Goal: Task Accomplishment & Management: Manage account settings

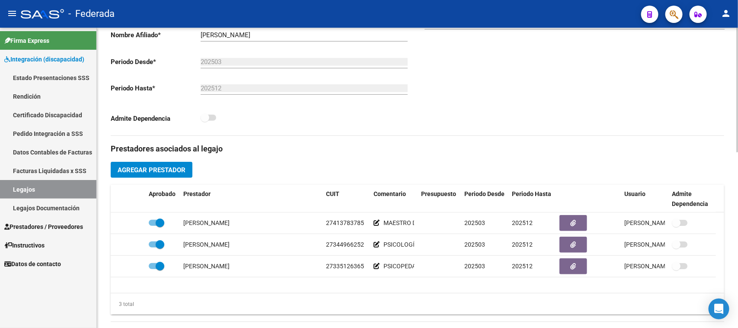
scroll to position [216, 0]
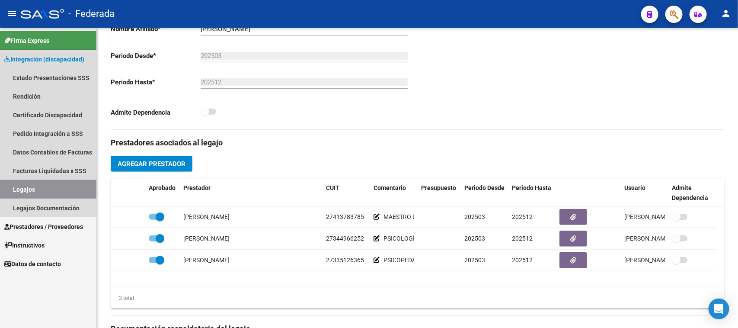
click at [80, 189] on link "Legajos" at bounding box center [48, 189] width 96 height 19
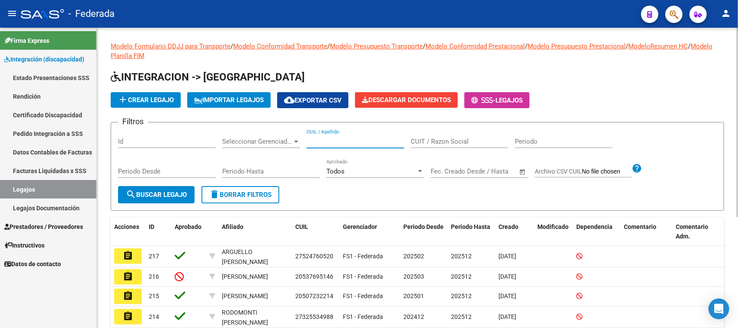
click at [338, 137] on input "CUIL / Apellido" at bounding box center [355, 141] width 98 height 8
paste input "20570733916"
type input "20570733916"
click at [174, 191] on span "search Buscar Legajo" at bounding box center [156, 195] width 61 height 8
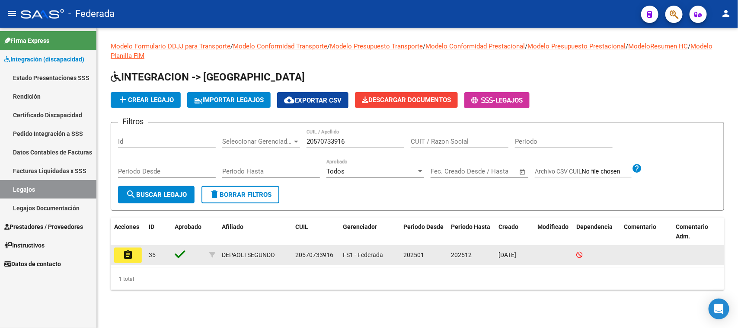
click at [123, 256] on mat-icon "assignment" at bounding box center [128, 254] width 10 height 10
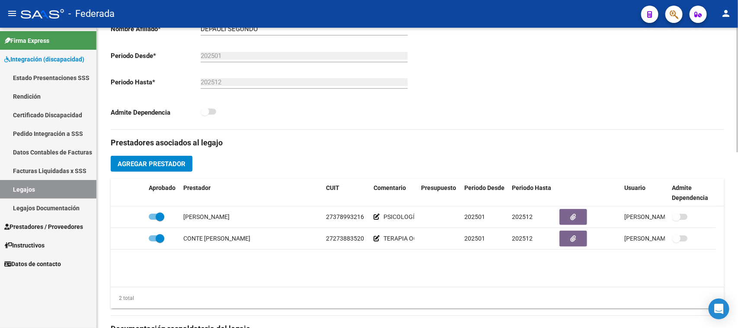
scroll to position [54, 0]
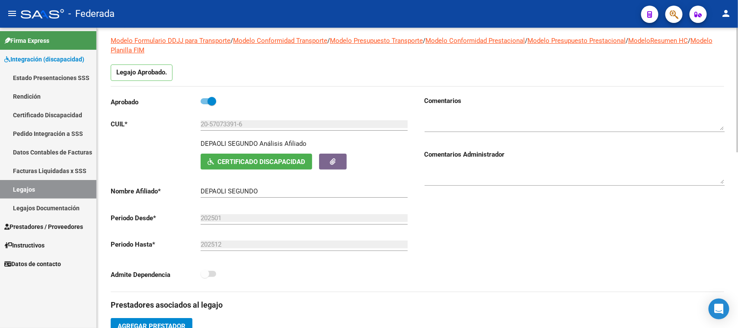
click at [209, 141] on p "DEPAOLI SEGUNDO" at bounding box center [229, 144] width 57 height 10
copy p "DEPAOLI"
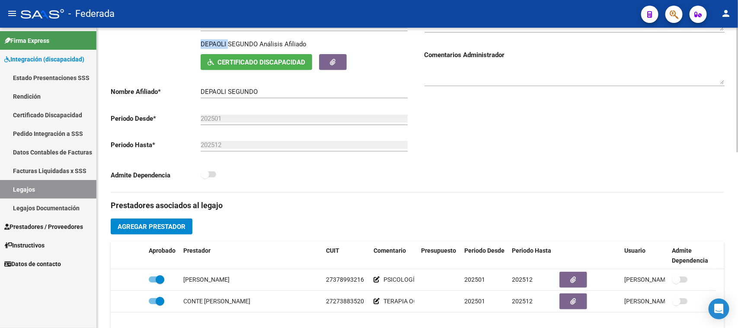
scroll to position [162, 0]
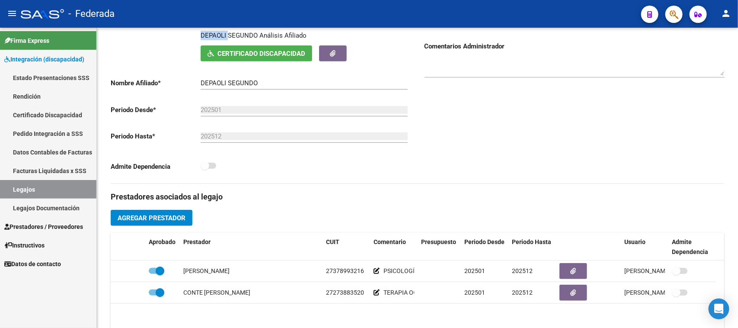
click at [70, 188] on link "Legajos" at bounding box center [48, 189] width 96 height 19
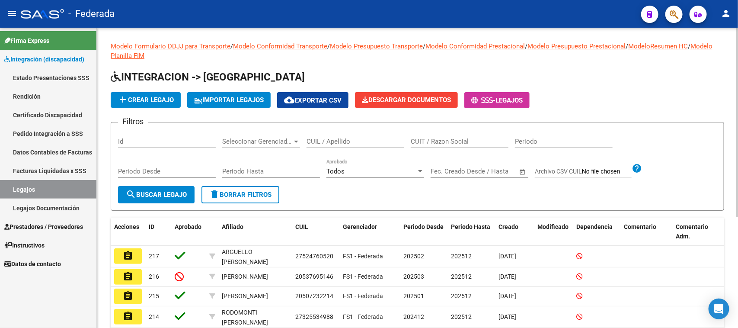
click at [346, 139] on input "CUIL / Apellido" at bounding box center [355, 141] width 98 height 8
paste input "23500179619"
type input "23500179619"
click at [174, 191] on span "search Buscar Legajo" at bounding box center [156, 195] width 61 height 8
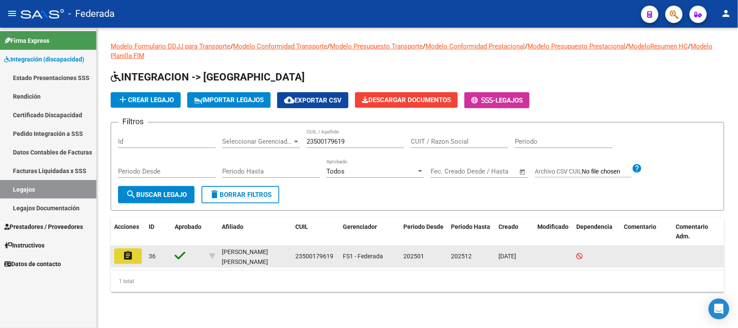
click at [132, 255] on mat-icon "assignment" at bounding box center [128, 255] width 10 height 10
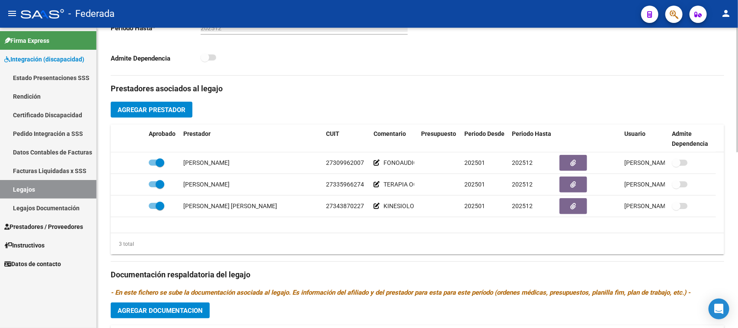
scroll to position [108, 0]
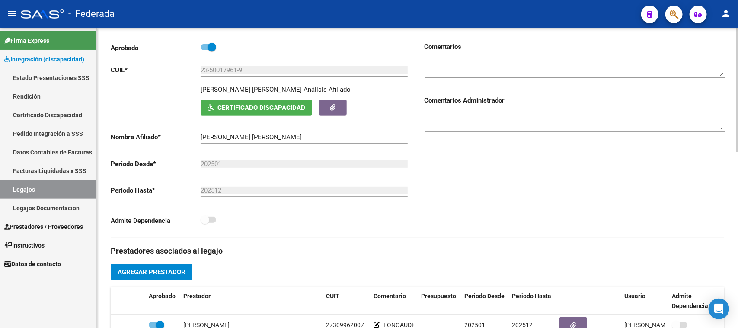
click at [210, 137] on input "[PERSON_NAME] [PERSON_NAME]" at bounding box center [304, 137] width 207 height 8
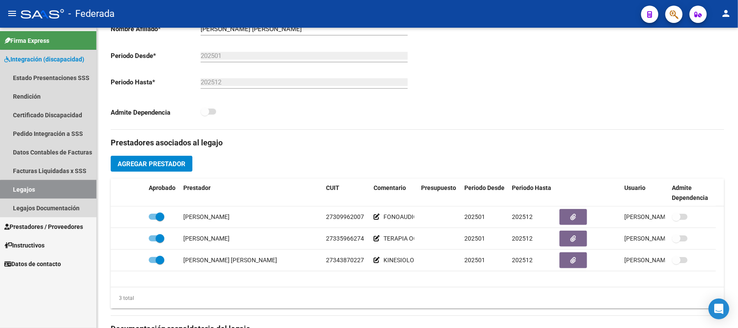
click at [50, 190] on link "Legajos" at bounding box center [48, 189] width 96 height 19
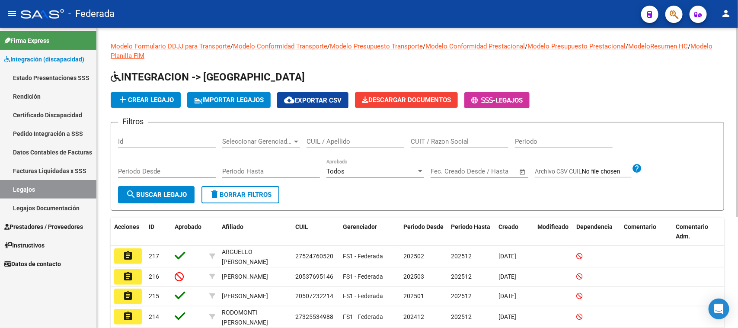
click at [355, 143] on input "CUIL / Apellido" at bounding box center [355, 141] width 98 height 8
paste input "27570217092"
type input "27570217092"
click at [168, 188] on button "search Buscar Legajo" at bounding box center [156, 194] width 76 height 17
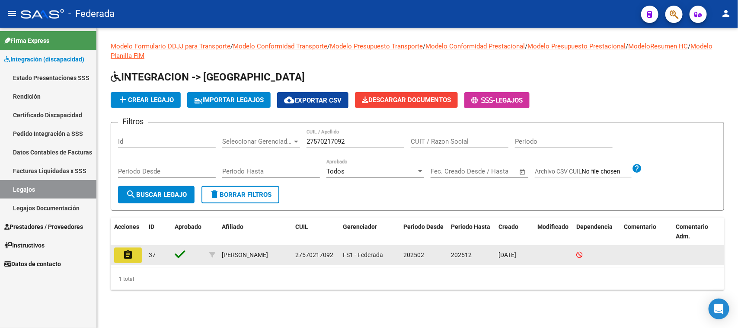
click at [128, 249] on mat-icon "assignment" at bounding box center [128, 254] width 10 height 10
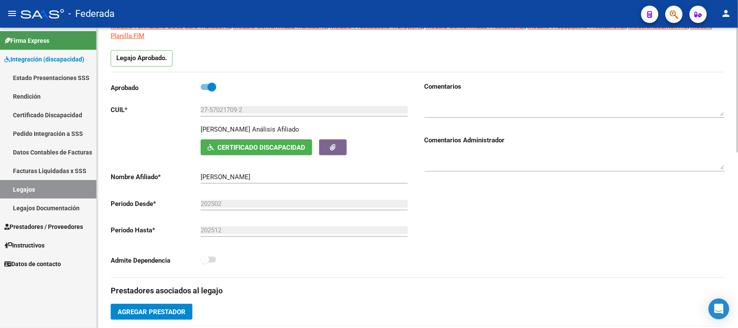
scroll to position [54, 0]
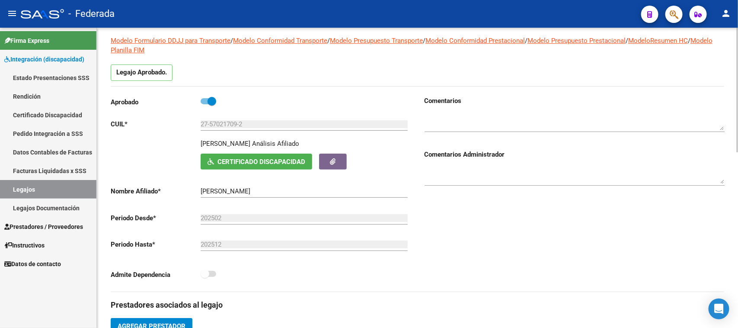
click at [210, 139] on p "[PERSON_NAME]" at bounding box center [226, 144] width 50 height 10
copy p "DOMINGUEZ"
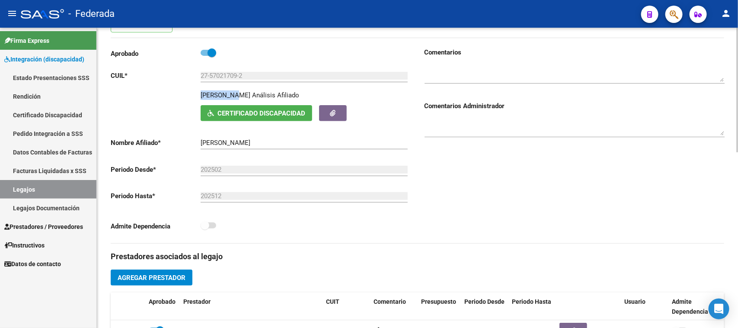
scroll to position [108, 0]
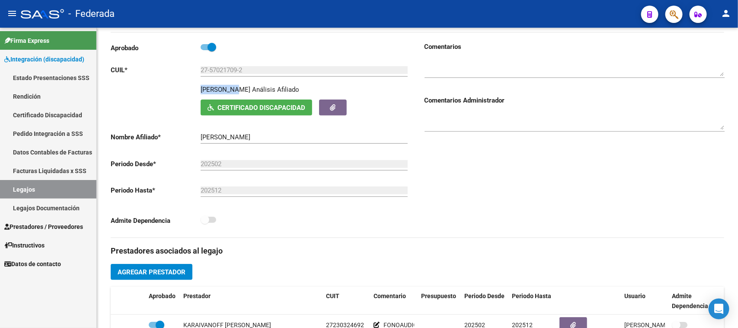
click at [74, 190] on link "Legajos" at bounding box center [48, 189] width 96 height 19
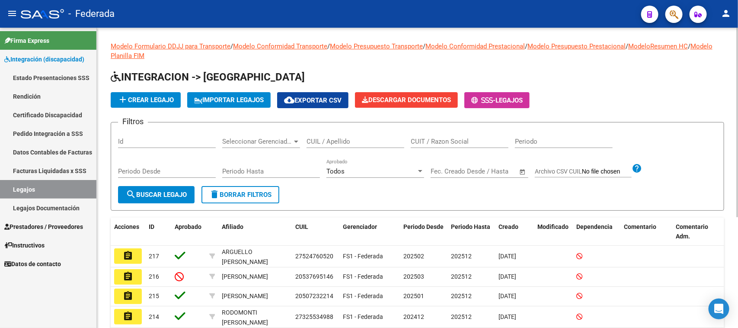
click at [344, 137] on input "CUIL / Apellido" at bounding box center [355, 141] width 98 height 8
paste input "27570217092"
type input "27570217092"
click at [173, 193] on span "search Buscar Legajo" at bounding box center [156, 195] width 61 height 8
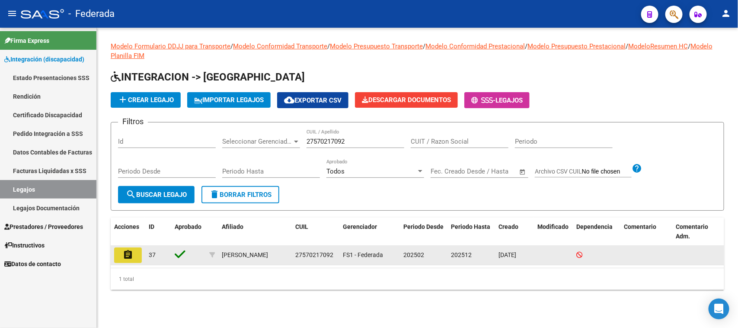
click at [128, 252] on mat-icon "assignment" at bounding box center [128, 254] width 10 height 10
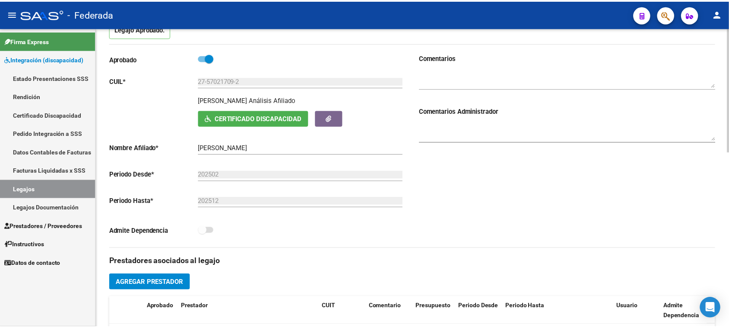
scroll to position [270, 0]
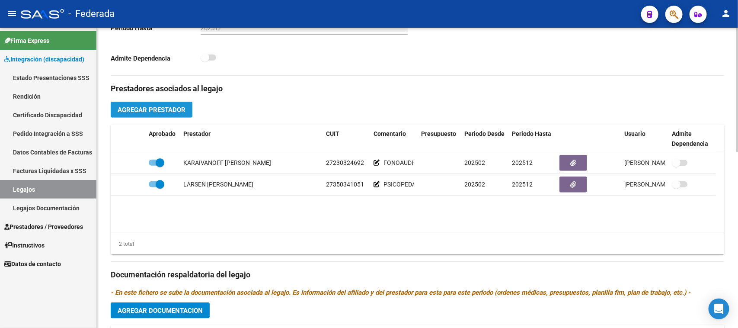
click at [167, 109] on span "Agregar Prestador" at bounding box center [152, 110] width 68 height 8
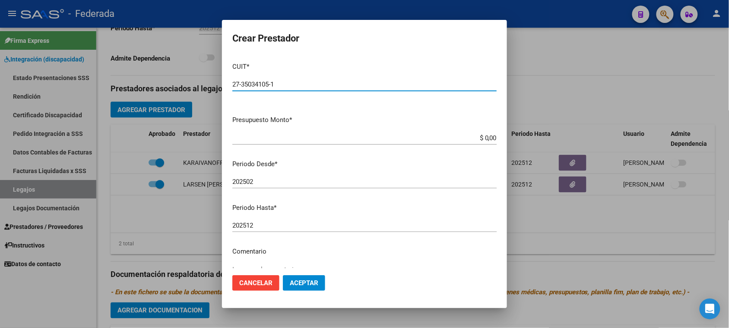
type input "27-35034105-1"
click at [255, 283] on span "Cancelar" at bounding box center [255, 283] width 33 height 8
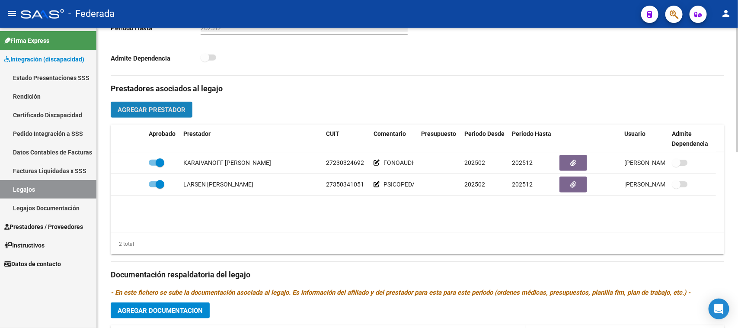
click at [184, 106] on span "Agregar Prestador" at bounding box center [152, 110] width 68 height 8
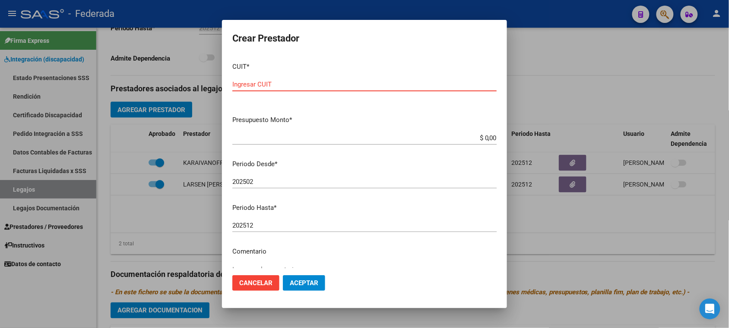
paste input "27-13952338-0"
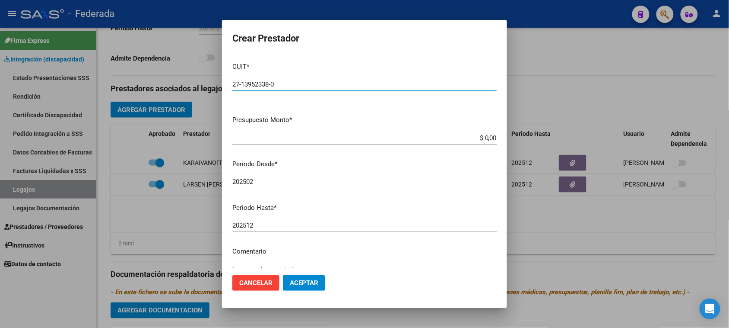
type input "27-13952338-0"
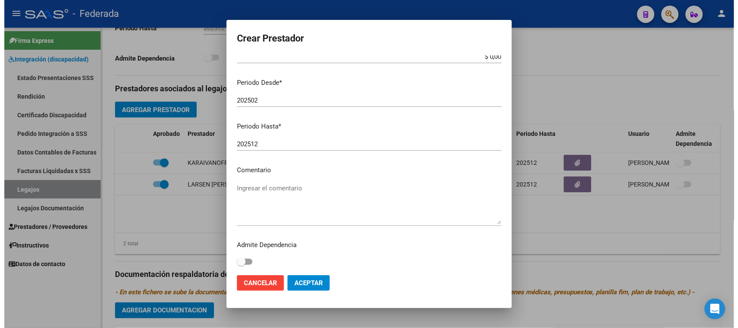
scroll to position [83, 0]
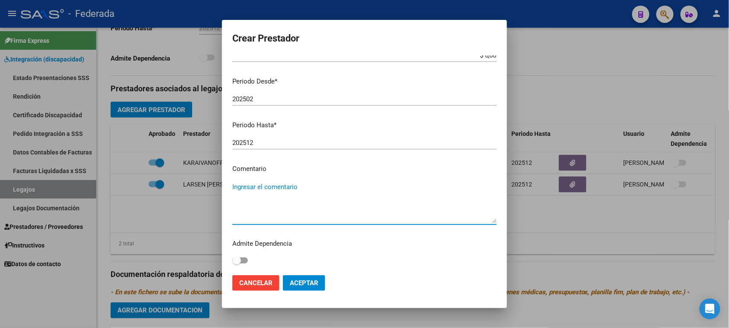
click at [269, 188] on textarea "Ingresar el comentario" at bounding box center [364, 202] width 264 height 41
paste textarea "TERAPIA OCUPACIONAL"
type textarea "TERAPIA OCUPACIONAL"
click at [297, 280] on span "Aceptar" at bounding box center [304, 283] width 29 height 8
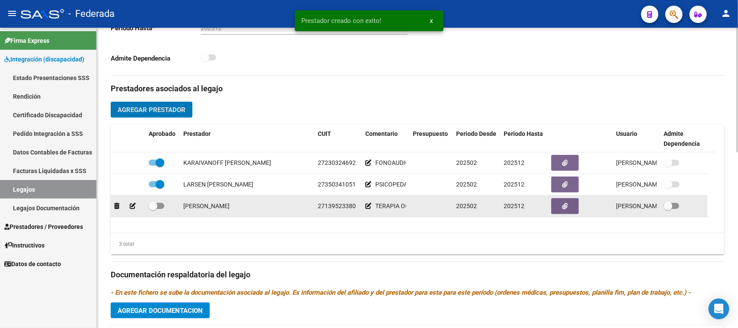
click at [151, 206] on span at bounding box center [153, 205] width 9 height 9
click at [153, 209] on input "checkbox" at bounding box center [153, 209] width 0 height 0
checkbox input "true"
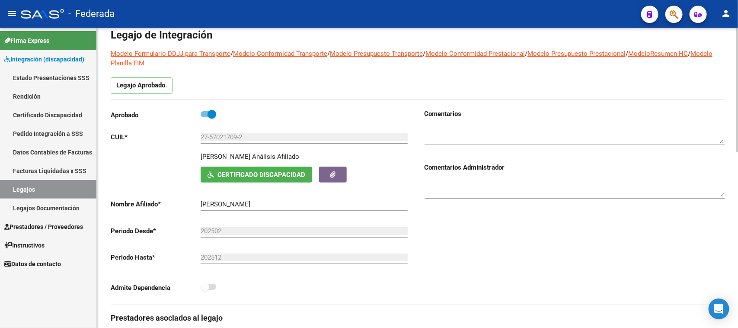
scroll to position [0, 0]
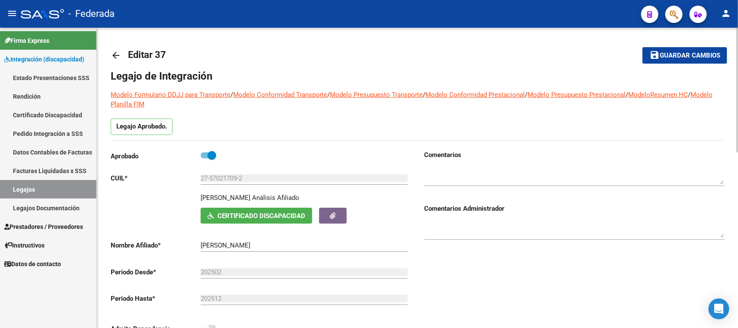
click at [657, 51] on mat-icon "save" at bounding box center [654, 55] width 10 height 10
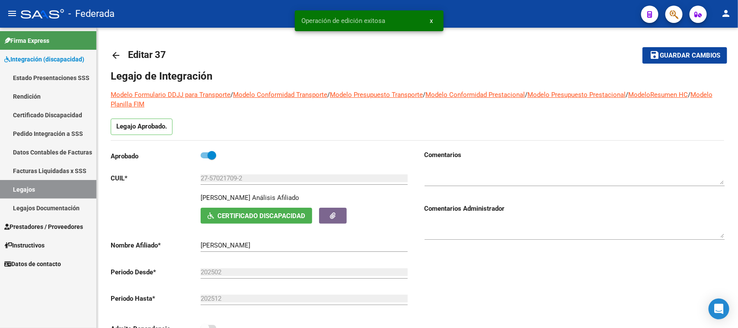
click at [432, 22] on span "x" at bounding box center [431, 21] width 3 height 8
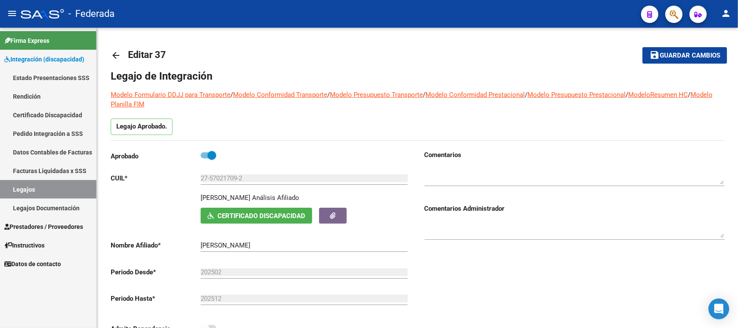
click at [68, 187] on link "Legajos" at bounding box center [48, 189] width 96 height 19
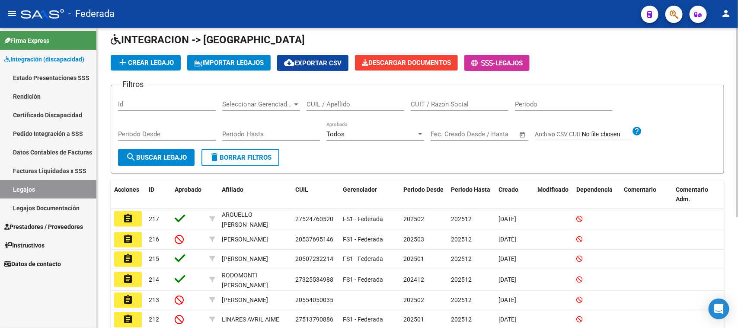
scroll to position [54, 0]
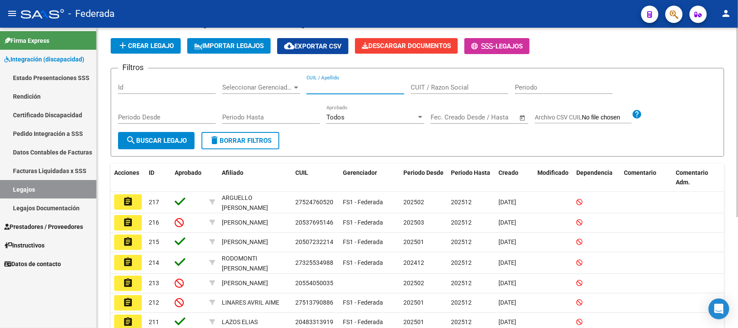
click at [335, 85] on input "CUIL / Apellido" at bounding box center [355, 87] width 98 height 8
paste input "20528283579"
type input "20528283579"
click at [171, 132] on button "search Buscar Legajo" at bounding box center [156, 140] width 76 height 17
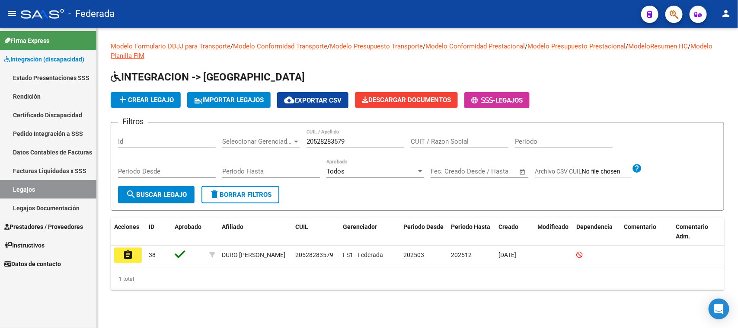
scroll to position [0, 0]
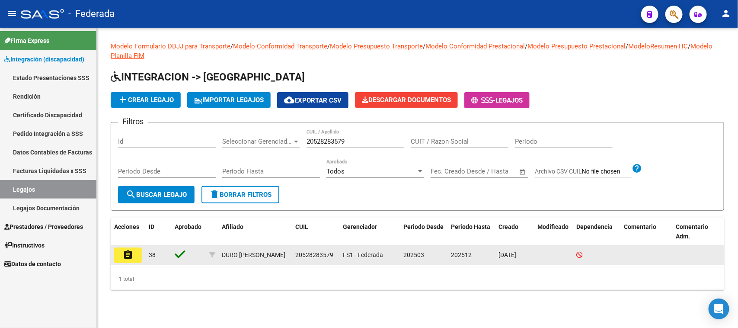
click at [126, 255] on mat-icon "assignment" at bounding box center [128, 254] width 10 height 10
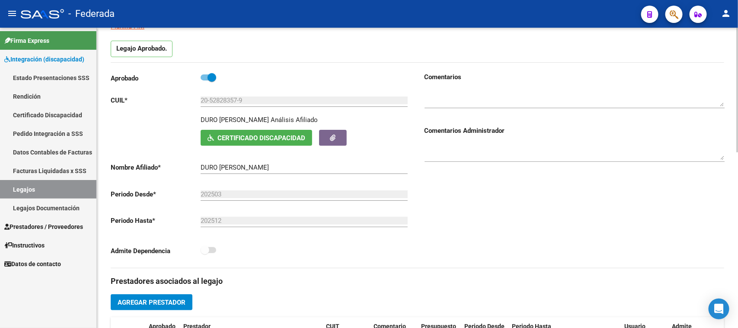
scroll to position [54, 0]
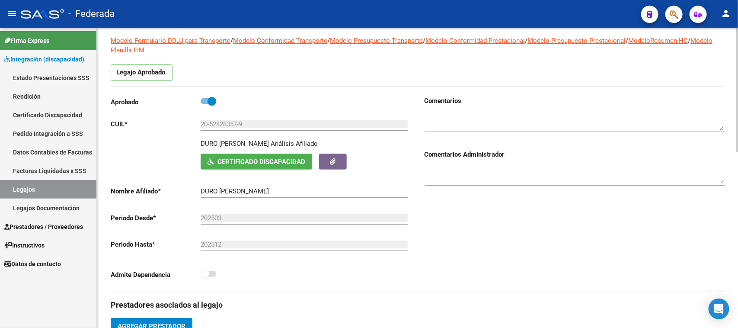
click at [72, 185] on link "Legajos" at bounding box center [48, 189] width 96 height 19
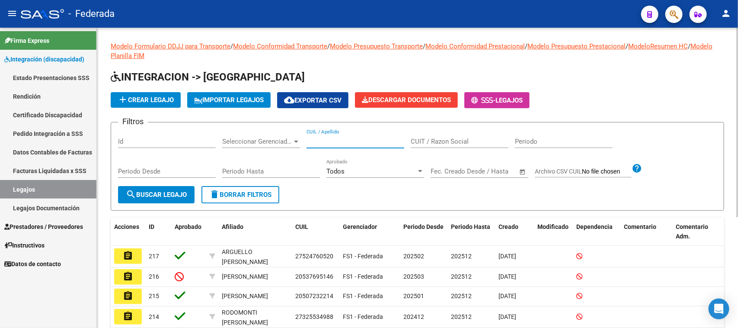
click at [331, 140] on input "CUIL / Apellido" at bounding box center [355, 141] width 98 height 8
paste input "20573268793"
type input "20573268793"
click at [150, 194] on span "search Buscar Legajo" at bounding box center [156, 195] width 61 height 8
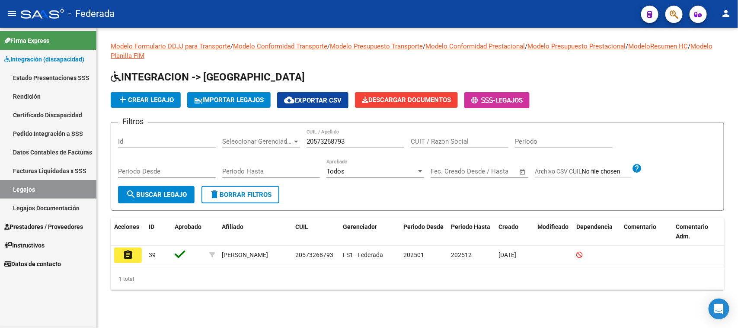
click at [125, 255] on mat-icon "assignment" at bounding box center [128, 254] width 10 height 10
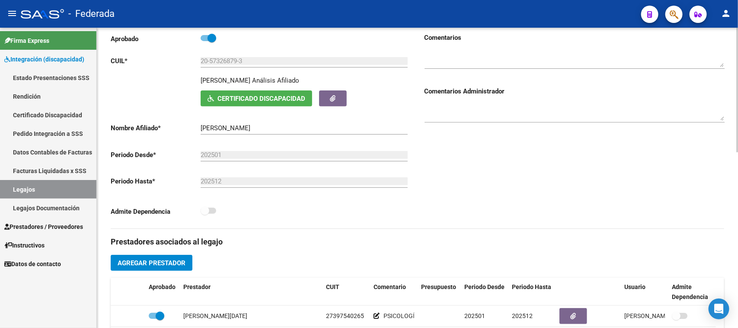
scroll to position [108, 0]
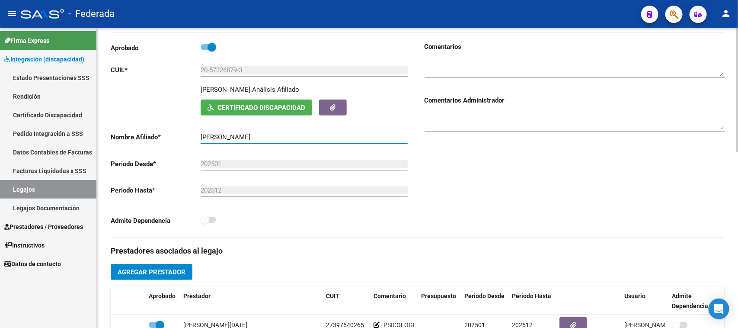
click at [214, 134] on input "[PERSON_NAME]" at bounding box center [304, 137] width 207 height 8
click at [269, 109] on span "Certificado Discapacidad" at bounding box center [261, 108] width 88 height 8
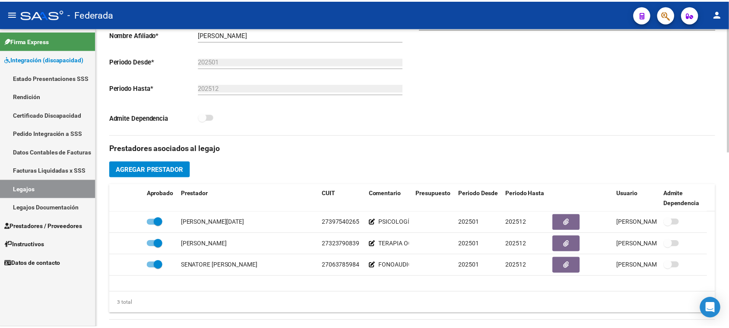
scroll to position [216, 0]
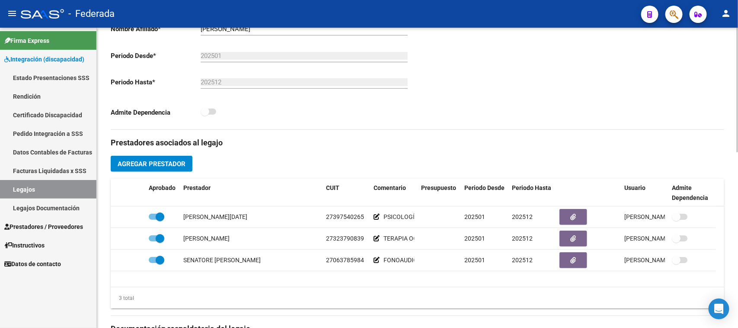
click at [175, 166] on span "Agregar Prestador" at bounding box center [152, 164] width 68 height 8
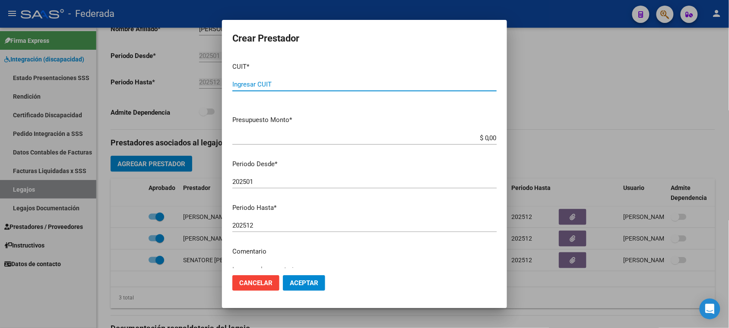
paste input "30-71561185-2"
type input "30-71561185-2"
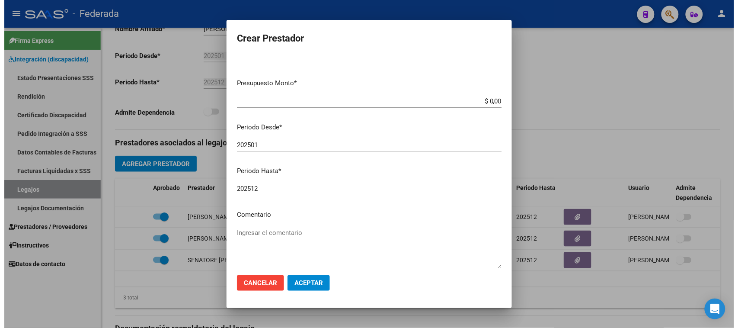
scroll to position [83, 0]
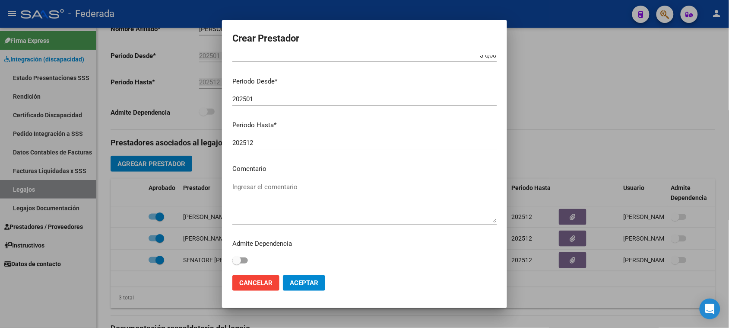
click at [268, 187] on textarea "Ingresar el comentario" at bounding box center [364, 202] width 264 height 41
paste textarea "INTEGRACIÓN ESCOLAR"
type textarea "INTEGRACIÓN ESCOLAR"
click at [294, 280] on span "Aceptar" at bounding box center [304, 283] width 29 height 8
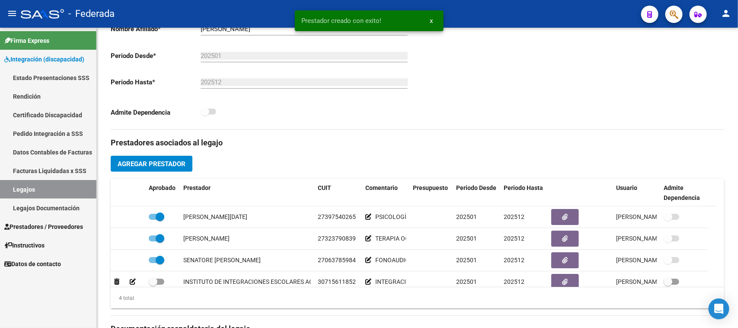
click at [295, 280] on div "INSTITUTO DE INTEGRACIONES ESCOLARES AQUARELA S.R.L." at bounding box center [268, 282] width 170 height 10
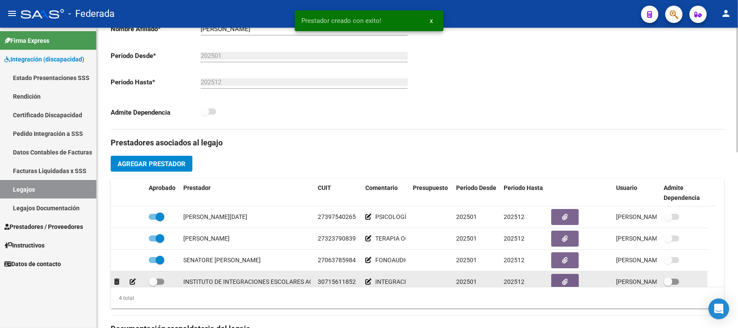
click at [297, 282] on div "INSTITUTO DE INTEGRACIONES ESCOLARES AQUARELA S.R.L." at bounding box center [268, 282] width 170 height 10
drag, startPoint x: 297, startPoint y: 282, endPoint x: 317, endPoint y: 284, distance: 20.0
click at [317, 284] on div "INSTITUTO DE INTEGRACIONES ESCOLARES AQUARELA S.R.L. 30715611852 INTEGRACIÓN ES…" at bounding box center [409, 282] width 597 height 22
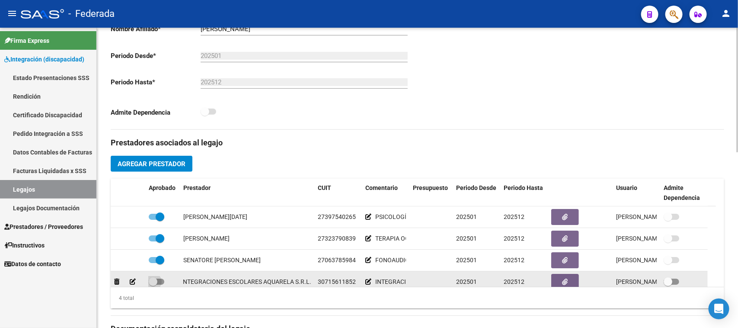
click at [153, 279] on span at bounding box center [153, 281] width 9 height 9
click at [153, 284] on input "checkbox" at bounding box center [153, 284] width 0 height 0
checkbox input "true"
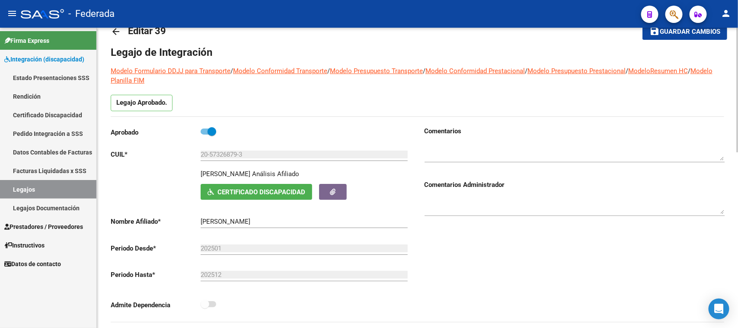
scroll to position [0, 0]
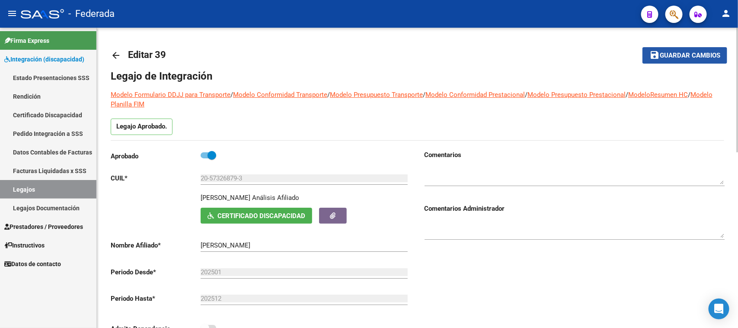
click at [659, 59] on mat-icon "save" at bounding box center [654, 55] width 10 height 10
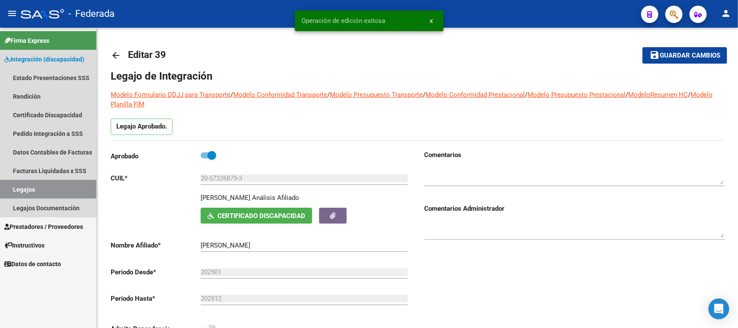
click at [72, 186] on link "Legajos" at bounding box center [48, 189] width 96 height 19
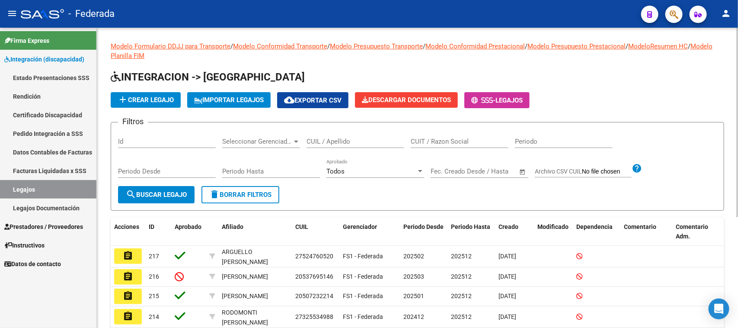
click at [328, 135] on div "CUIL / Apellido" at bounding box center [355, 138] width 98 height 19
paste input "23555529759"
type input "23555529759"
click at [180, 193] on span "search Buscar Legajo" at bounding box center [156, 195] width 61 height 8
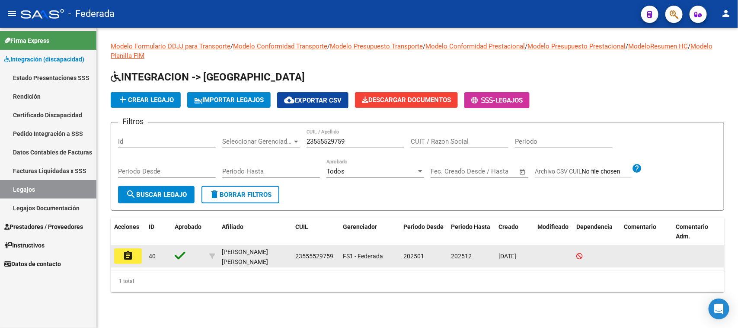
click at [130, 258] on mat-icon "assignment" at bounding box center [128, 255] width 10 height 10
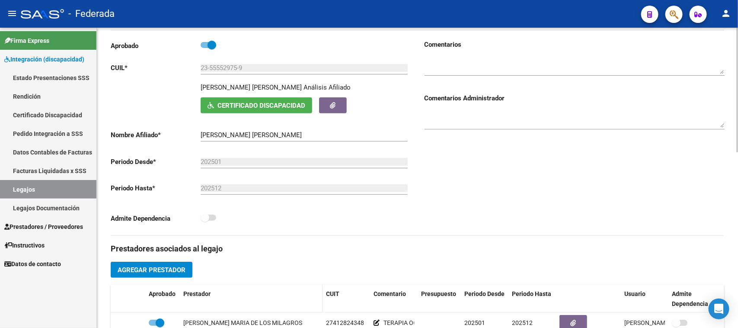
scroll to position [108, 0]
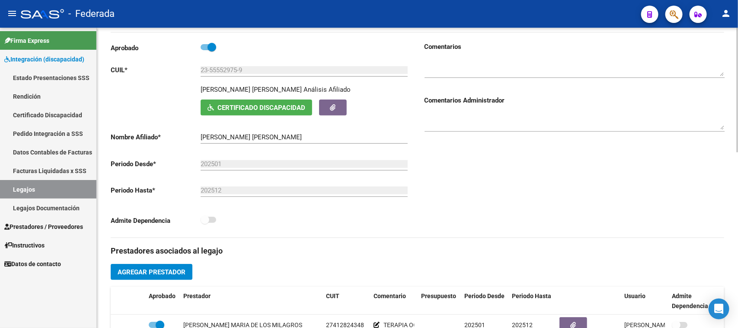
click at [258, 108] on span "Certificado Discapacidad" at bounding box center [261, 108] width 88 height 8
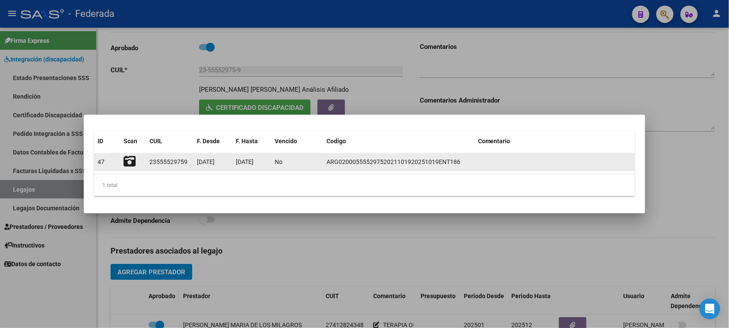
click at [127, 162] on icon at bounding box center [130, 161] width 12 height 12
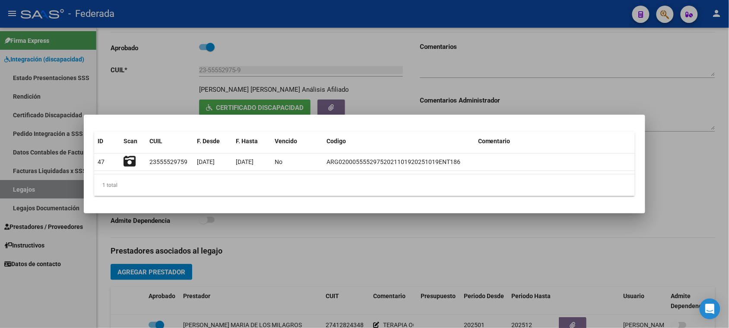
click at [524, 76] on div at bounding box center [364, 164] width 729 height 328
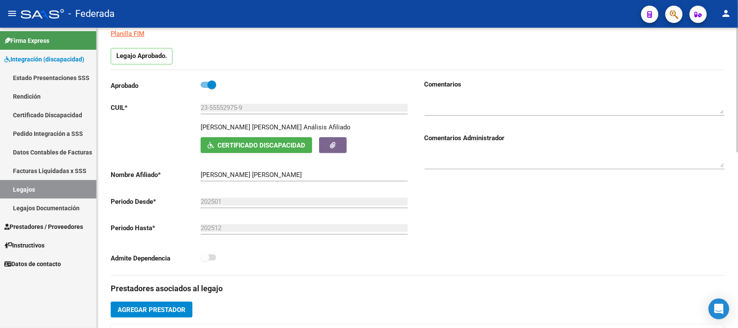
scroll to position [54, 0]
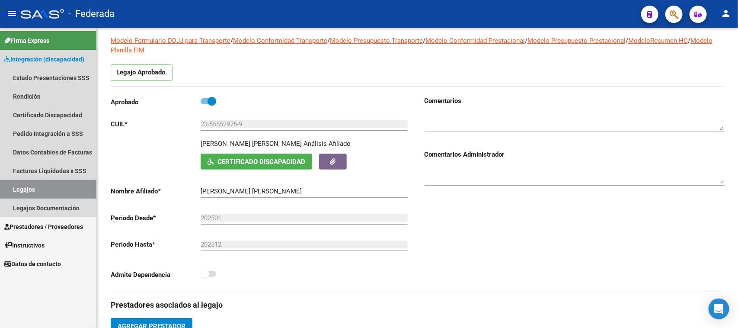
click at [76, 192] on link "Legajos" at bounding box center [48, 189] width 96 height 19
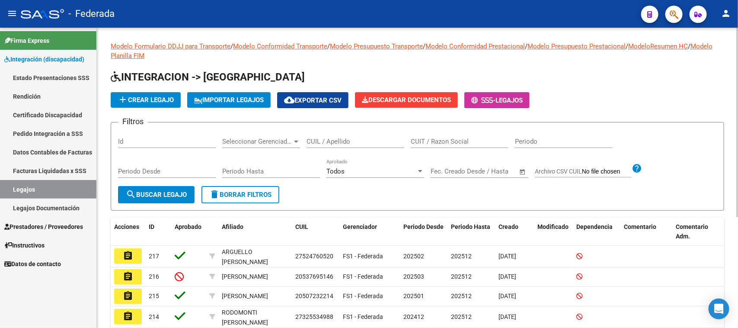
click at [329, 135] on div "CUIL / Apellido" at bounding box center [355, 138] width 98 height 19
paste input "23541420444"
type input "23541420444"
click at [179, 187] on button "search Buscar Legajo" at bounding box center [156, 194] width 76 height 17
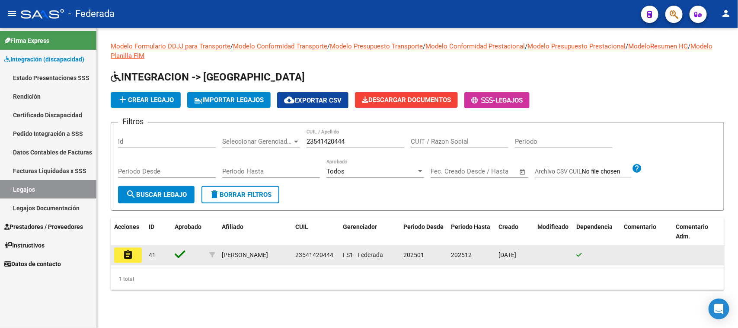
click at [128, 258] on button "assignment" at bounding box center [128, 255] width 28 height 16
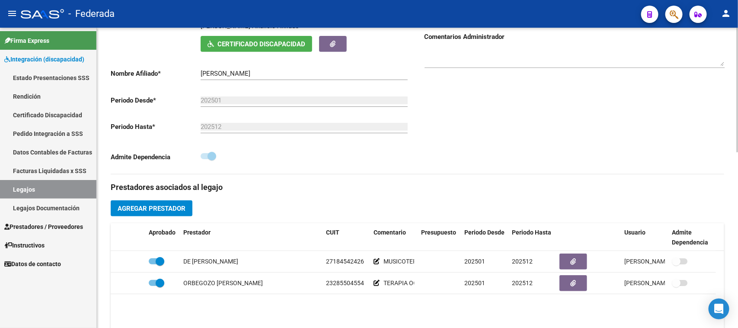
scroll to position [162, 0]
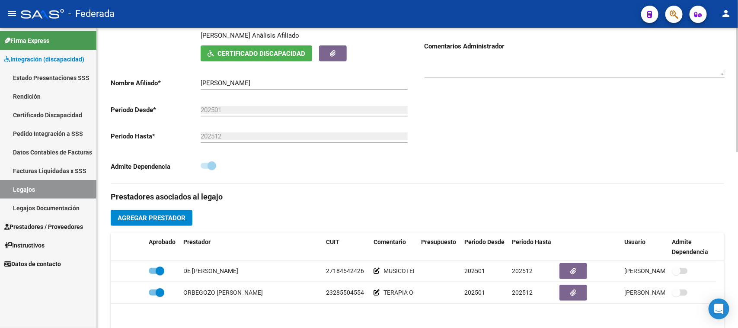
click at [215, 82] on input "[PERSON_NAME]" at bounding box center [304, 83] width 207 height 8
click at [236, 54] on span "Certificado Discapacidad" at bounding box center [261, 54] width 88 height 8
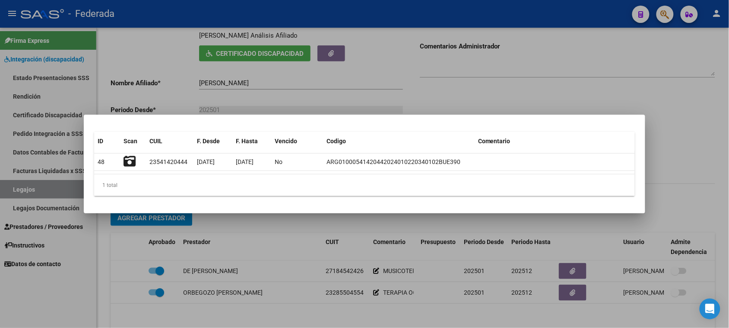
click at [468, 87] on div at bounding box center [364, 164] width 729 height 328
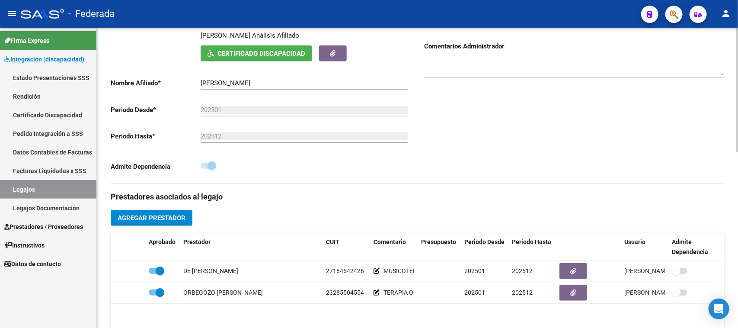
click at [171, 214] on span "Agregar Prestador" at bounding box center [152, 218] width 68 height 8
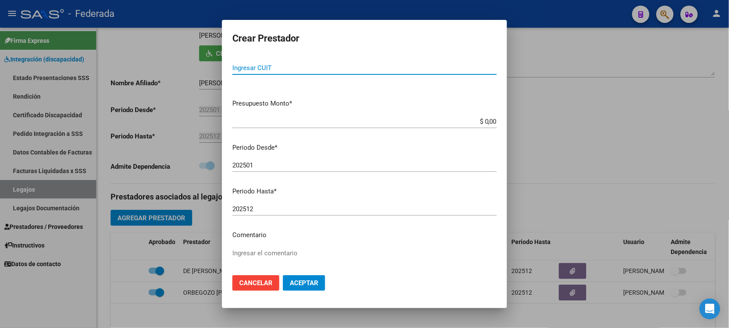
scroll to position [0, 0]
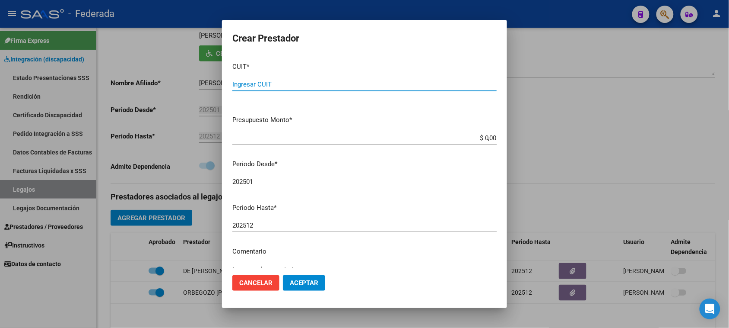
paste input "27-33177179-7"
type input "27-33177179-7"
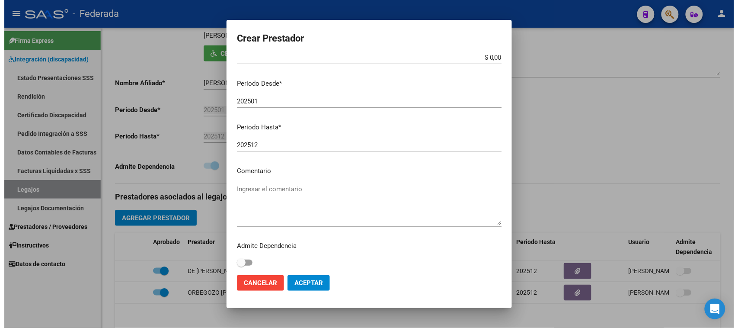
scroll to position [83, 0]
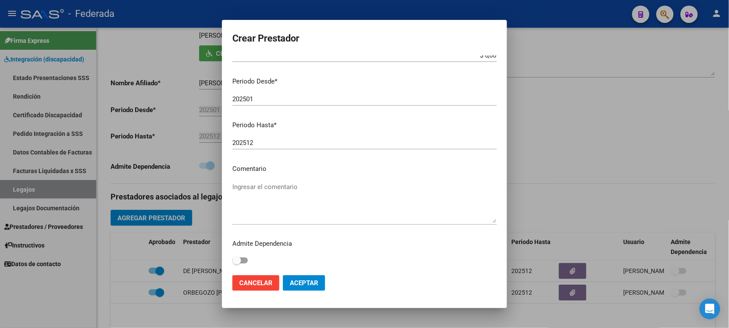
click at [281, 191] on textarea "Ingresar el comentario" at bounding box center [364, 202] width 264 height 41
paste textarea "KINESIOLOGÍA"
type textarea "KINESIOLOGÍA"
click at [297, 282] on span "Aceptar" at bounding box center [304, 283] width 29 height 8
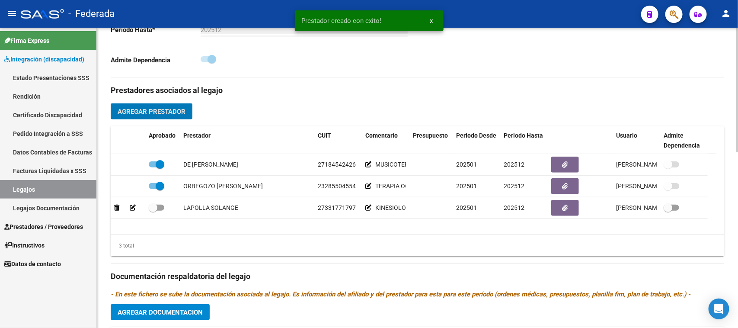
scroll to position [270, 0]
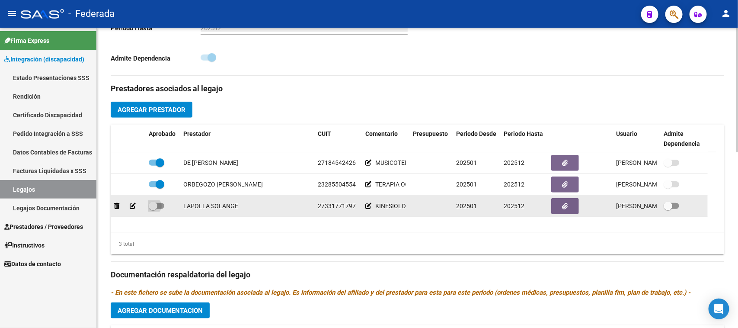
click at [160, 204] on span at bounding box center [157, 206] width 16 height 6
click at [153, 209] on input "checkbox" at bounding box center [153, 209] width 0 height 0
checkbox input "true"
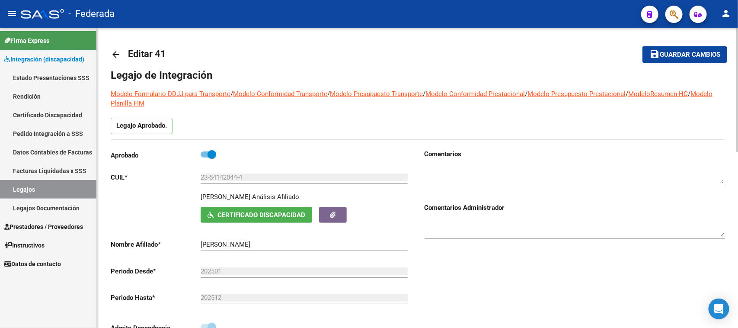
scroll to position [0, 0]
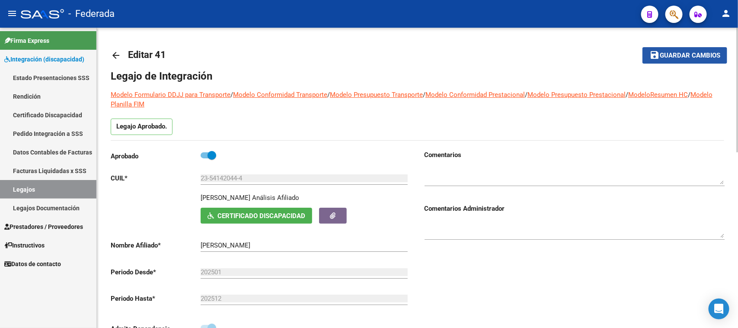
click at [664, 54] on span "Guardar cambios" at bounding box center [689, 56] width 60 height 8
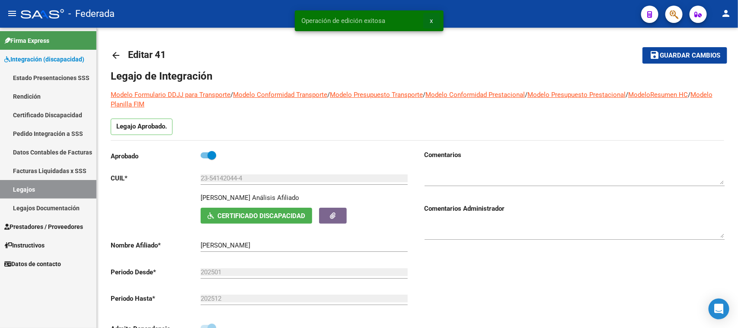
click at [433, 17] on span "x" at bounding box center [431, 21] width 3 height 8
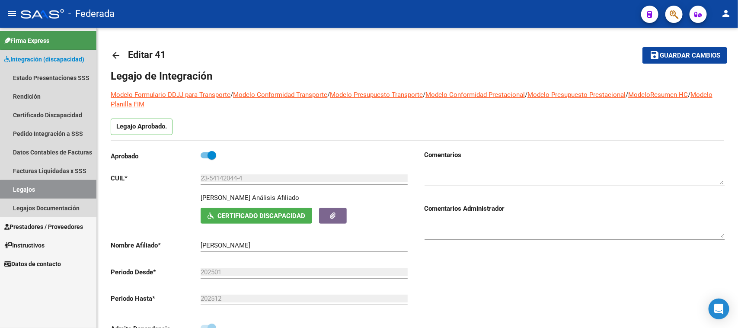
click at [76, 189] on link "Legajos" at bounding box center [48, 189] width 96 height 19
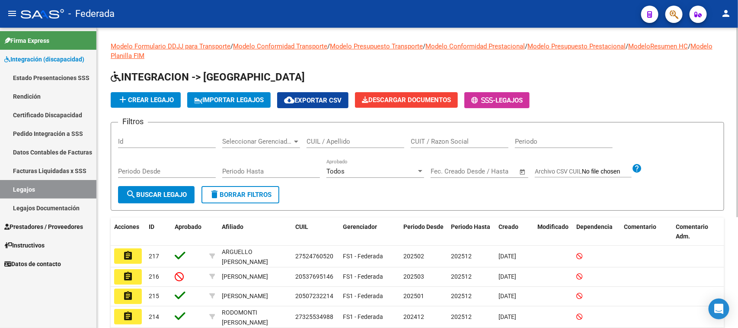
click at [323, 136] on div "CUIL / Apellido" at bounding box center [355, 138] width 98 height 19
paste input "20567841260"
type input "20567841260"
click at [176, 191] on span "search Buscar Legajo" at bounding box center [156, 195] width 61 height 8
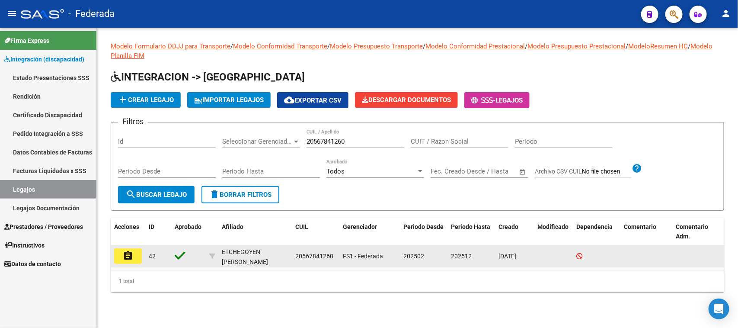
click at [131, 254] on mat-icon "assignment" at bounding box center [128, 255] width 10 height 10
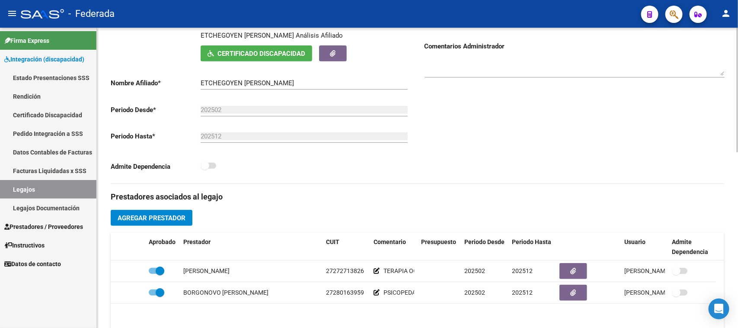
scroll to position [54, 0]
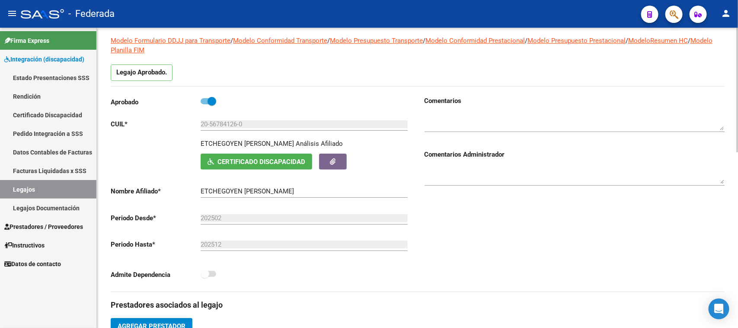
click at [212, 191] on input "ETCHEGOYEN [PERSON_NAME]" at bounding box center [304, 191] width 207 height 8
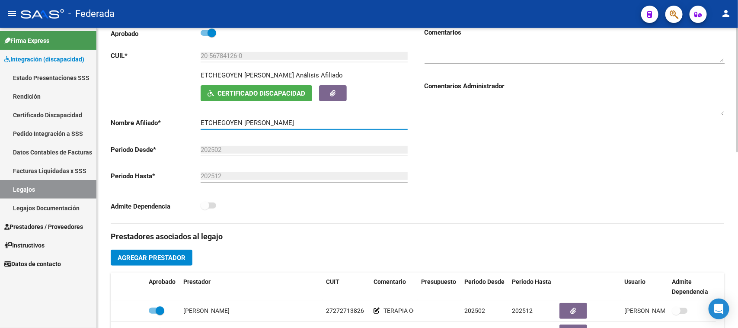
scroll to position [108, 0]
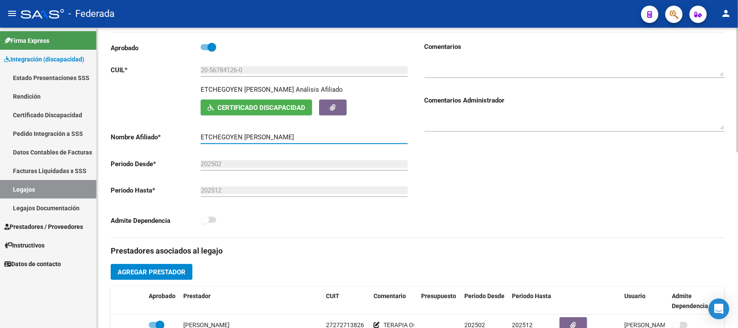
click at [263, 104] on span "Certificado Discapacidad" at bounding box center [261, 108] width 88 height 8
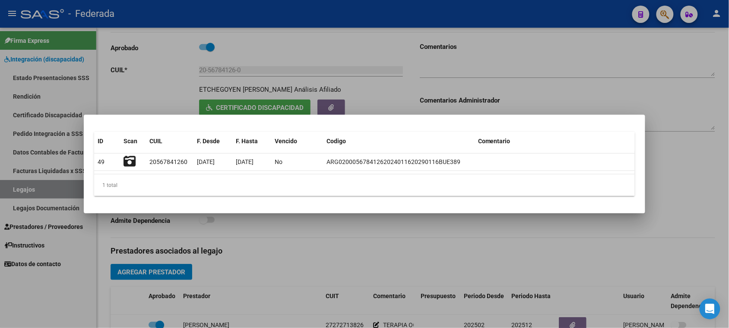
click at [666, 159] on div at bounding box center [364, 164] width 729 height 328
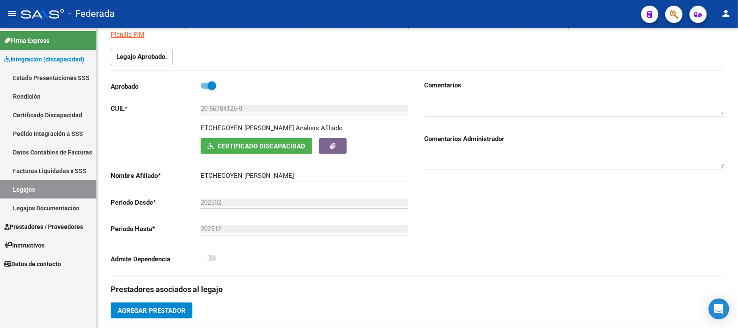
scroll to position [54, 0]
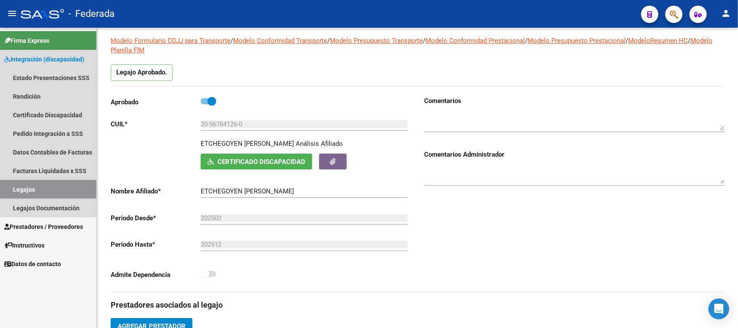
click at [41, 192] on link "Legajos" at bounding box center [48, 189] width 96 height 19
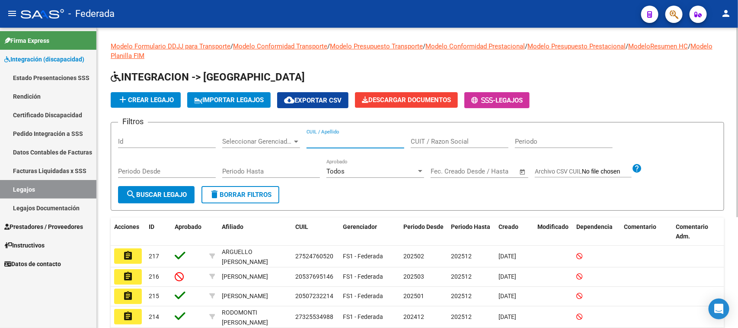
click at [332, 141] on input "CUIL / Apellido" at bounding box center [355, 141] width 98 height 8
paste input "20555337788"
type input "20555337788"
click at [181, 192] on span "search Buscar Legajo" at bounding box center [156, 195] width 61 height 8
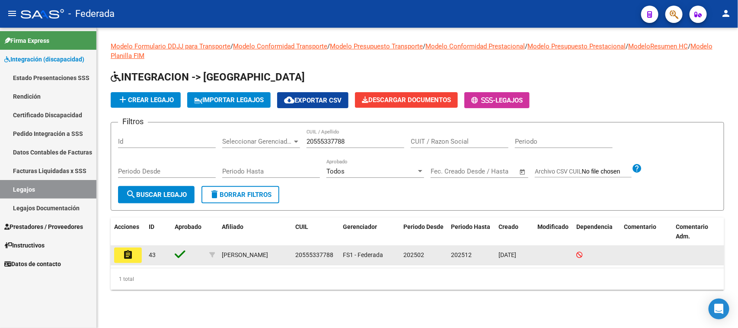
click at [133, 261] on datatable-body-cell "assignment" at bounding box center [128, 254] width 35 height 19
click at [132, 258] on mat-icon "assignment" at bounding box center [128, 254] width 10 height 10
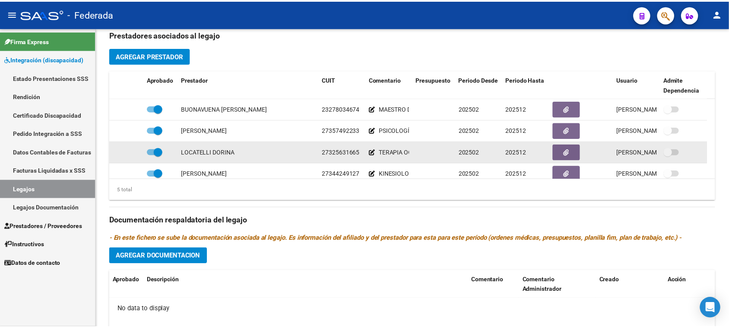
scroll to position [216, 0]
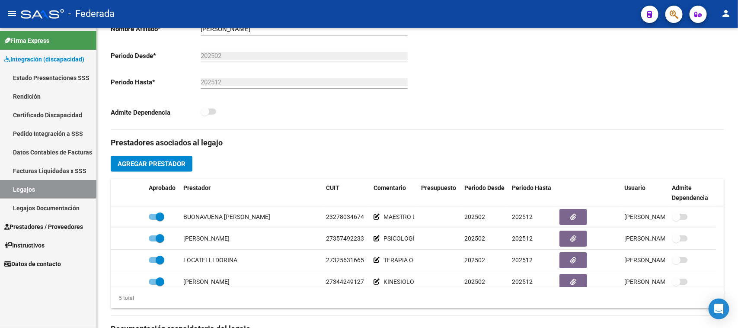
click at [146, 161] on span "Agregar Prestador" at bounding box center [152, 164] width 68 height 8
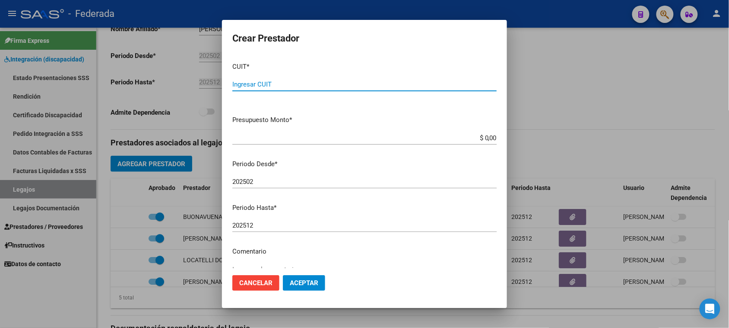
paste input "23-12399057-9"
type input "23-12399057-9"
drag, startPoint x: 294, startPoint y: 83, endPoint x: 204, endPoint y: 83, distance: 90.3
click at [204, 83] on div "Crear Prestador CUIT * 23-12399057-9 Ingresar CUIT ARCA Padrón Presupuesto Mont…" at bounding box center [364, 164] width 729 height 328
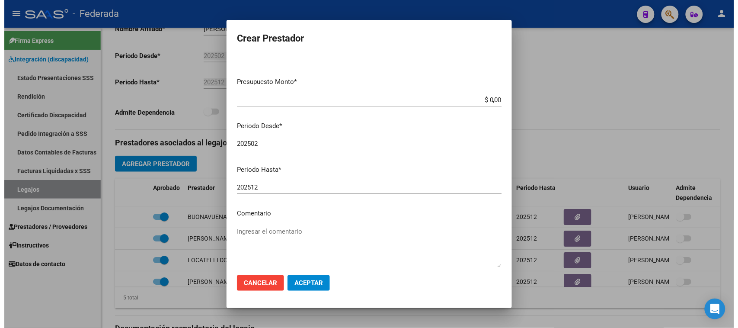
scroll to position [83, 0]
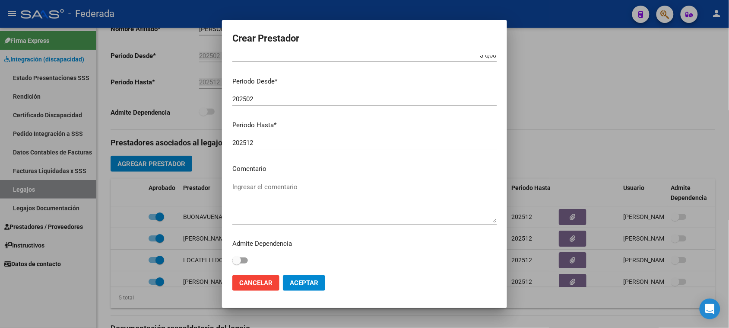
click at [282, 190] on textarea "Ingresar el comentario" at bounding box center [364, 202] width 264 height 41
paste textarea "TRANSPORTE"
type textarea "TRANSPORTE"
click at [299, 282] on span "Aceptar" at bounding box center [304, 283] width 29 height 8
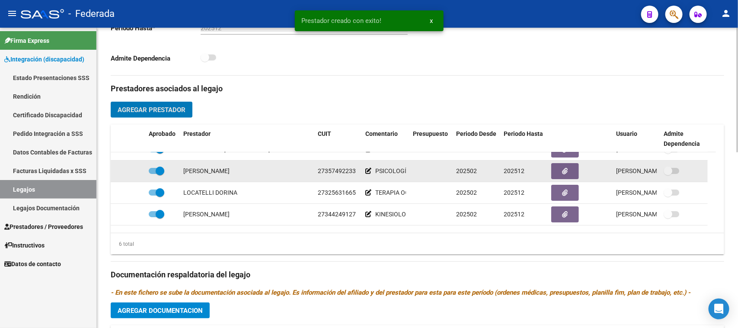
scroll to position [52, 0]
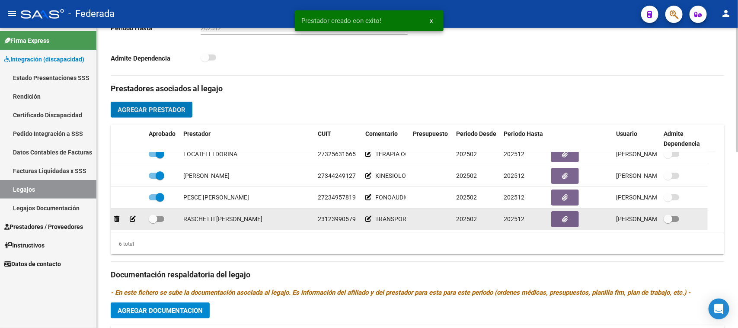
click at [152, 217] on span at bounding box center [153, 218] width 9 height 9
click at [153, 222] on input "checkbox" at bounding box center [153, 222] width 0 height 0
checkbox input "true"
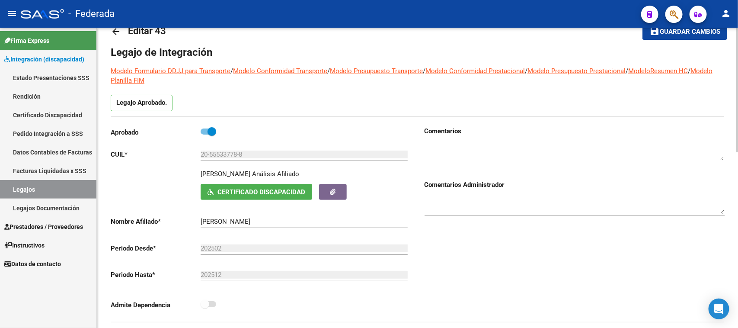
scroll to position [0, 0]
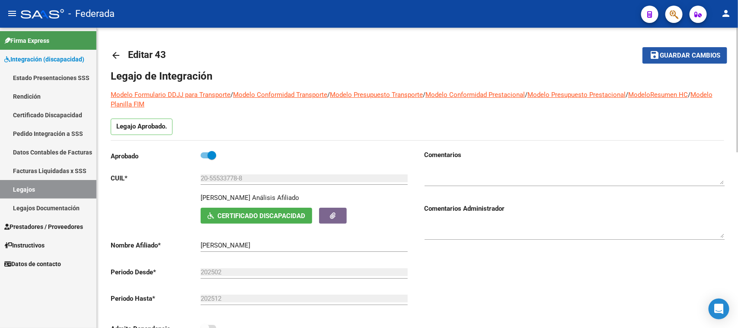
click at [659, 61] on button "save Guardar cambios" at bounding box center [684, 55] width 85 height 16
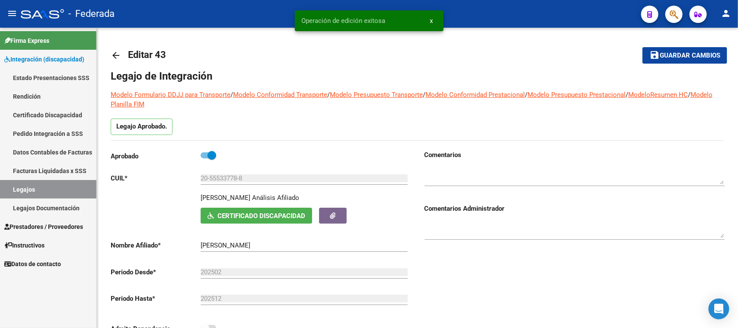
click at [52, 191] on link "Legajos" at bounding box center [48, 189] width 96 height 19
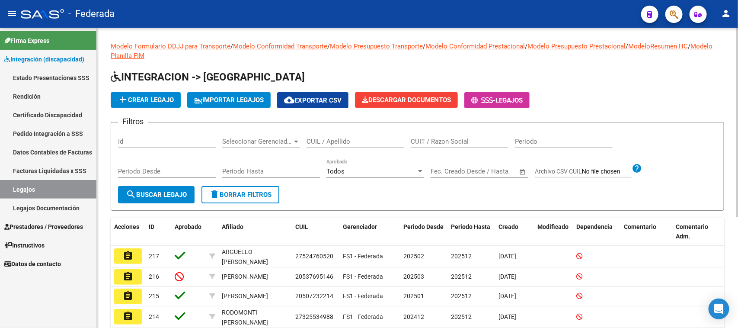
click at [327, 141] on input "CUIL / Apellido" at bounding box center [355, 141] width 98 height 8
paste input "20523731026"
type input "20523731026"
click at [176, 186] on button "search Buscar Legajo" at bounding box center [156, 194] width 76 height 17
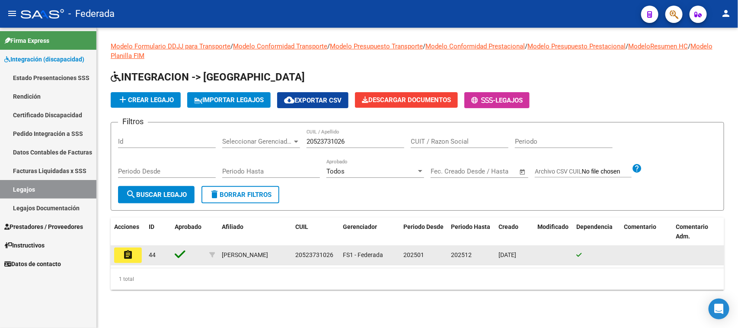
click at [132, 257] on mat-icon "assignment" at bounding box center [128, 254] width 10 height 10
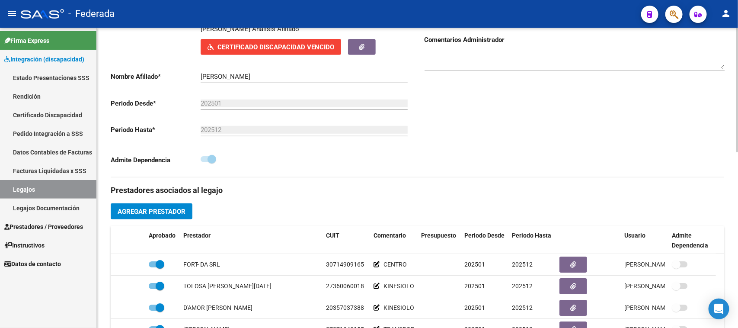
scroll to position [108, 0]
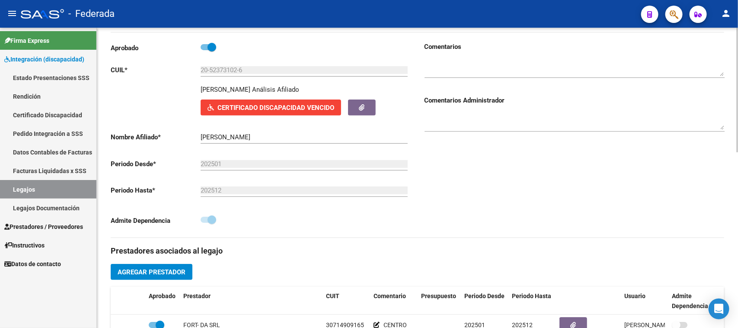
click at [205, 133] on input "[PERSON_NAME]" at bounding box center [304, 137] width 207 height 8
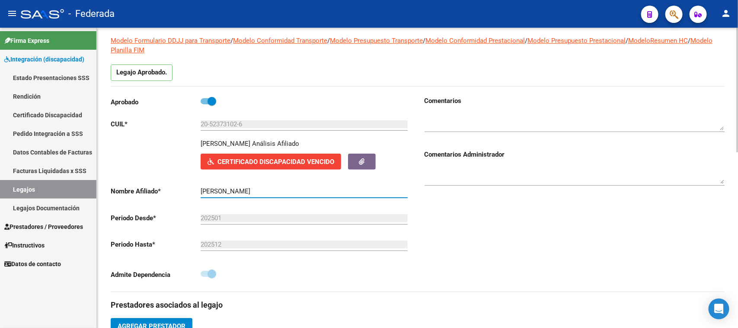
scroll to position [0, 0]
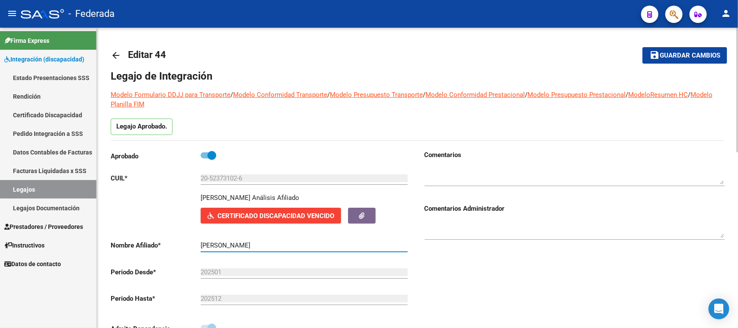
click at [281, 214] on span "Certificado Discapacidad Vencido" at bounding box center [275, 216] width 117 height 8
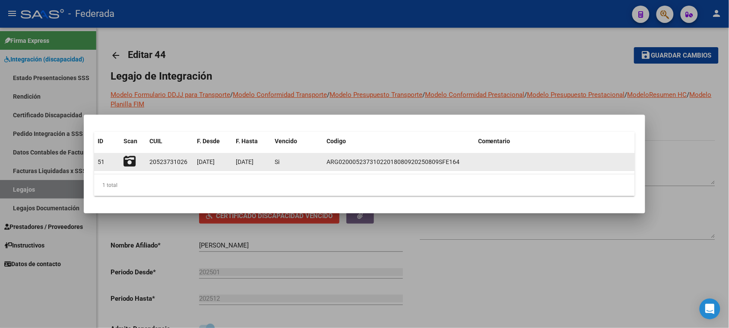
click at [135, 165] on icon at bounding box center [130, 161] width 12 height 12
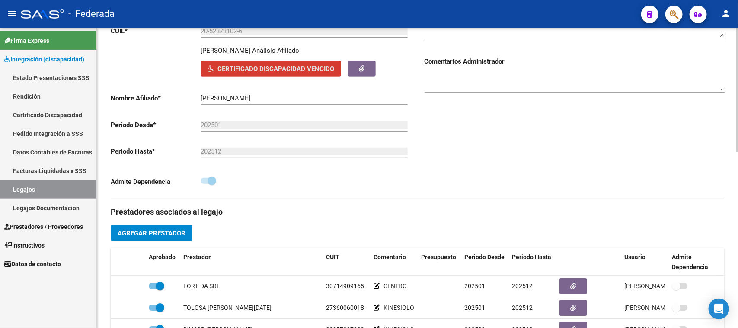
scroll to position [162, 0]
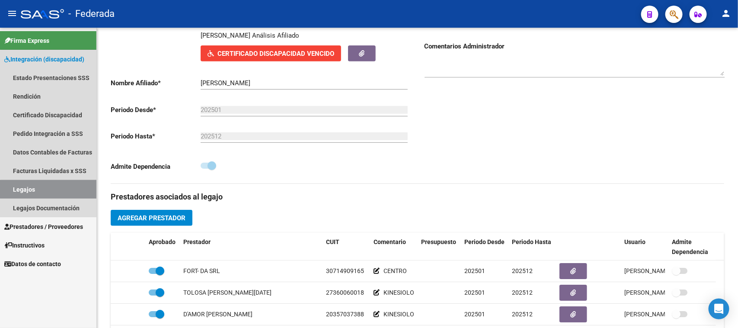
click at [74, 189] on link "Legajos" at bounding box center [48, 189] width 96 height 19
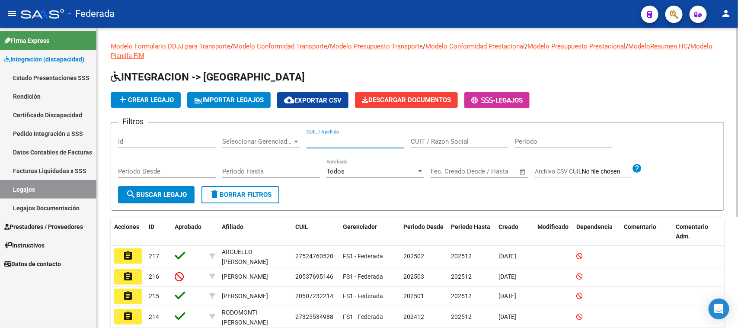
click at [340, 144] on input "CUIL / Apellido" at bounding box center [355, 141] width 98 height 8
paste input "27536167337"
type input "27536167337"
click at [166, 195] on span "search Buscar Legajo" at bounding box center [156, 195] width 61 height 8
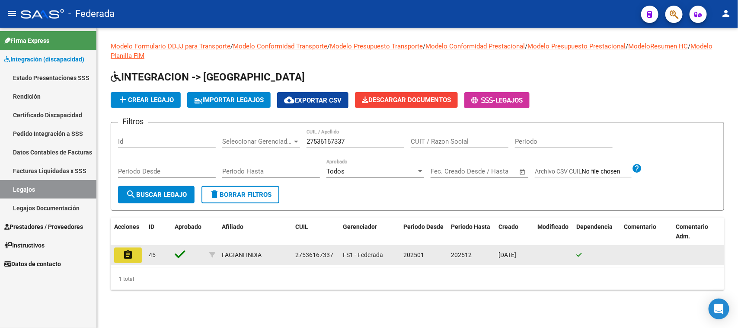
click at [128, 250] on mat-icon "assignment" at bounding box center [128, 254] width 10 height 10
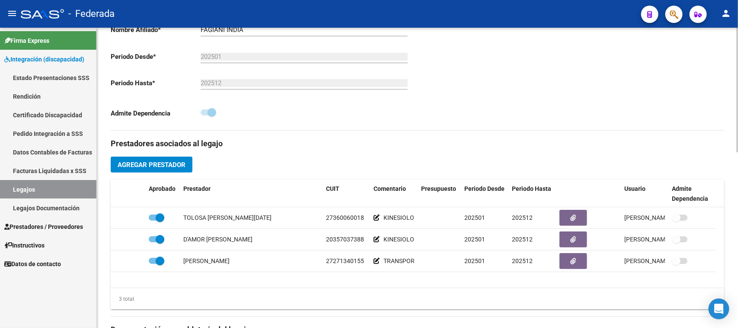
scroll to position [216, 0]
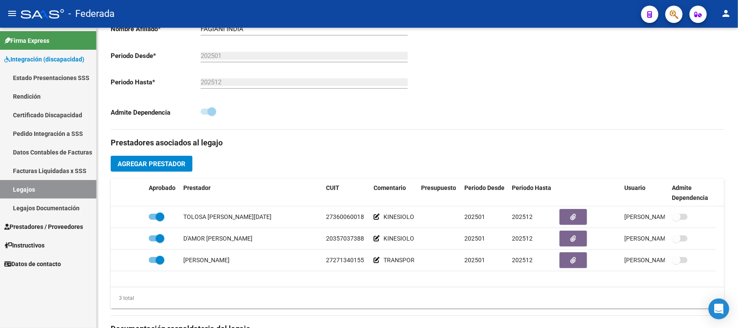
click at [66, 188] on link "Legajos" at bounding box center [48, 189] width 96 height 19
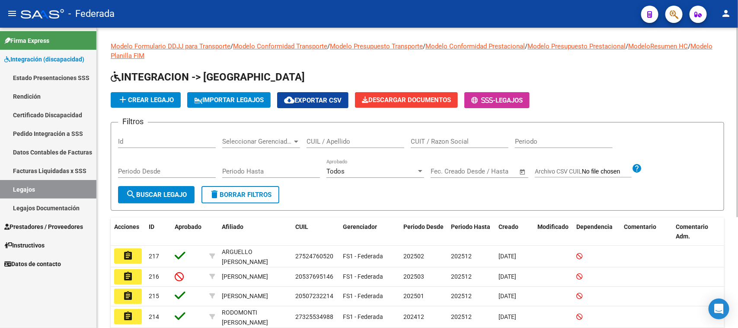
click at [347, 140] on input "CUIL / Apellido" at bounding box center [355, 141] width 98 height 8
paste input "27277721576"
type input "27277721576"
click at [156, 195] on span "search Buscar Legajo" at bounding box center [156, 195] width 61 height 8
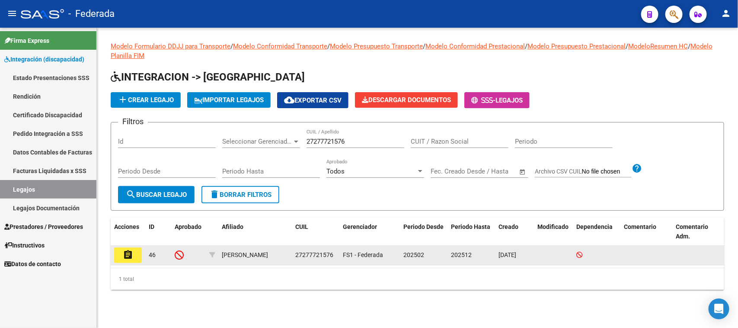
click at [130, 256] on mat-icon "assignment" at bounding box center [128, 254] width 10 height 10
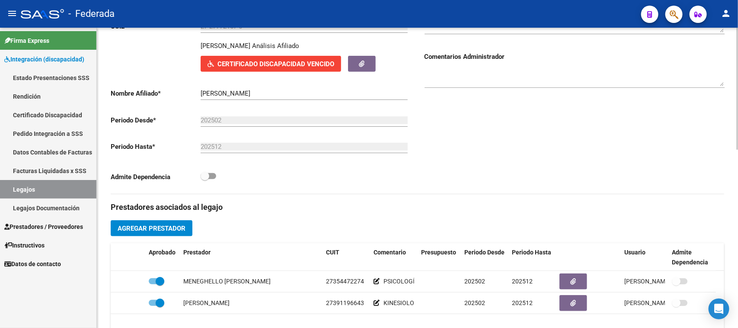
scroll to position [162, 0]
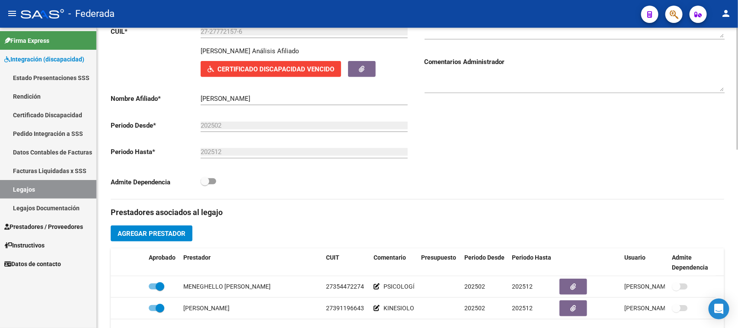
click at [213, 100] on input "[PERSON_NAME]" at bounding box center [304, 99] width 207 height 8
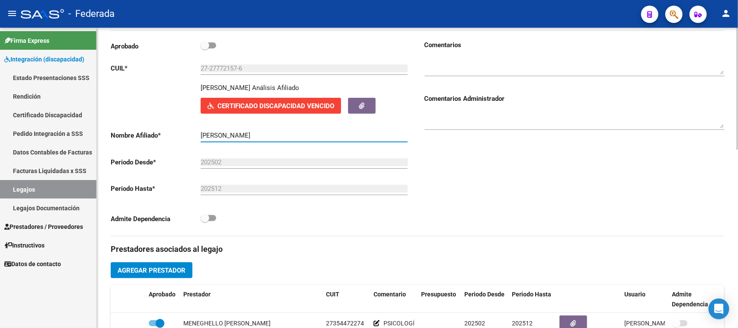
scroll to position [108, 0]
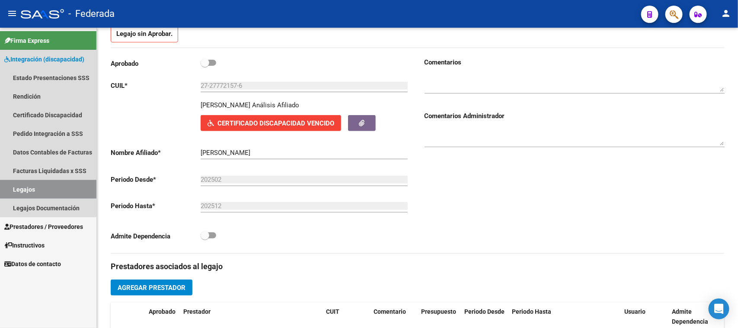
click at [48, 189] on link "Legajos" at bounding box center [48, 189] width 96 height 19
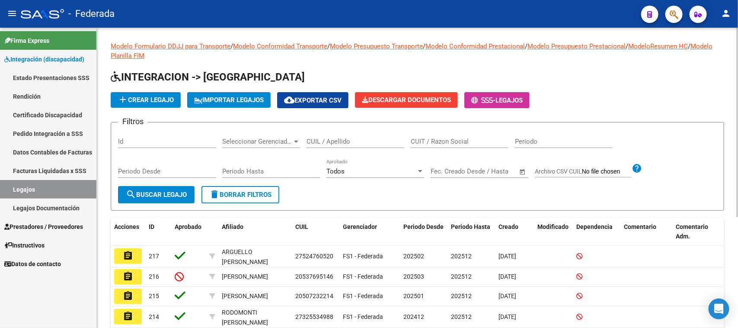
click at [344, 138] on input "CUIL / Apellido" at bounding box center [355, 141] width 98 height 8
paste input "20572589332"
type input "20572589332"
click at [178, 193] on span "search Buscar Legajo" at bounding box center [156, 195] width 61 height 8
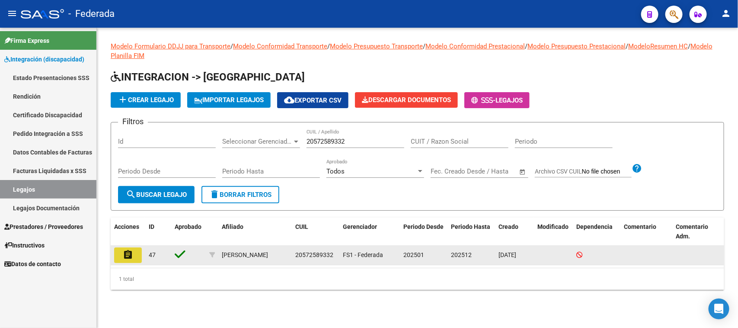
click at [134, 250] on button "assignment" at bounding box center [128, 255] width 28 height 16
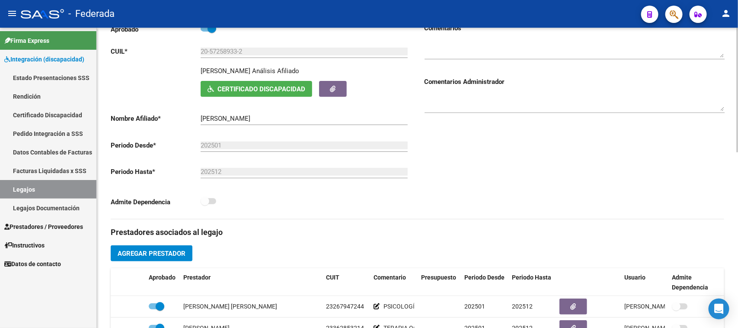
scroll to position [108, 0]
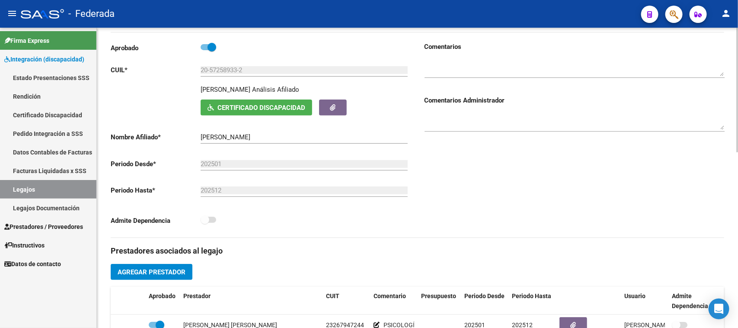
click at [219, 134] on input "[PERSON_NAME]" at bounding box center [304, 137] width 207 height 8
click at [268, 136] on input "[PERSON_NAME]" at bounding box center [304, 137] width 207 height 8
click at [152, 267] on button "Agregar Prestador" at bounding box center [152, 272] width 82 height 16
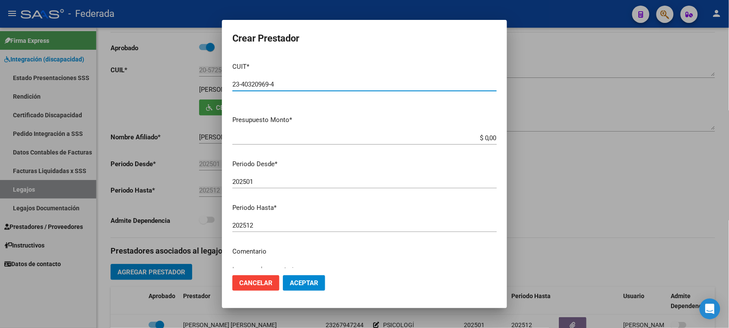
type input "23-40320969-4"
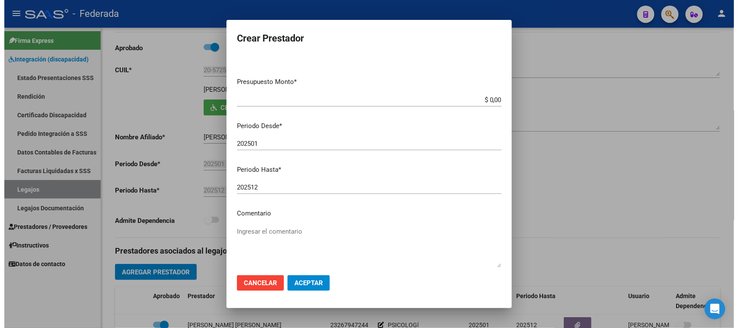
scroll to position [83, 0]
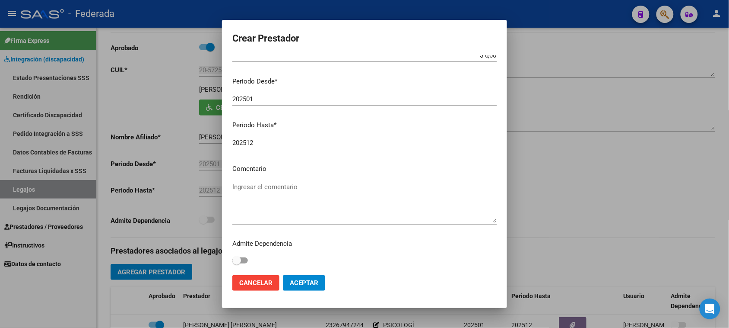
click at [279, 186] on textarea "Ingresar el comentario" at bounding box center [364, 202] width 264 height 41
paste textarea "FONOAUDIOLOGÍA"
type textarea "FONOAUDIOLOGÍA"
click at [294, 277] on button "Aceptar" at bounding box center [304, 283] width 42 height 16
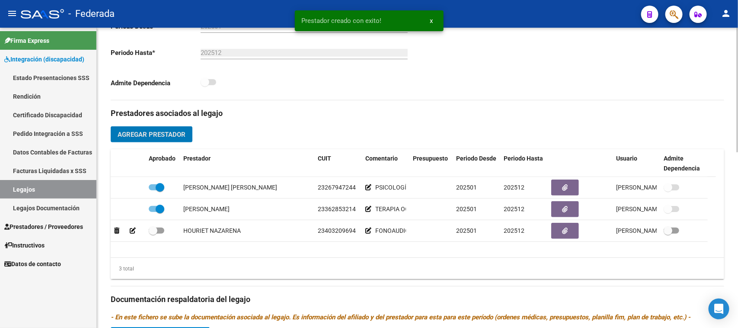
scroll to position [324, 0]
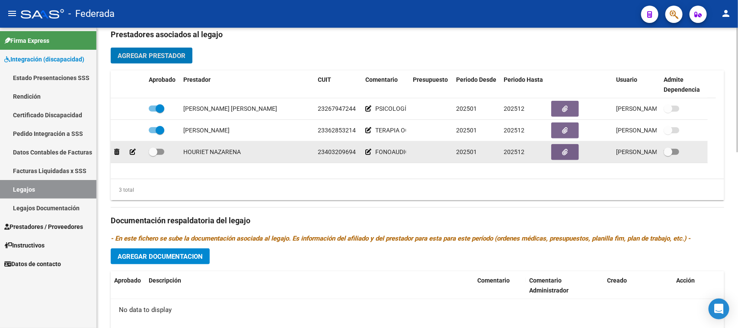
click at [160, 151] on span at bounding box center [157, 152] width 16 height 6
click at [153, 155] on input "checkbox" at bounding box center [153, 155] width 0 height 0
checkbox input "true"
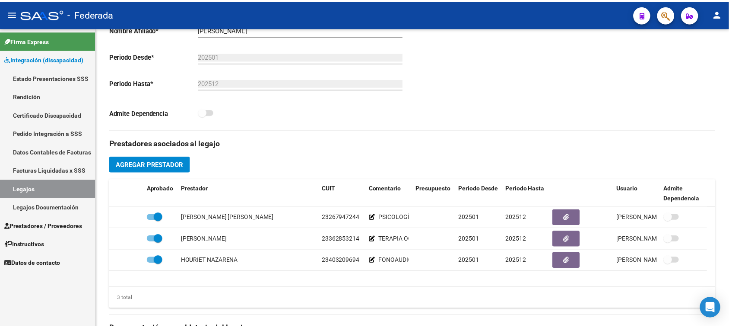
scroll to position [216, 0]
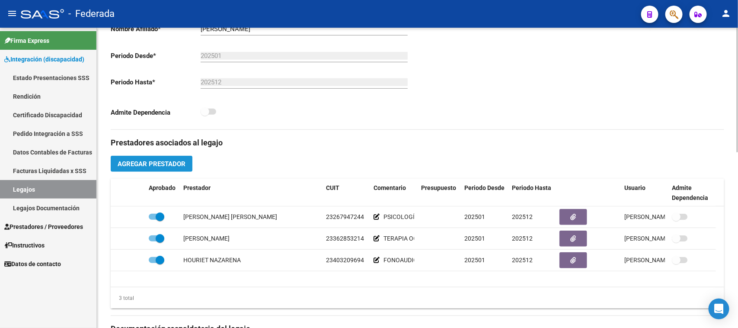
click at [174, 161] on span "Agregar Prestador" at bounding box center [152, 164] width 68 height 8
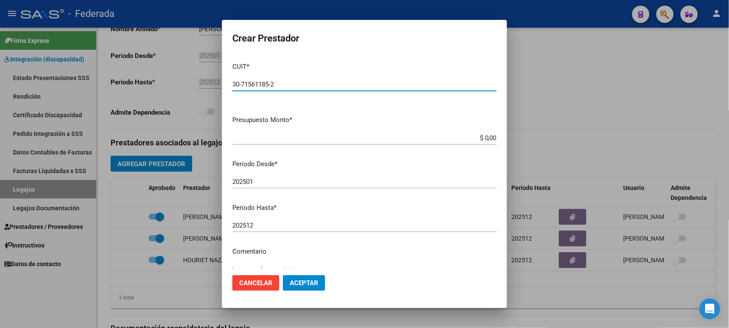
type input "30-71561185-2"
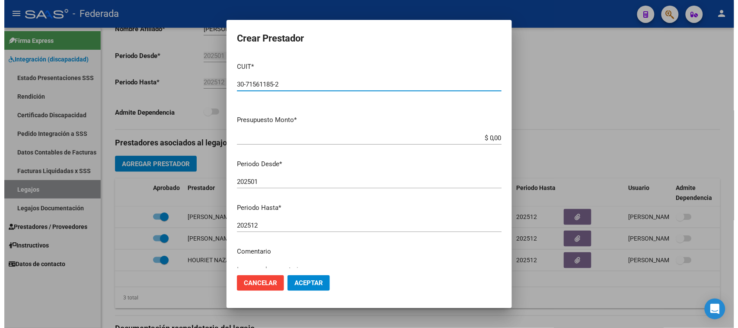
scroll to position [54, 0]
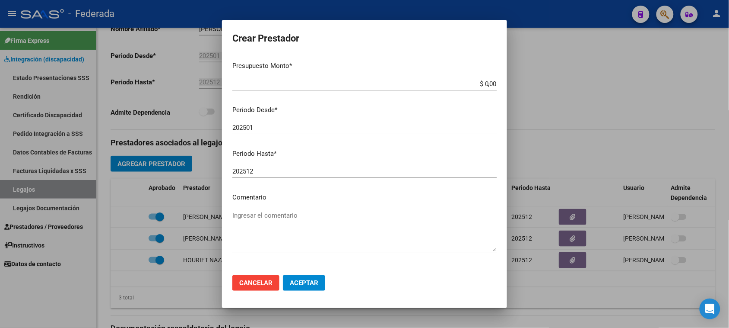
click at [265, 217] on textarea "Ingresar el comentario" at bounding box center [364, 230] width 264 height 41
paste textarea "INTEGRACIÓN ESCOLAR"
type textarea "INTEGRACIÓN ESCOLAR"
click at [307, 283] on span "Aceptar" at bounding box center [304, 283] width 29 height 8
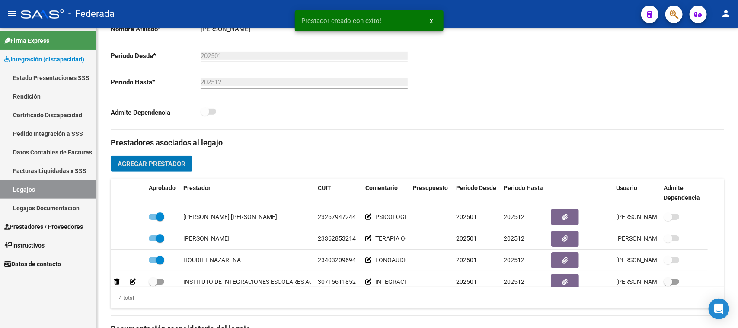
scroll to position [270, 0]
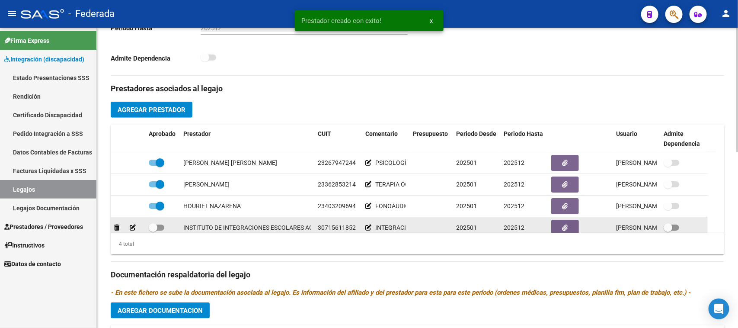
click at [270, 228] on div "INSTITUTO DE INTEGRACIONES ESCOLARES AQUARELA S.R.L." at bounding box center [268, 228] width 170 height 10
drag, startPoint x: 306, startPoint y: 226, endPoint x: 312, endPoint y: 226, distance: 6.0
click at [312, 226] on datatable-body-cell "INSTITUTO DE INTEGRACIONES ESCOLARES AQUARELA S.R.L." at bounding box center [247, 227] width 134 height 21
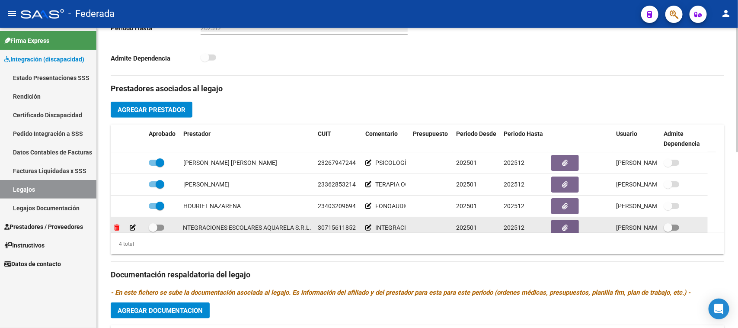
click at [116, 228] on icon at bounding box center [116, 227] width 5 height 6
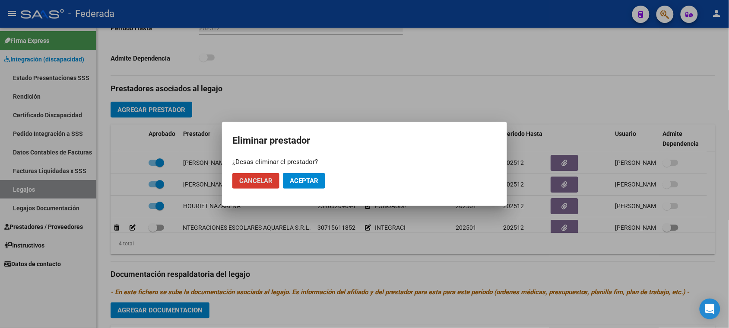
click at [299, 180] on span "Aceptar" at bounding box center [304, 181] width 29 height 8
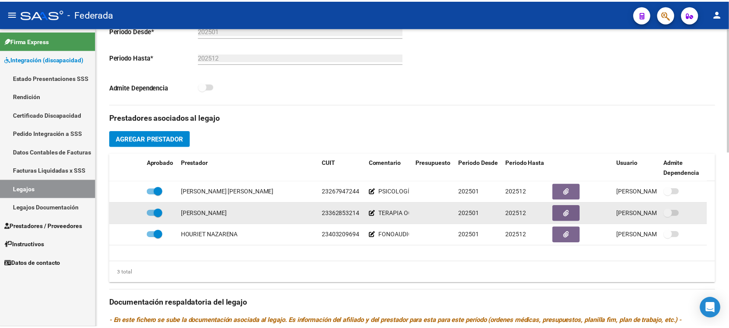
scroll to position [216, 0]
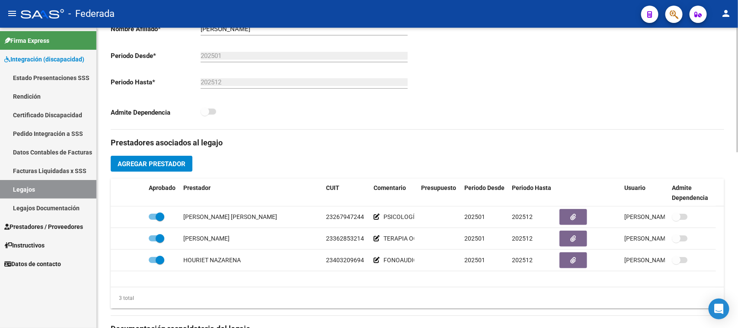
click at [153, 154] on div "Prestadores asociados al legajo Agregar Prestador Aprobado Prestador CUIT Comen…" at bounding box center [417, 323] width 613 height 386
click at [160, 163] on span "Agregar Prestador" at bounding box center [152, 164] width 68 height 8
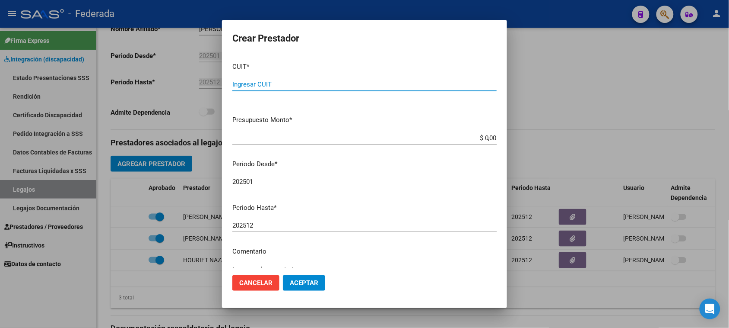
paste input "27-31152334-7"
type input "27-31152334-7"
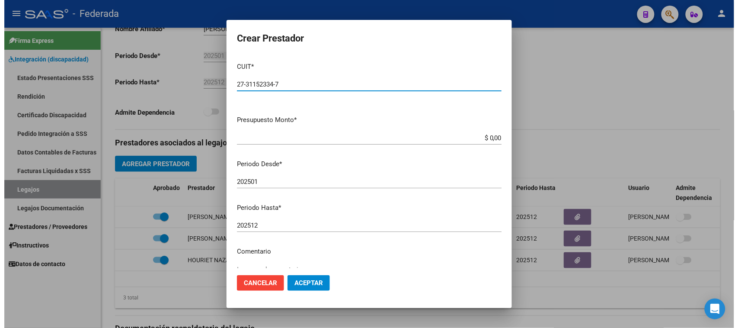
scroll to position [83, 0]
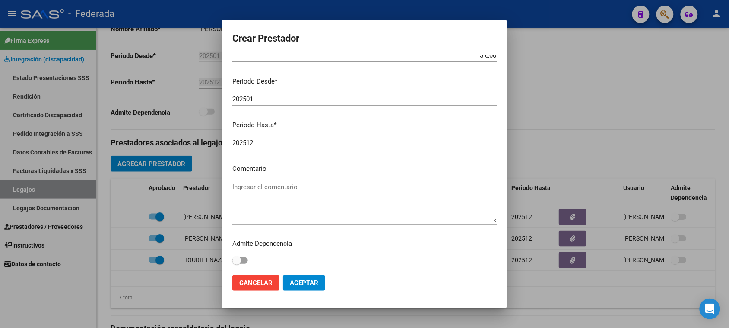
click at [268, 193] on textarea "Ingresar el comentario" at bounding box center [364, 202] width 264 height 41
paste textarea "PSICOPEDAGOGÍA"
type textarea "PSICOPEDAGOGÍA"
click at [292, 278] on button "Aceptar" at bounding box center [304, 283] width 42 height 16
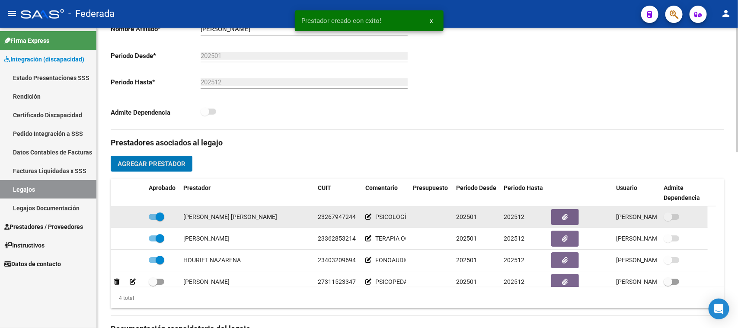
scroll to position [9, 0]
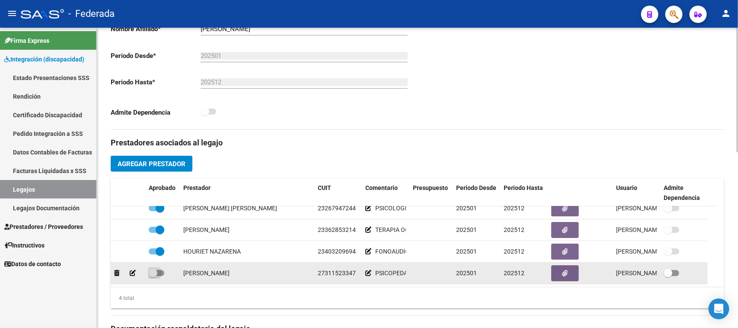
click at [152, 271] on span at bounding box center [153, 272] width 9 height 9
click at [153, 276] on input "checkbox" at bounding box center [153, 276] width 0 height 0
checkbox input "true"
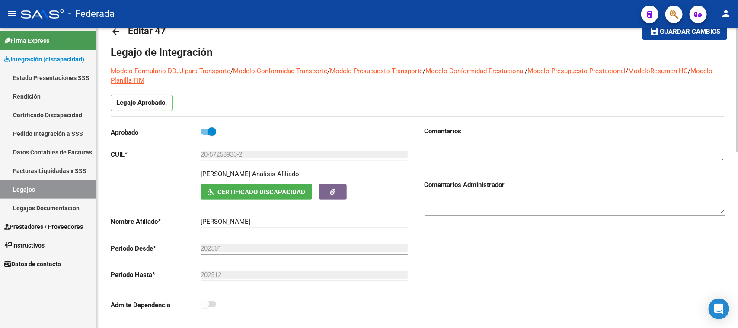
scroll to position [0, 0]
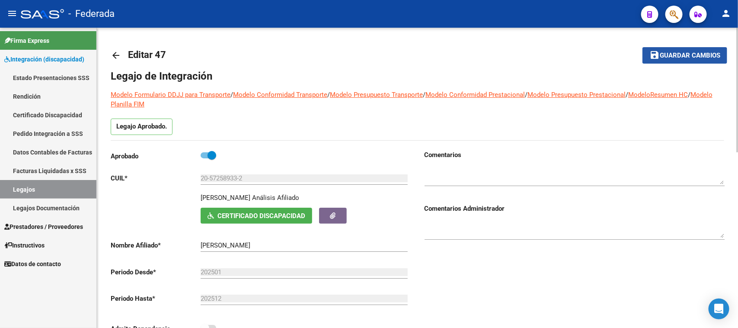
click at [649, 57] on button "save Guardar cambios" at bounding box center [684, 55] width 85 height 16
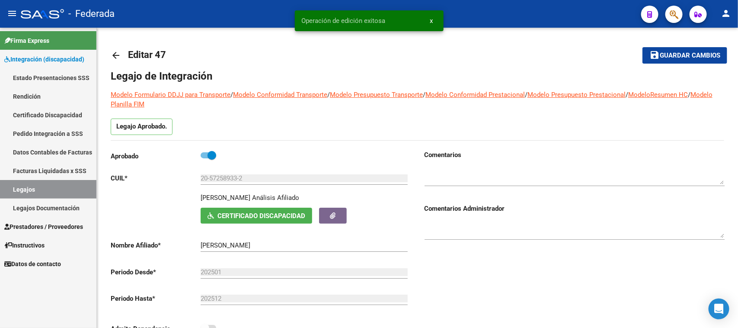
click at [52, 192] on link "Legajos" at bounding box center [48, 189] width 96 height 19
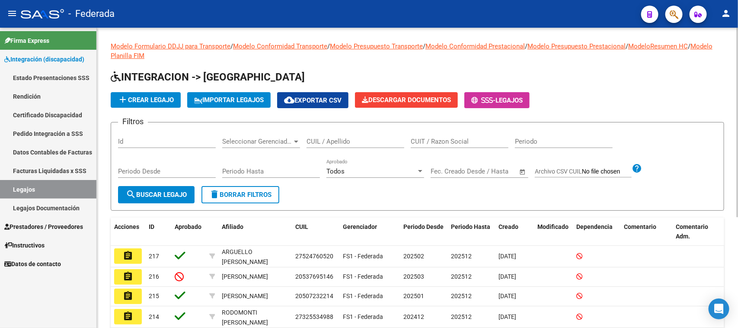
click at [336, 142] on input "CUIL / Apellido" at bounding box center [355, 141] width 98 height 8
paste input "20554542817"
type input "20554542817"
click at [155, 188] on button "search Buscar Legajo" at bounding box center [156, 194] width 76 height 17
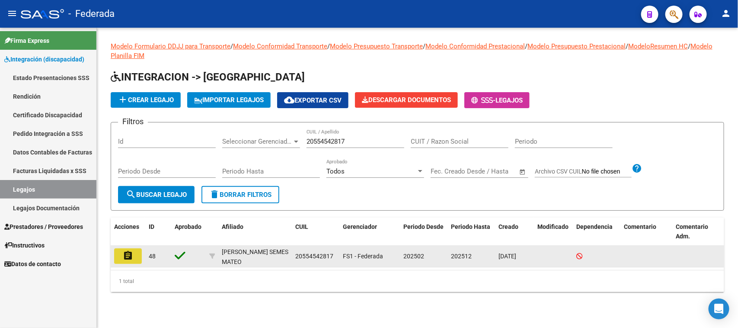
click at [132, 255] on mat-icon "assignment" at bounding box center [128, 255] width 10 height 10
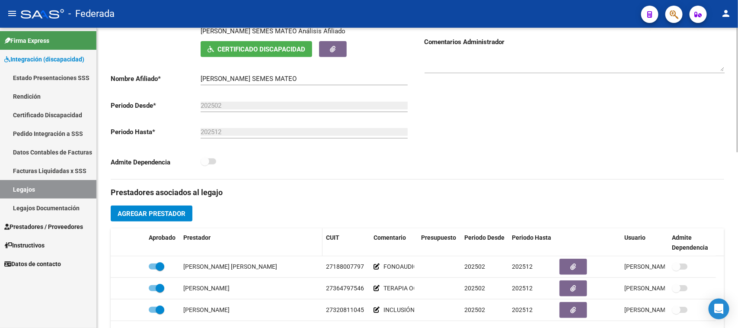
scroll to position [162, 0]
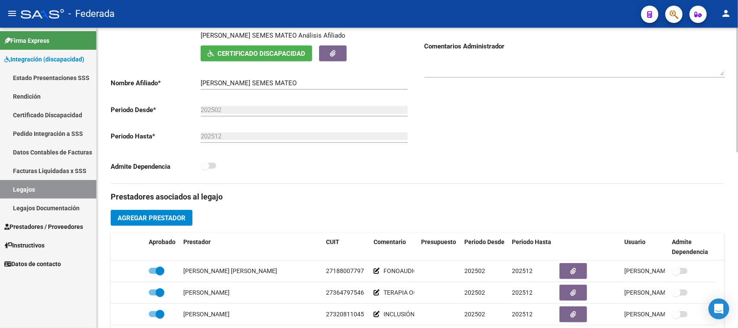
click at [258, 47] on button "Certificado Discapacidad" at bounding box center [256, 53] width 111 height 16
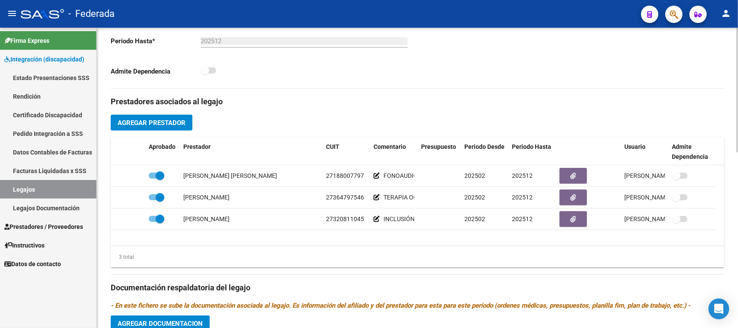
scroll to position [270, 0]
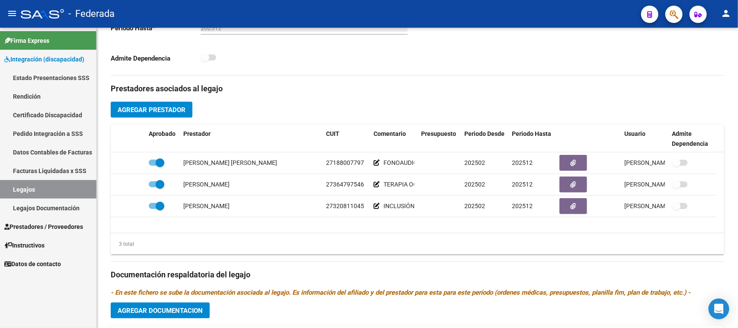
click at [37, 189] on link "Legajos" at bounding box center [48, 189] width 96 height 19
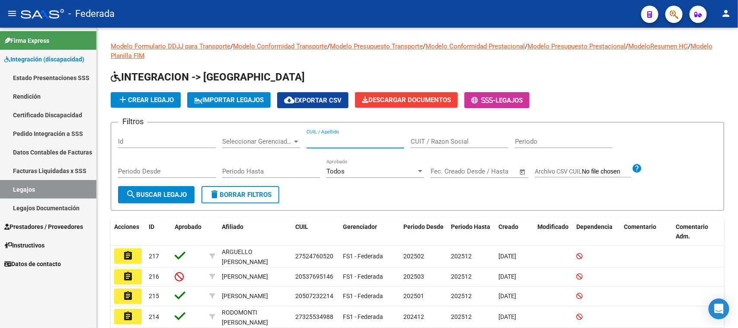
click at [343, 143] on input "CUIL / Apellido" at bounding box center [355, 141] width 98 height 8
paste input "20543396118"
type input "20543396118"
click at [174, 191] on span "search Buscar Legajo" at bounding box center [156, 195] width 61 height 8
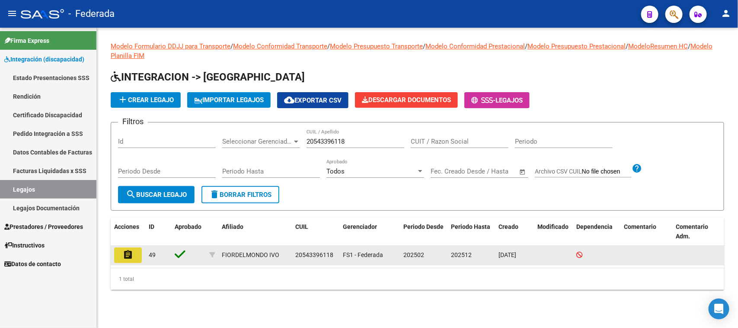
click at [124, 256] on mat-icon "assignment" at bounding box center [128, 254] width 10 height 10
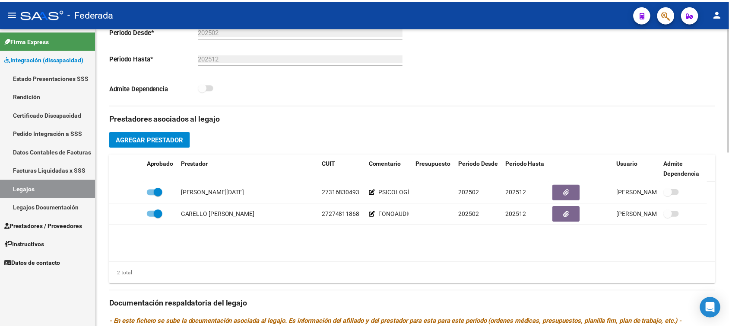
scroll to position [270, 0]
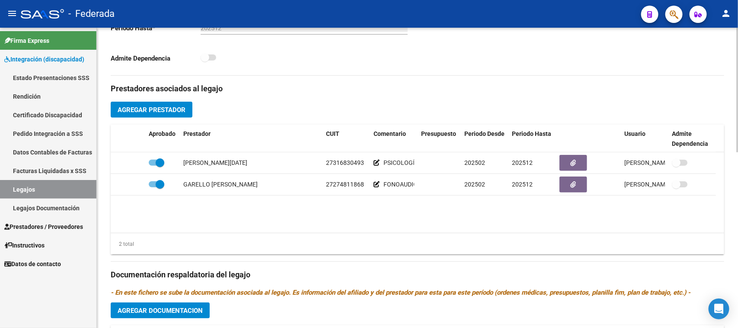
click at [154, 112] on span "Agregar Prestador" at bounding box center [152, 110] width 68 height 8
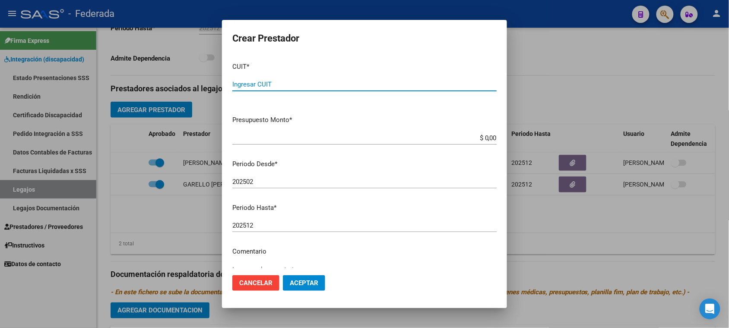
paste input "23-17930200-4"
type input "23-17930200-4"
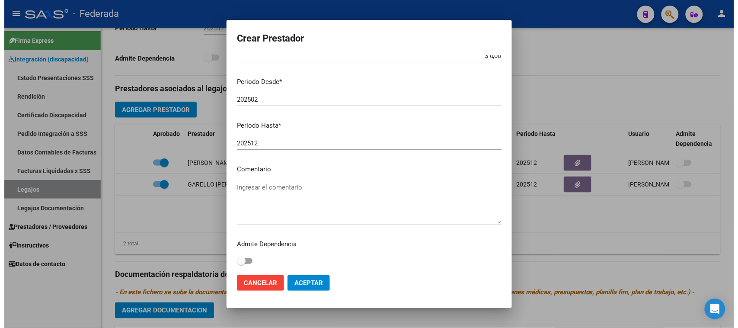
scroll to position [83, 0]
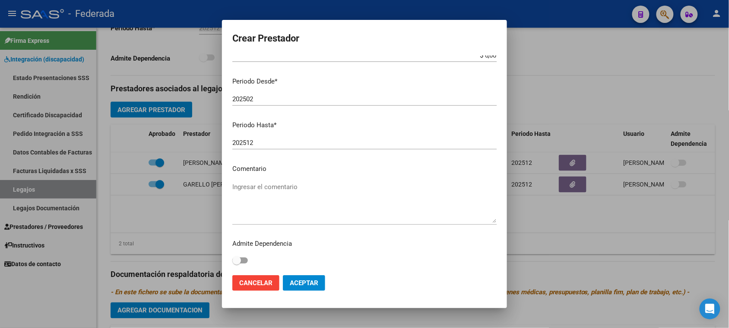
click at [290, 193] on textarea "Ingresar el comentario" at bounding box center [364, 202] width 264 height 41
paste textarea "MAESTRO DE APOYO"
type textarea "MAESTRO DE APOYO"
click at [301, 286] on span "Aceptar" at bounding box center [304, 283] width 29 height 8
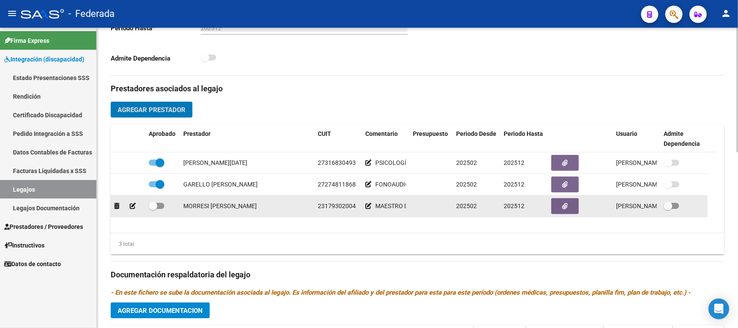
click at [158, 208] on span at bounding box center [157, 206] width 16 height 6
click at [153, 209] on input "checkbox" at bounding box center [153, 209] width 0 height 0
checkbox input "true"
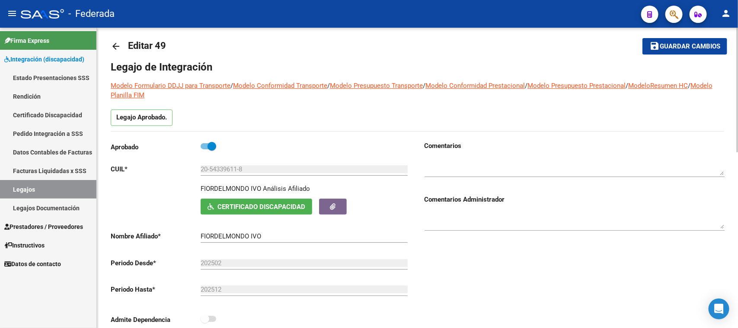
scroll to position [0, 0]
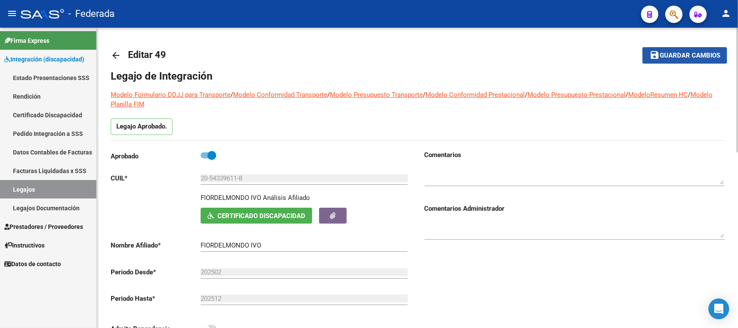
click at [679, 55] on span "Guardar cambios" at bounding box center [689, 56] width 60 height 8
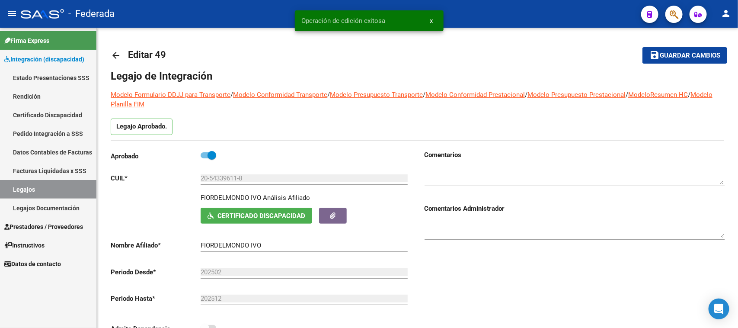
click at [70, 187] on link "Legajos" at bounding box center [48, 189] width 96 height 19
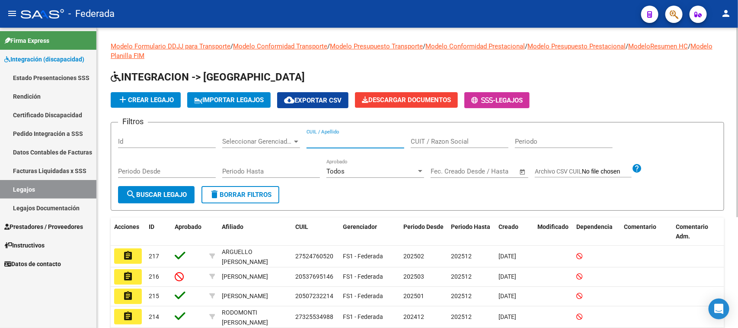
click at [356, 140] on input "CUIL / Apellido" at bounding box center [355, 141] width 98 height 8
paste input "20543396118"
type input "20543396118"
click at [171, 191] on span "search Buscar Legajo" at bounding box center [156, 195] width 61 height 8
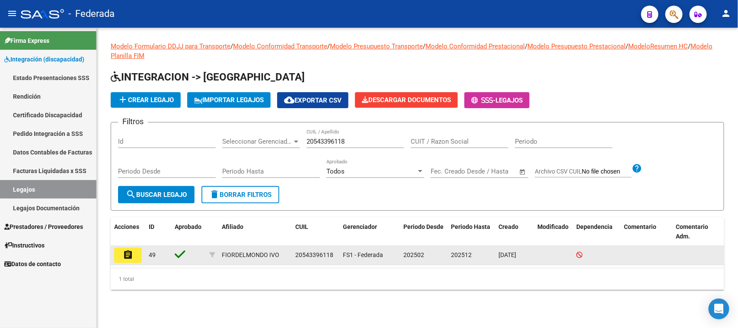
click at [127, 253] on mat-icon "assignment" at bounding box center [128, 254] width 10 height 10
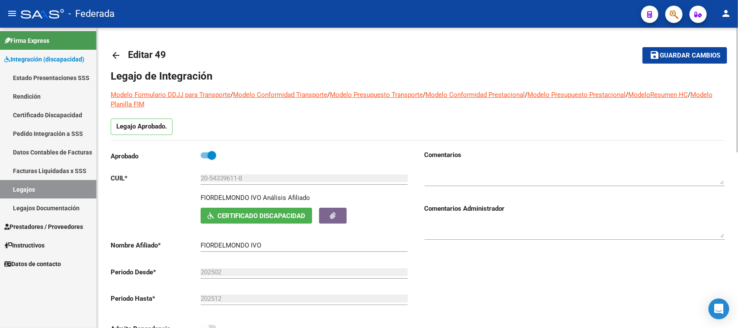
click at [116, 55] on mat-icon "arrow_back" at bounding box center [116, 55] width 10 height 10
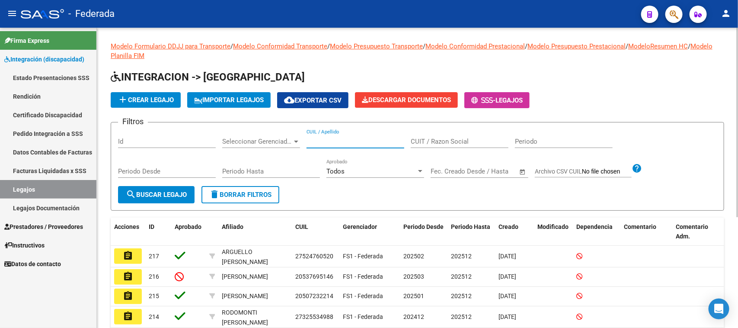
click at [359, 139] on input "CUIL / Apellido" at bounding box center [355, 141] width 98 height 8
paste input "23590458899"
type input "23590458899"
click at [180, 193] on span "search Buscar Legajo" at bounding box center [156, 195] width 61 height 8
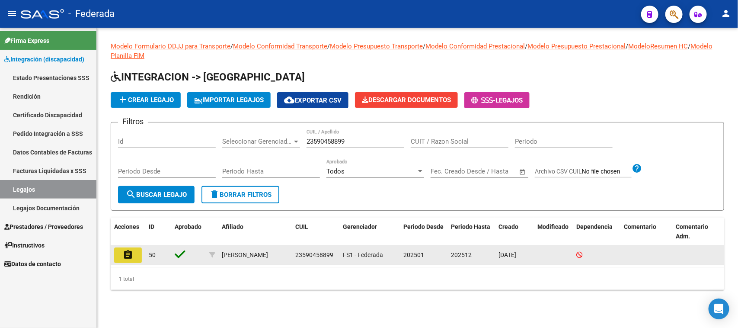
click at [133, 256] on mat-icon "assignment" at bounding box center [128, 254] width 10 height 10
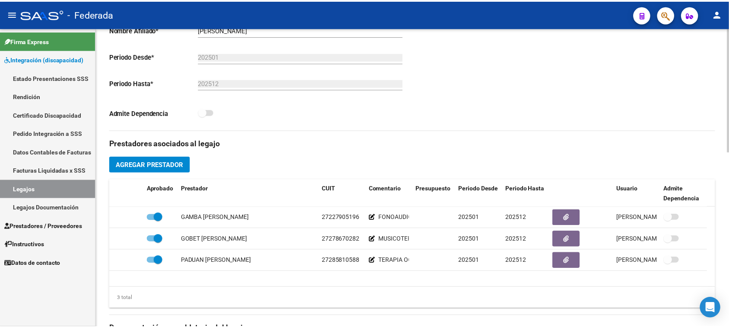
scroll to position [216, 0]
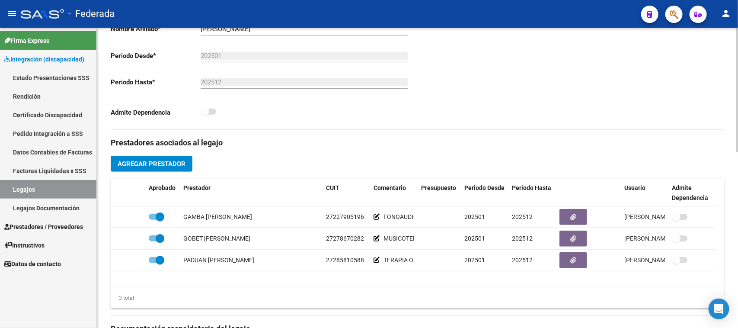
click at [174, 163] on span "Agregar Prestador" at bounding box center [152, 164] width 68 height 8
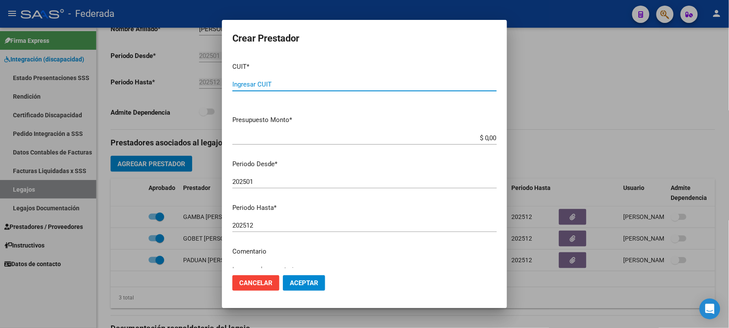
paste input "27-30621292-9"
type input "27-30621292-9"
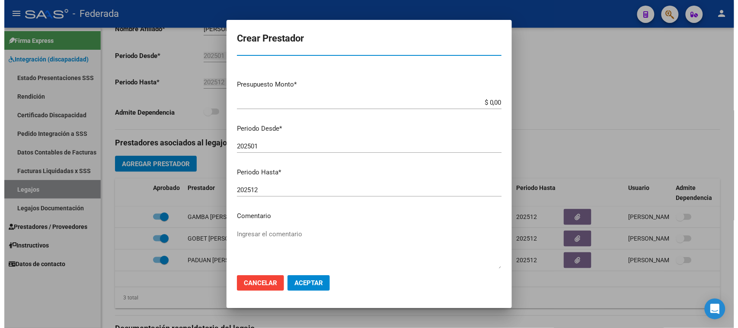
scroll to position [54, 0]
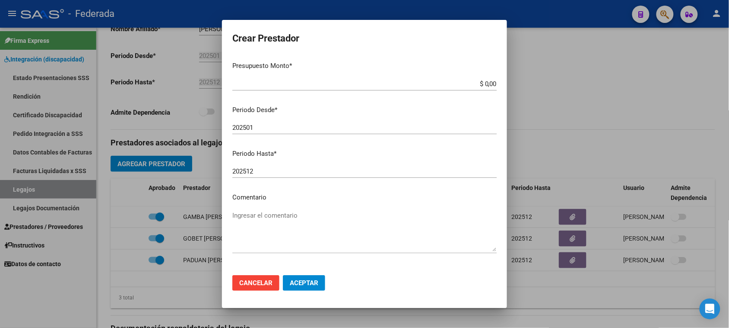
click at [253, 212] on textarea "Ingresar el comentario" at bounding box center [364, 230] width 264 height 41
paste textarea "PSICOLOGÍA"
type textarea "PSICOLOGÍA"
click at [297, 277] on button "Aceptar" at bounding box center [304, 283] width 42 height 16
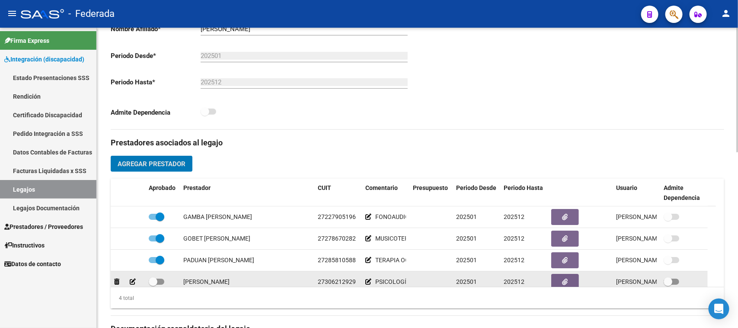
click at [158, 282] on span at bounding box center [157, 281] width 16 height 6
click at [153, 284] on input "checkbox" at bounding box center [153, 284] width 0 height 0
checkbox input "true"
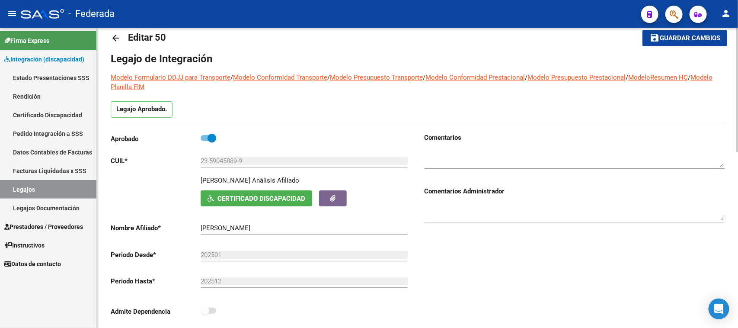
scroll to position [0, 0]
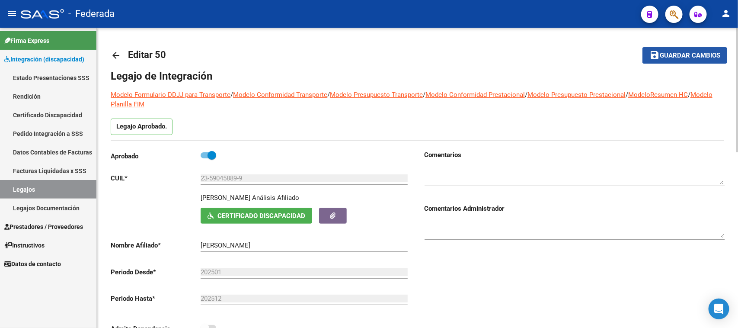
click at [681, 60] on button "save Guardar cambios" at bounding box center [684, 55] width 85 height 16
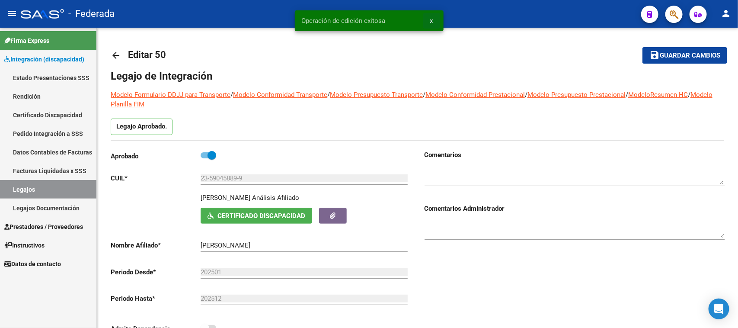
click at [430, 19] on span "x" at bounding box center [431, 21] width 3 height 8
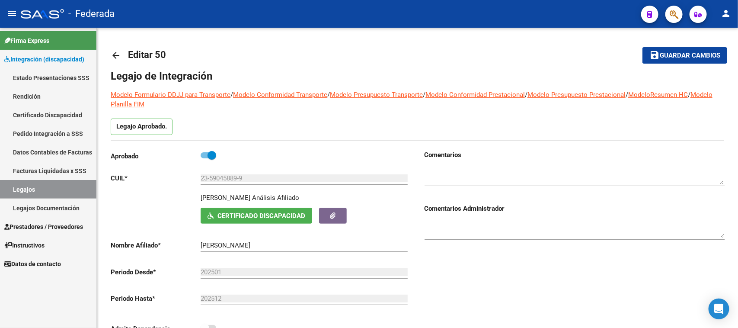
click at [73, 193] on link "Legajos" at bounding box center [48, 189] width 96 height 19
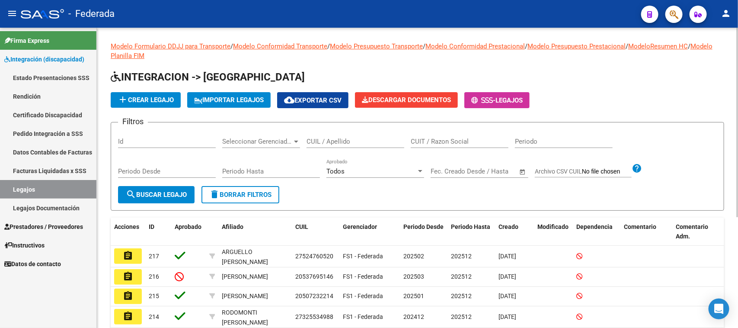
click at [326, 140] on input "CUIL / Apellido" at bounding box center [355, 141] width 98 height 8
paste input "23590458899"
type input "23590458899"
click at [148, 191] on span "search Buscar Legajo" at bounding box center [156, 195] width 61 height 8
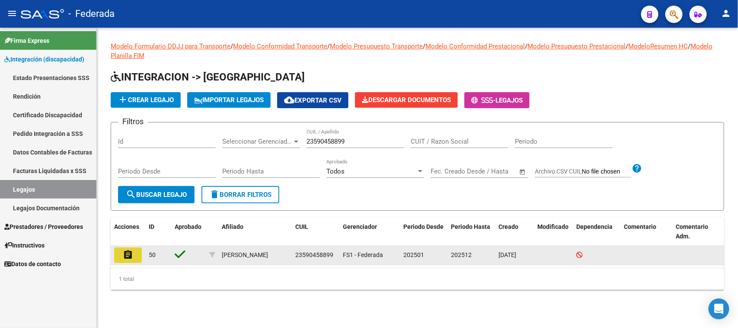
click at [132, 254] on mat-icon "assignment" at bounding box center [128, 254] width 10 height 10
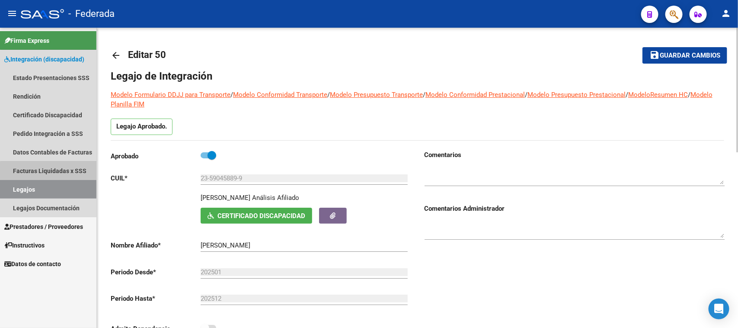
click at [70, 178] on link "Facturas Liquidadas x SSS" at bounding box center [48, 170] width 96 height 19
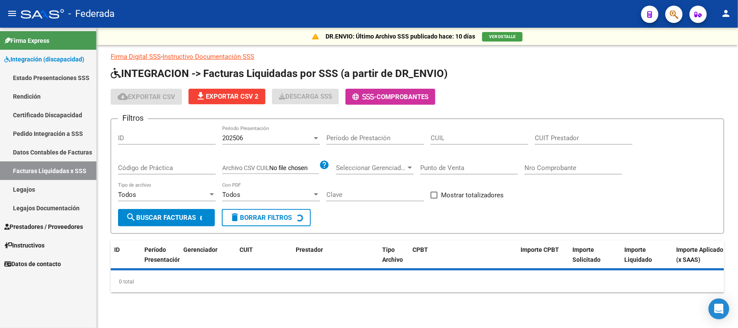
click at [71, 191] on link "Legajos" at bounding box center [48, 189] width 96 height 19
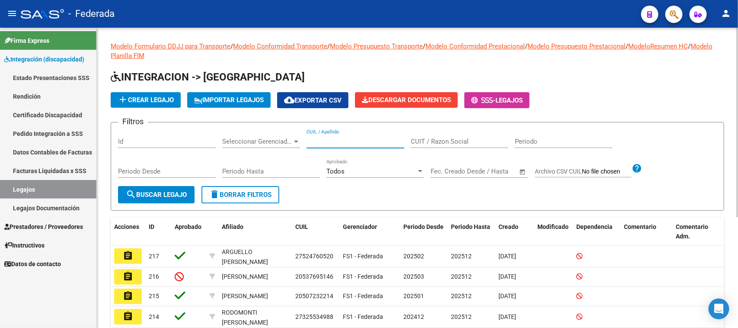
click at [325, 143] on input "CUIL / Apellido" at bounding box center [355, 141] width 98 height 8
paste input "20568495463"
type input "20568495463"
click at [172, 193] on span "search Buscar Legajo" at bounding box center [156, 195] width 61 height 8
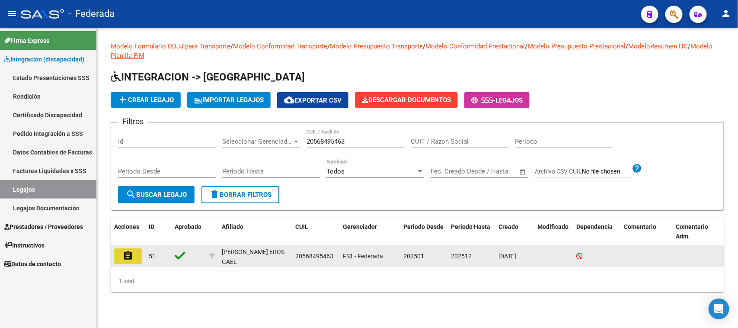
click at [126, 258] on mat-icon "assignment" at bounding box center [128, 255] width 10 height 10
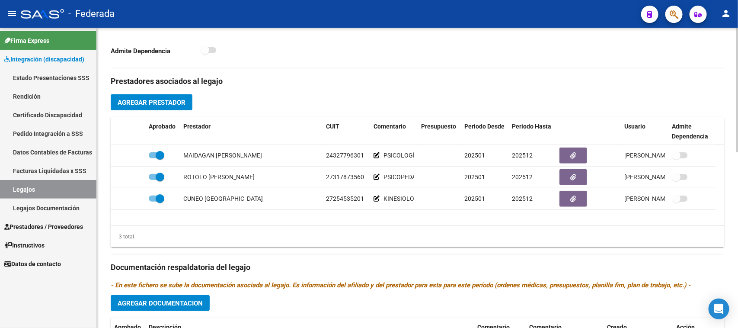
scroll to position [324, 0]
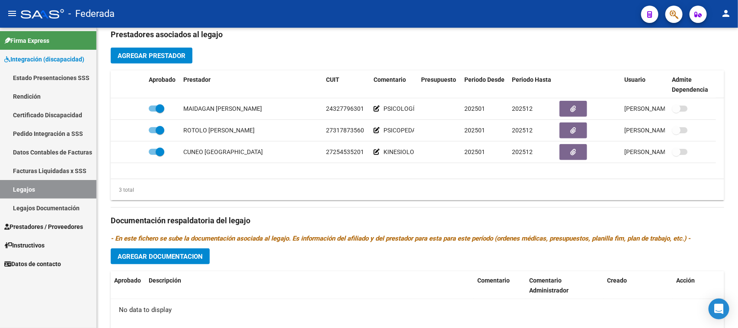
click at [31, 188] on link "Legajos" at bounding box center [48, 189] width 96 height 19
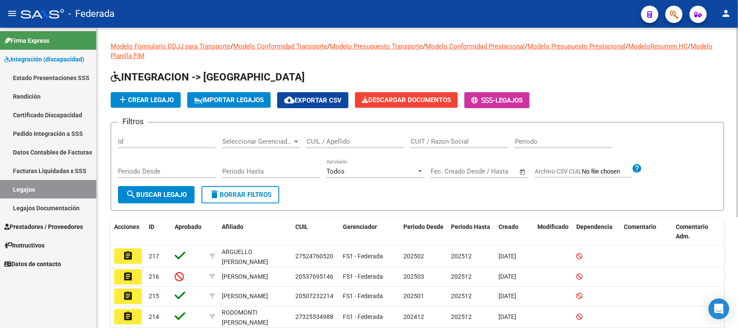
click at [337, 139] on input "CUIL / Apellido" at bounding box center [355, 141] width 98 height 8
paste input "20493523369"
type input "20493523369"
click at [162, 193] on span "search Buscar Legajo" at bounding box center [156, 195] width 61 height 8
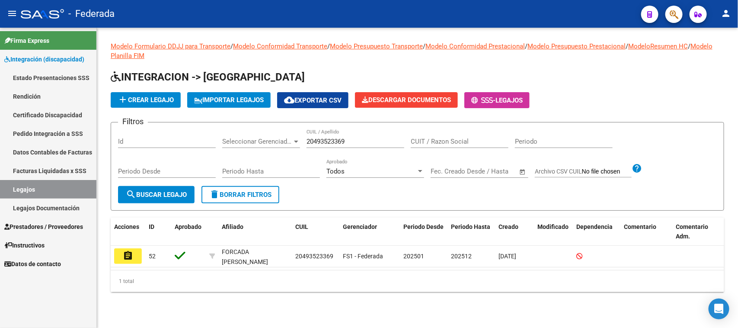
click at [126, 256] on mat-icon "assignment" at bounding box center [128, 255] width 10 height 10
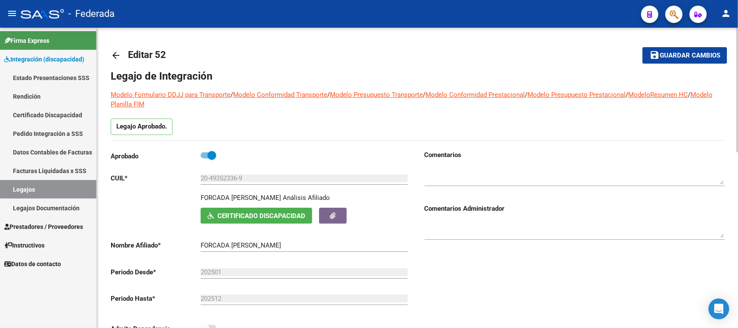
click at [211, 199] on p "FORCADA [PERSON_NAME]" at bounding box center [241, 198] width 80 height 10
copy p "FORCADA"
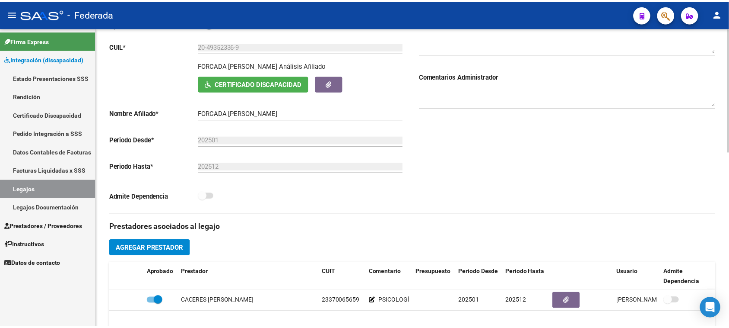
scroll to position [162, 0]
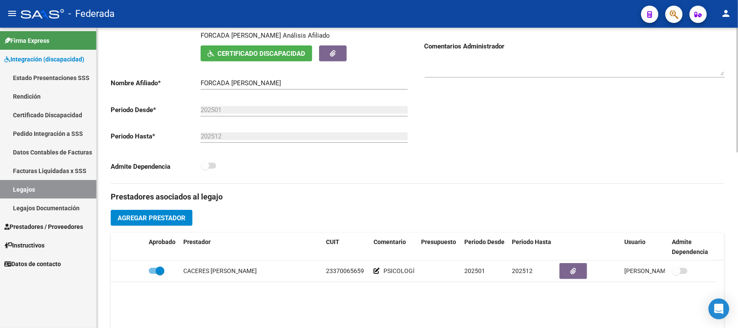
click at [189, 214] on button "Agregar Prestador" at bounding box center [152, 218] width 82 height 16
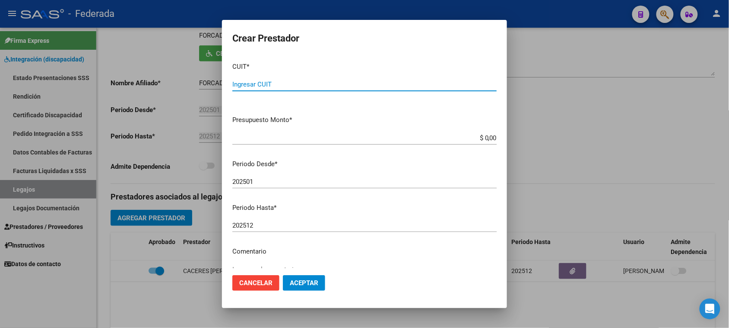
paste input "27-35277793-0"
type input "27-35277793-0"
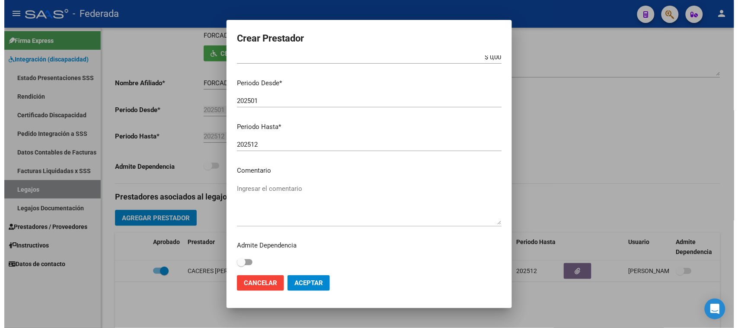
scroll to position [83, 0]
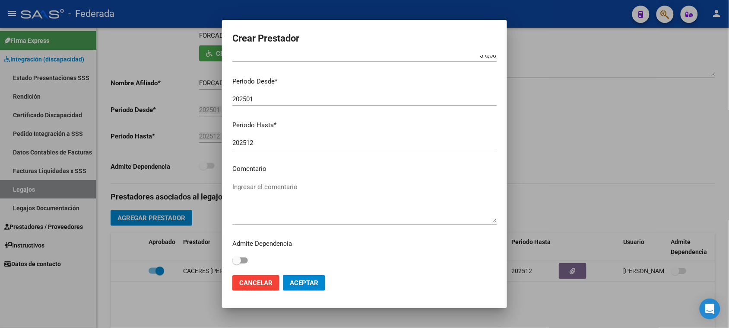
click at [272, 192] on textarea "Ingresar el comentario" at bounding box center [364, 202] width 264 height 41
paste textarea "KINESIOLOGÍA"
type textarea "KINESIOLOGÍA"
click at [290, 284] on span "Aceptar" at bounding box center [304, 283] width 29 height 8
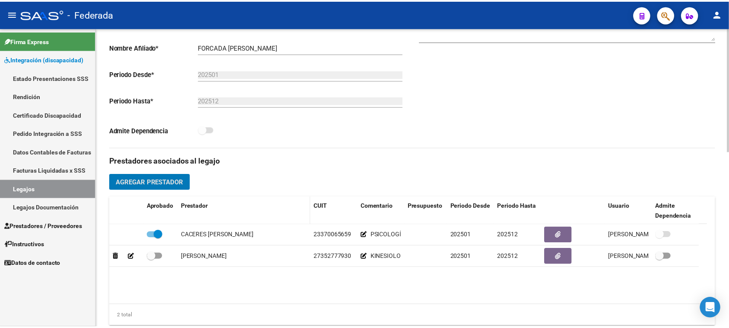
scroll to position [216, 0]
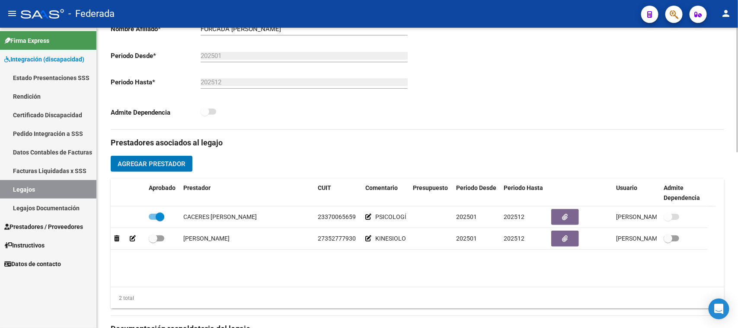
click at [182, 165] on span "Agregar Prestador" at bounding box center [152, 164] width 68 height 8
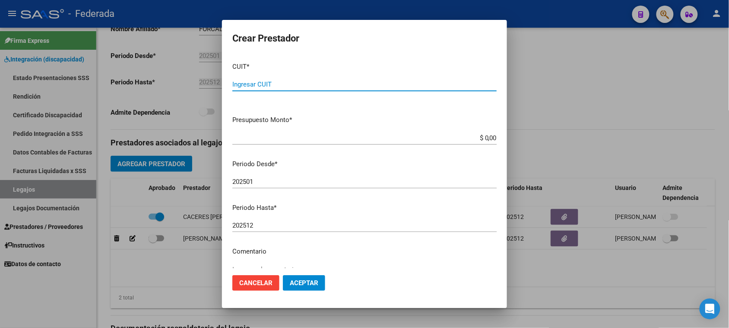
paste input "27-27952807-2"
type input "27-27952807-2"
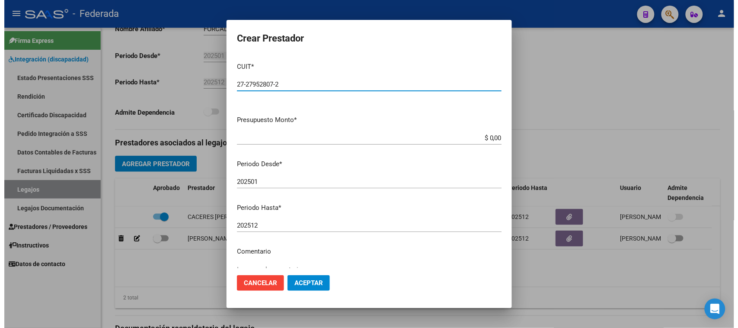
scroll to position [54, 0]
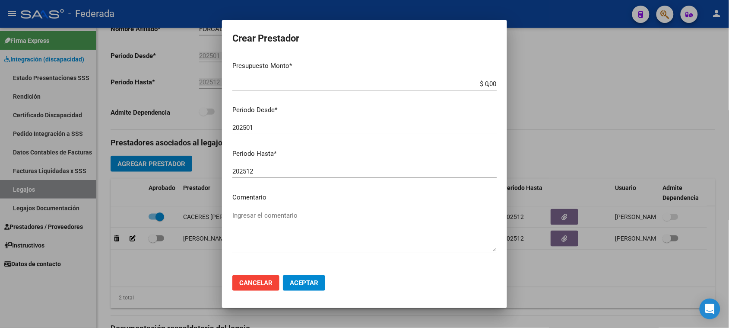
click at [267, 213] on textarea "Ingresar el comentario" at bounding box center [364, 230] width 264 height 41
paste textarea "TERAPIA OCUPACIONAL"
type textarea "TERAPIA OCUPACIONAL"
click at [305, 286] on span "Aceptar" at bounding box center [304, 283] width 29 height 8
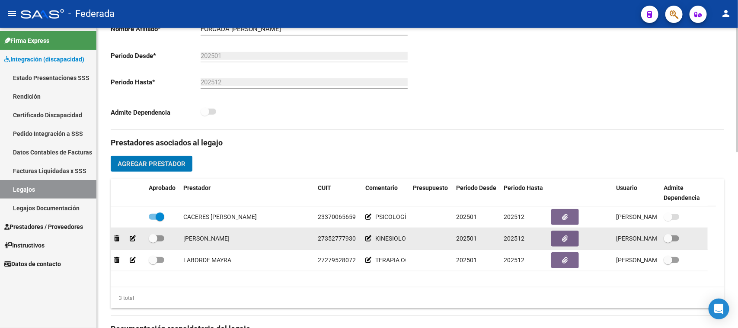
click at [154, 238] on span at bounding box center [153, 238] width 9 height 9
click at [153, 241] on input "checkbox" at bounding box center [153, 241] width 0 height 0
checkbox input "true"
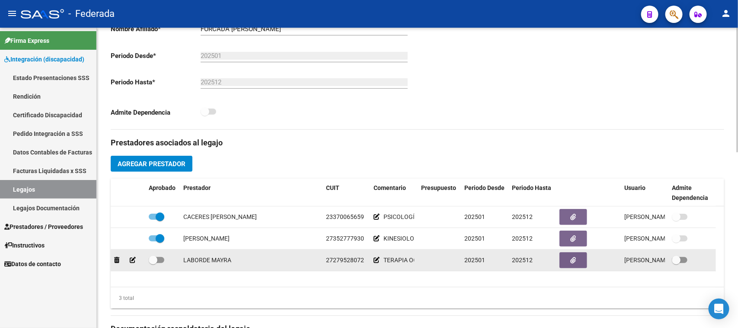
click at [159, 259] on span at bounding box center [157, 260] width 16 height 6
click at [153, 263] on input "checkbox" at bounding box center [153, 263] width 0 height 0
checkbox input "true"
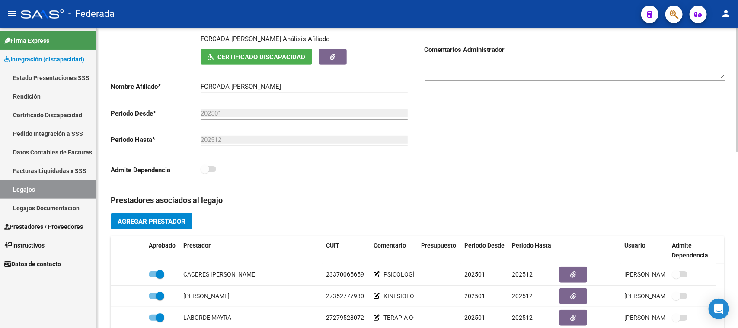
scroll to position [0, 0]
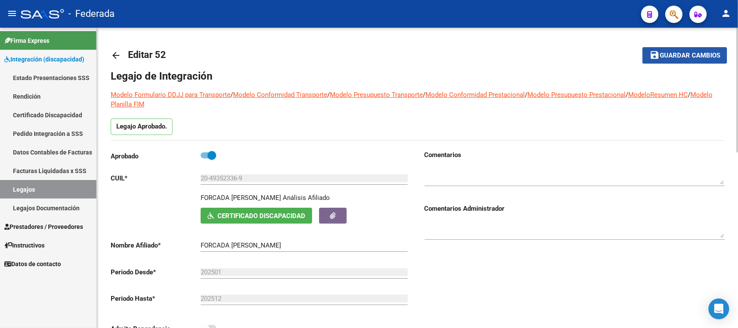
click at [671, 56] on span "Guardar cambios" at bounding box center [689, 56] width 60 height 8
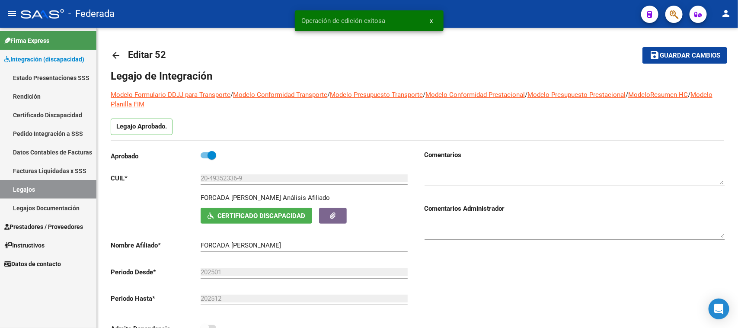
click at [52, 189] on link "Legajos" at bounding box center [48, 189] width 96 height 19
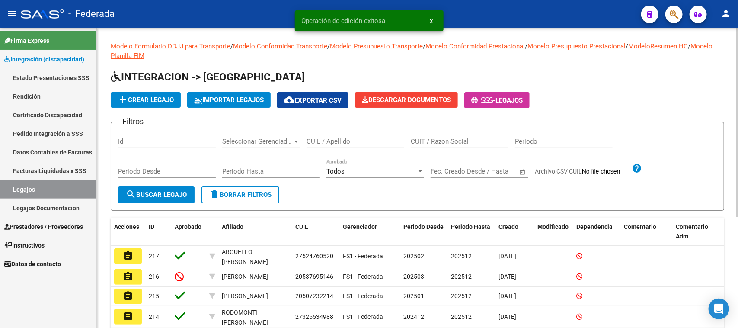
scroll to position [54, 0]
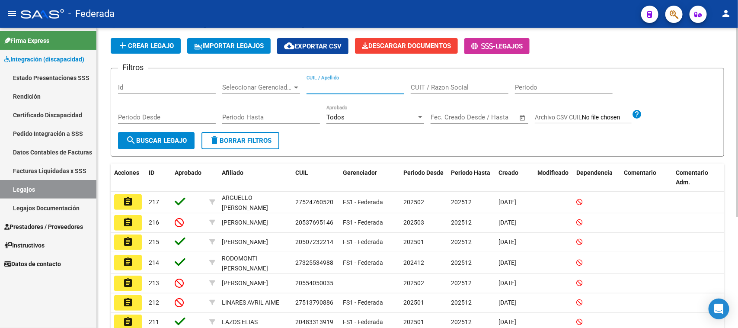
click at [341, 87] on input "CUIL / Apellido" at bounding box center [355, 87] width 98 height 8
paste input "20493523369"
type input "20493523369"
click at [160, 141] on span "search Buscar Legajo" at bounding box center [156, 141] width 61 height 8
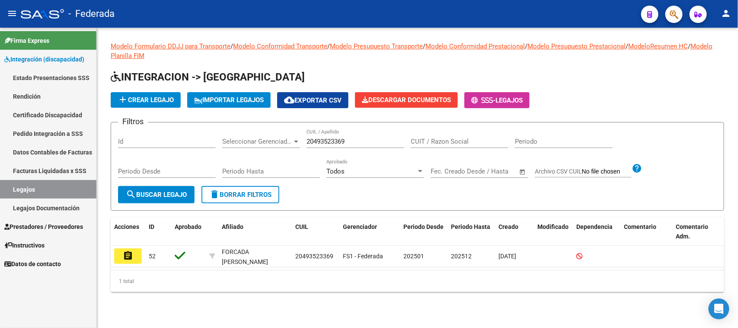
scroll to position [0, 0]
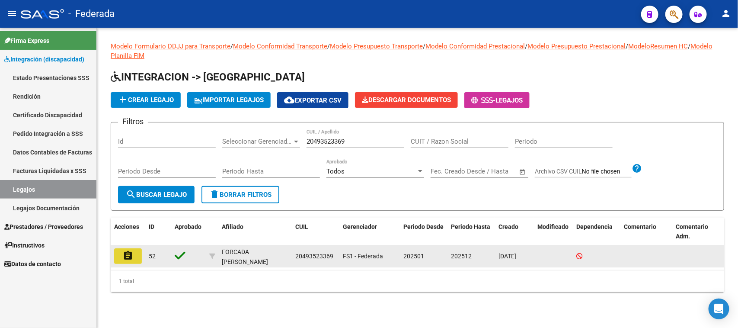
click at [124, 251] on mat-icon "assignment" at bounding box center [128, 255] width 10 height 10
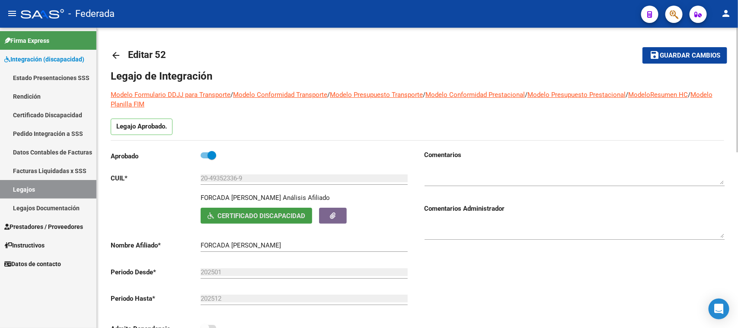
click at [232, 217] on span "Certificado Discapacidad" at bounding box center [261, 216] width 88 height 8
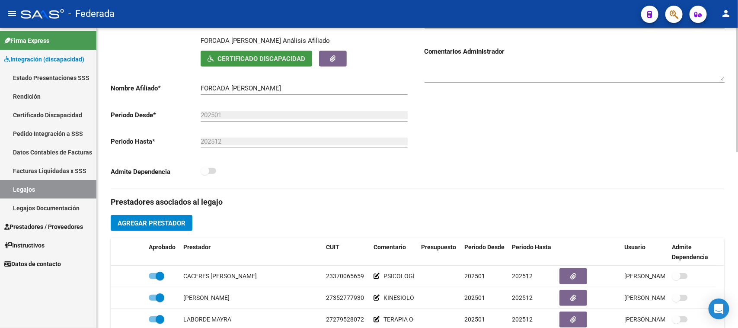
scroll to position [216, 0]
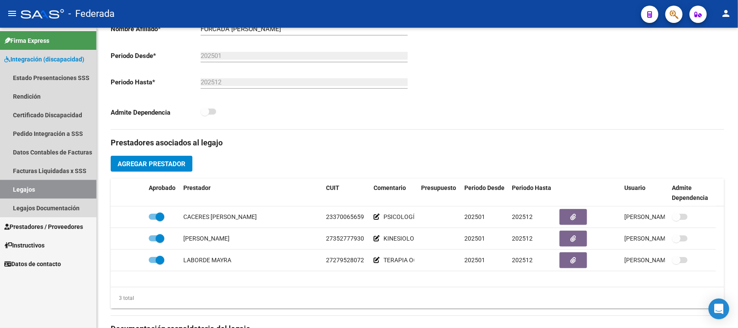
click at [69, 184] on link "Legajos" at bounding box center [48, 189] width 96 height 19
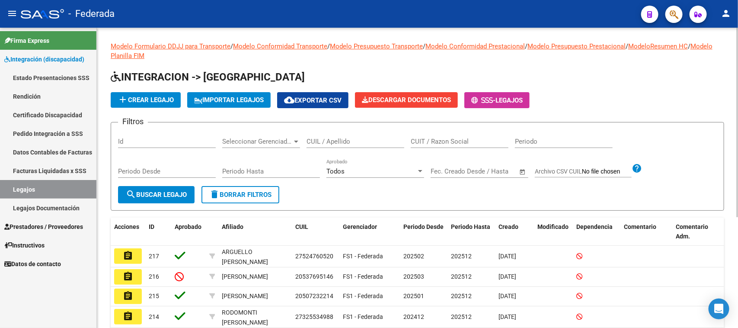
click at [360, 139] on input "CUIL / Apellido" at bounding box center [355, 141] width 98 height 8
paste input "20575351493"
type input "20575351493"
click at [166, 191] on span "search Buscar Legajo" at bounding box center [156, 195] width 61 height 8
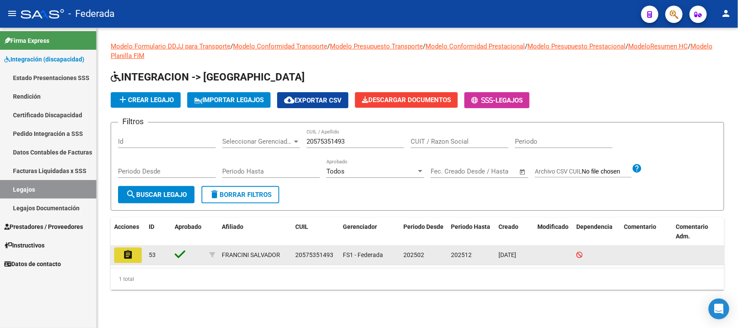
click at [128, 253] on mat-icon "assignment" at bounding box center [128, 254] width 10 height 10
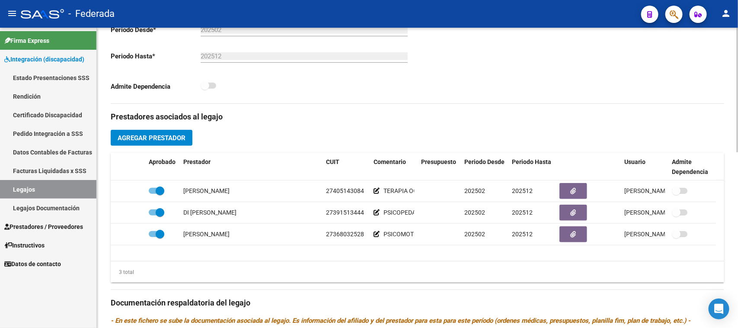
scroll to position [270, 0]
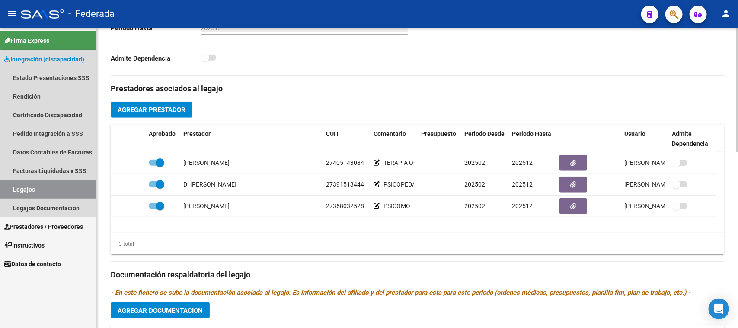
click at [64, 188] on link "Legajos" at bounding box center [48, 189] width 96 height 19
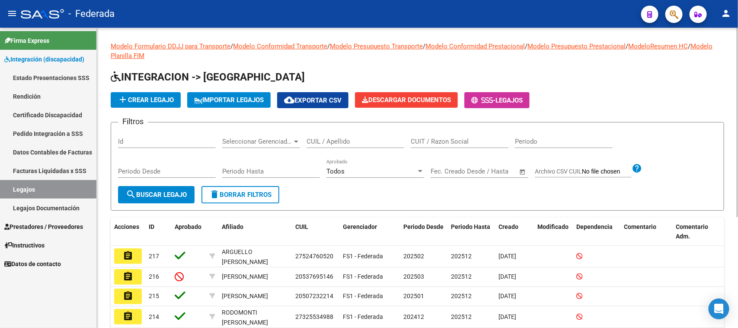
click at [337, 143] on input "CUIL / Apellido" at bounding box center [355, 141] width 98 height 8
paste input "20556568643"
type input "20556568643"
click at [169, 191] on span "search Buscar Legajo" at bounding box center [156, 195] width 61 height 8
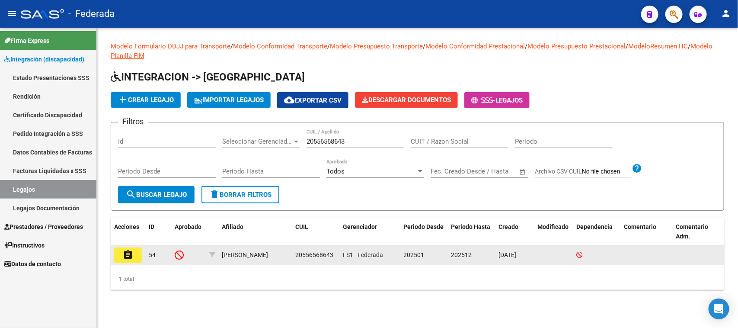
click at [130, 249] on mat-icon "assignment" at bounding box center [128, 254] width 10 height 10
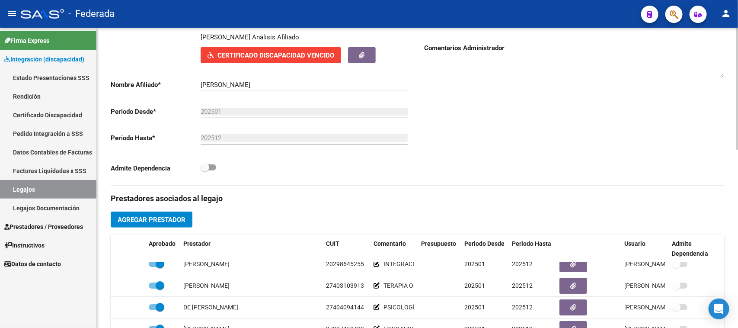
scroll to position [162, 0]
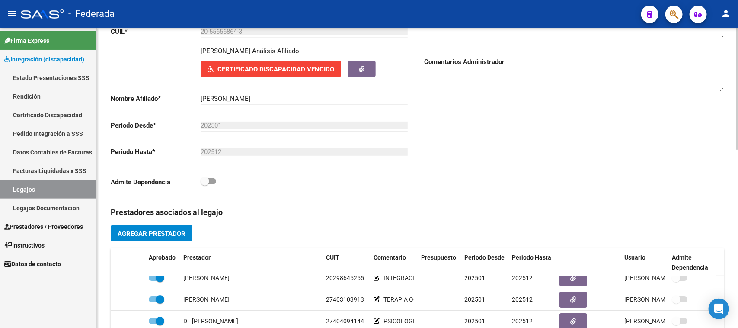
click at [207, 95] on input "[PERSON_NAME]" at bounding box center [304, 99] width 207 height 8
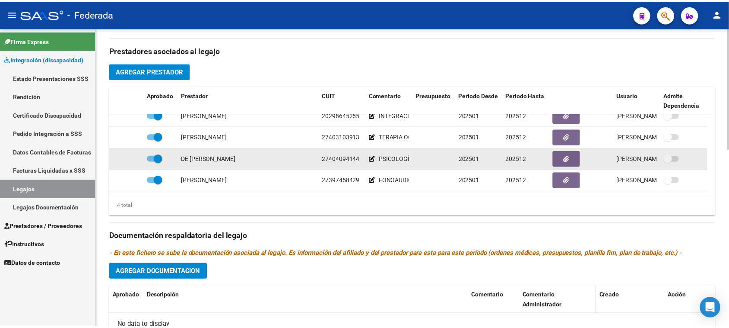
scroll to position [0, 0]
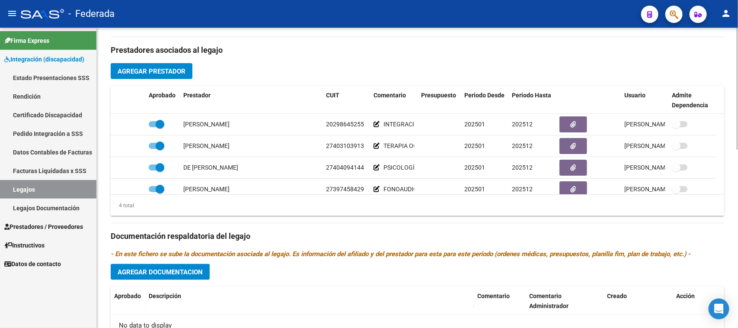
click at [172, 76] on button "Agregar Prestador" at bounding box center [152, 71] width 82 height 16
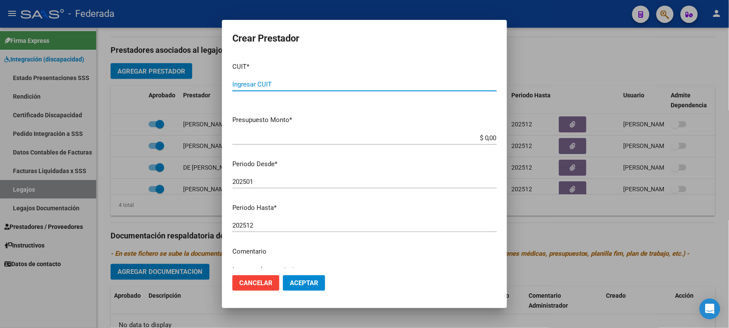
paste input "27-39837182-3"
type input "27-39837182-3"
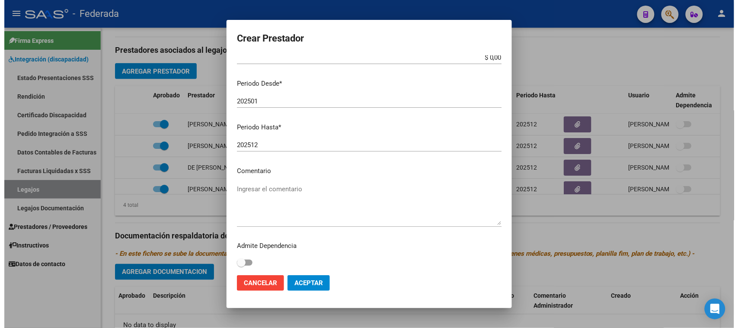
scroll to position [83, 0]
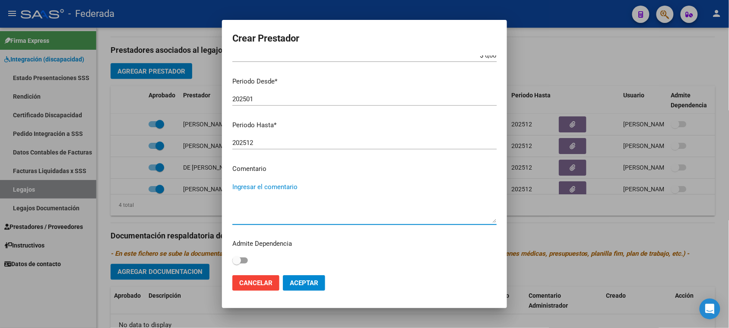
click at [288, 184] on textarea "Ingresar el comentario" at bounding box center [364, 202] width 264 height 41
paste textarea "PSICOPEDAGOGÍA"
type textarea "PSICOPEDAGOGÍA"
click at [300, 286] on span "Aceptar" at bounding box center [304, 283] width 29 height 8
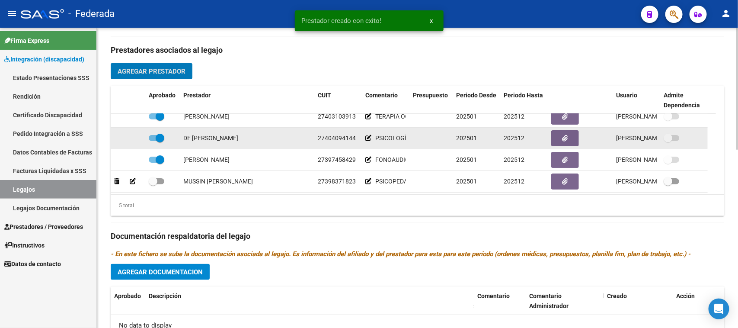
scroll to position [31, 0]
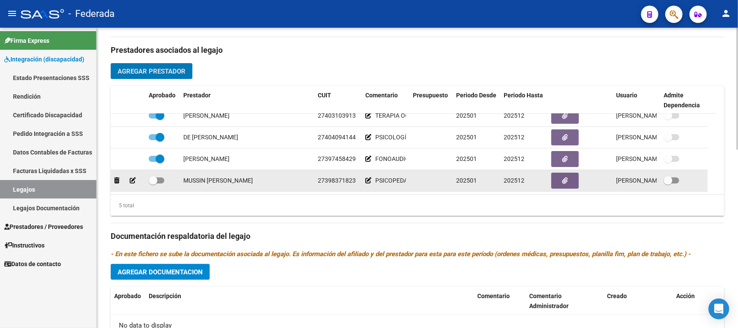
click at [150, 178] on span at bounding box center [153, 180] width 9 height 9
click at [153, 183] on input "checkbox" at bounding box center [153, 183] width 0 height 0
checkbox input "true"
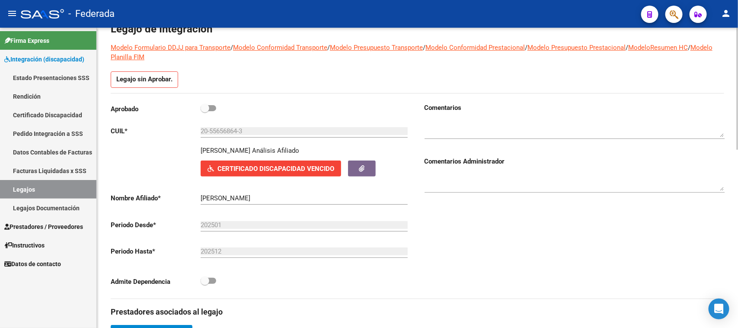
scroll to position [0, 0]
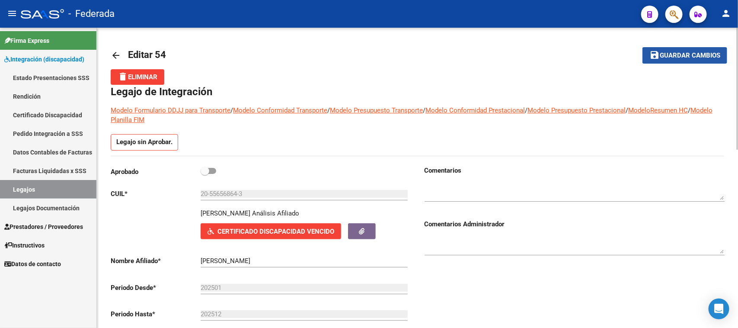
click at [677, 61] on button "save Guardar cambios" at bounding box center [684, 55] width 85 height 16
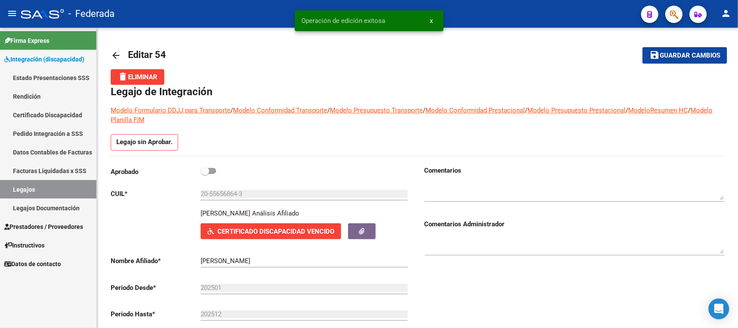
click at [54, 188] on link "Legajos" at bounding box center [48, 189] width 96 height 19
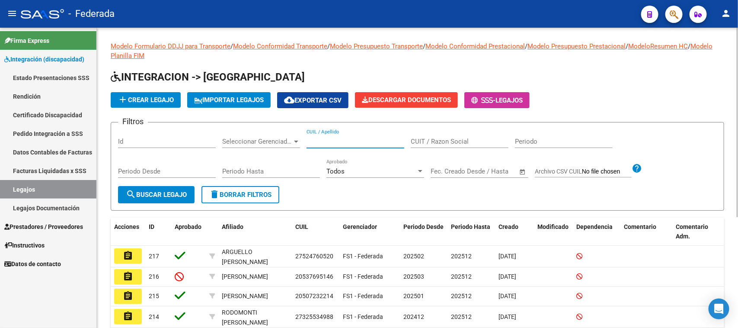
click at [355, 142] on input "CUIL / Apellido" at bounding box center [355, 141] width 98 height 8
paste input "20556568643"
type input "20556568643"
click at [178, 193] on span "search Buscar Legajo" at bounding box center [156, 195] width 61 height 8
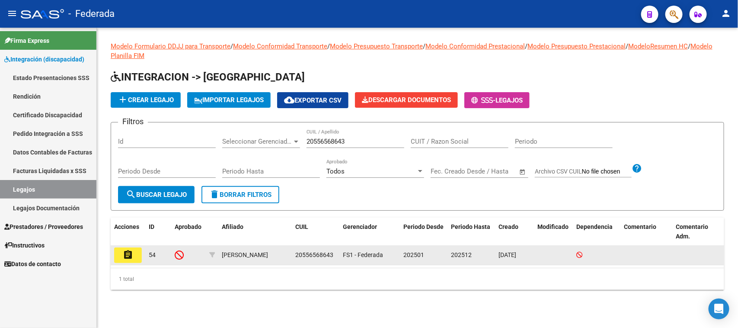
click at [130, 252] on mat-icon "assignment" at bounding box center [128, 254] width 10 height 10
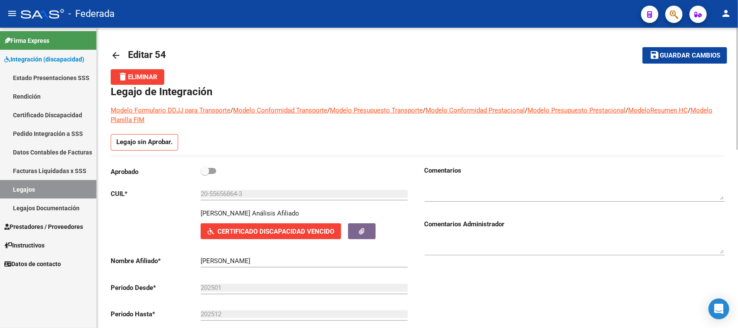
click at [111, 51] on mat-icon "arrow_back" at bounding box center [116, 55] width 10 height 10
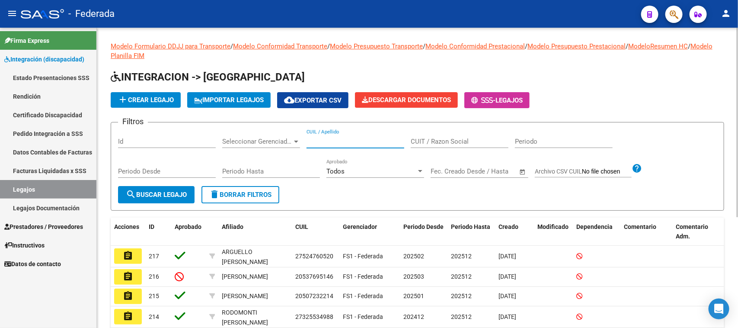
click at [344, 139] on input "CUIL / Apellido" at bounding box center [355, 141] width 98 height 8
paste input "27549890747"
type input "27549890747"
click at [181, 191] on span "search Buscar Legajo" at bounding box center [156, 195] width 61 height 8
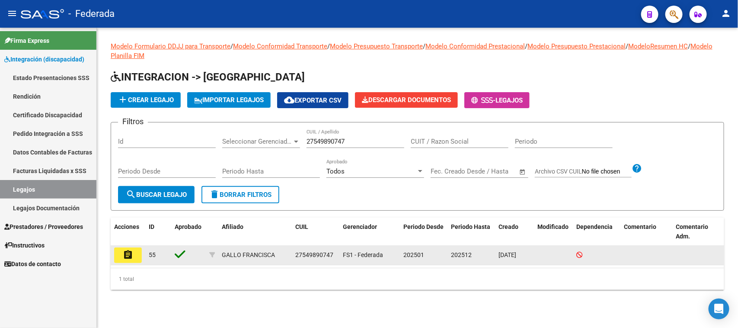
click at [127, 255] on mat-icon "assignment" at bounding box center [128, 254] width 10 height 10
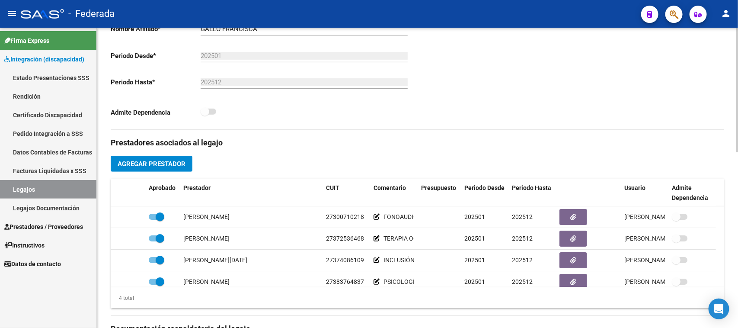
scroll to position [162, 0]
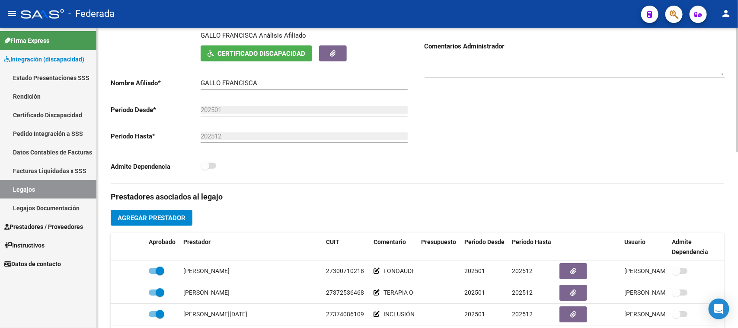
click at [207, 84] on input "GALLO FRANCISCA" at bounding box center [304, 83] width 207 height 8
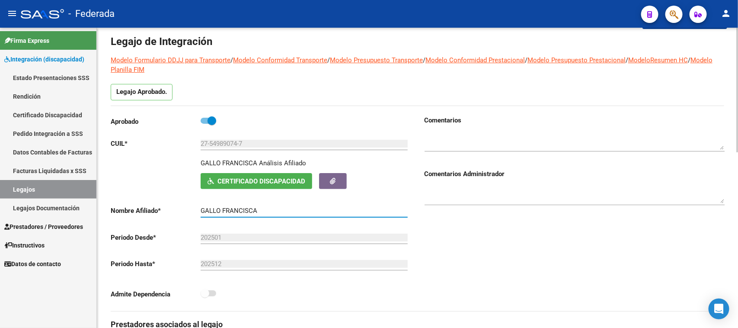
scroll to position [0, 0]
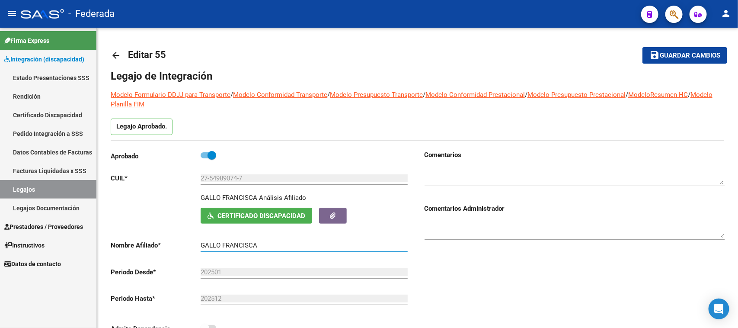
click at [76, 186] on link "Legajos" at bounding box center [48, 189] width 96 height 19
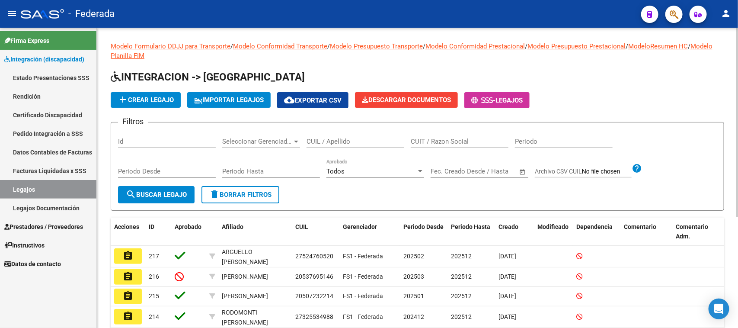
click at [340, 143] on input "CUIL / Apellido" at bounding box center [355, 141] width 98 height 8
paste input "27285762168"
type input "27285762168"
click at [172, 200] on button "search Buscar Legajo" at bounding box center [156, 194] width 76 height 17
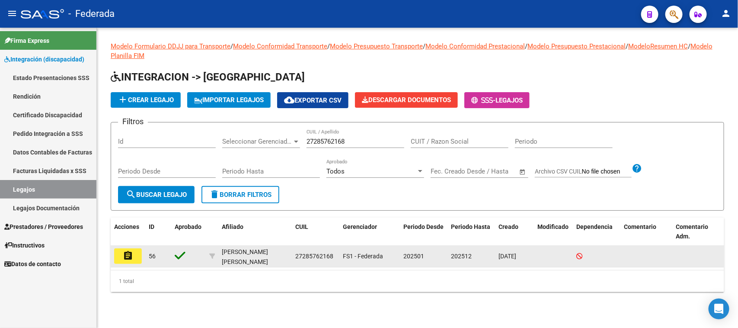
click at [124, 255] on mat-icon "assignment" at bounding box center [128, 255] width 10 height 10
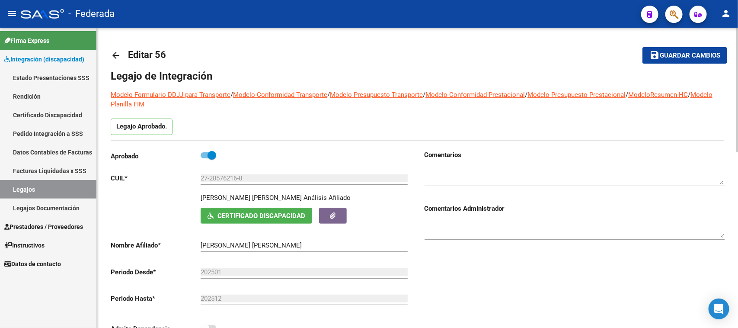
click at [210, 239] on div "[PERSON_NAME] [PERSON_NAME] el nombre" at bounding box center [304, 242] width 207 height 19
click at [210, 242] on input "[PERSON_NAME] [PERSON_NAME]" at bounding box center [304, 245] width 207 height 8
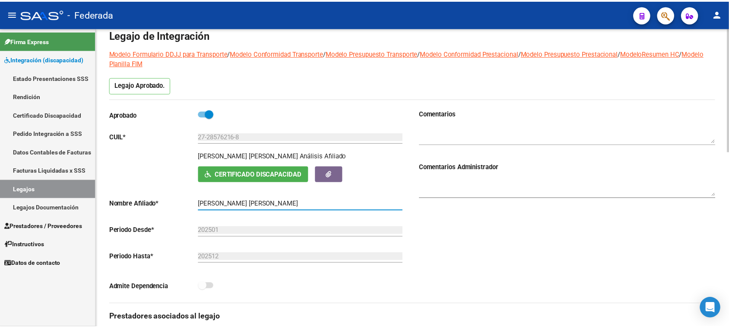
scroll to position [216, 0]
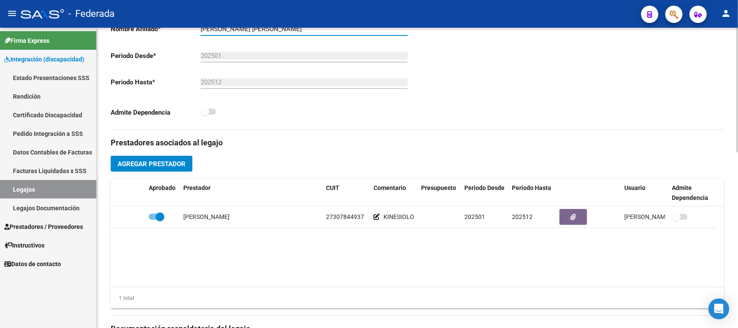
click at [165, 163] on span "Agregar Prestador" at bounding box center [152, 164] width 68 height 8
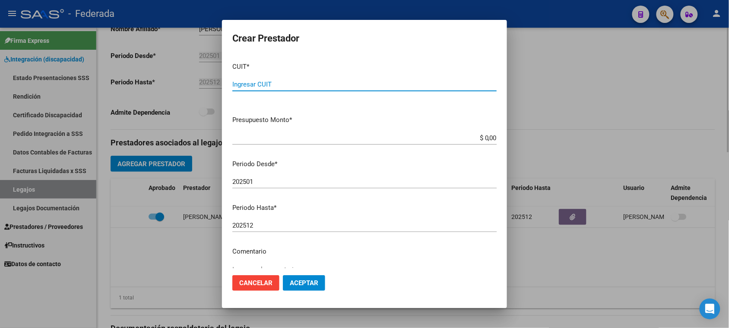
paste input "27-32074097-0"
type input "27-32074097-0"
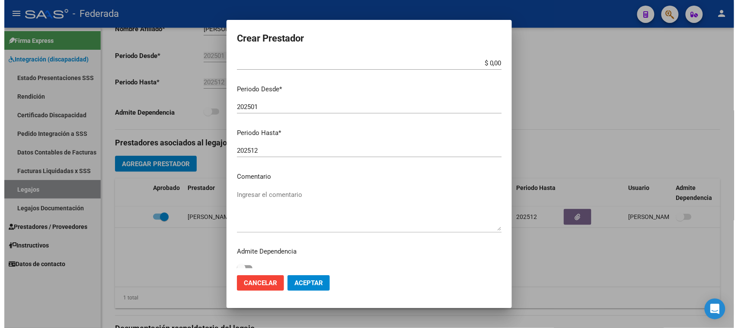
scroll to position [83, 0]
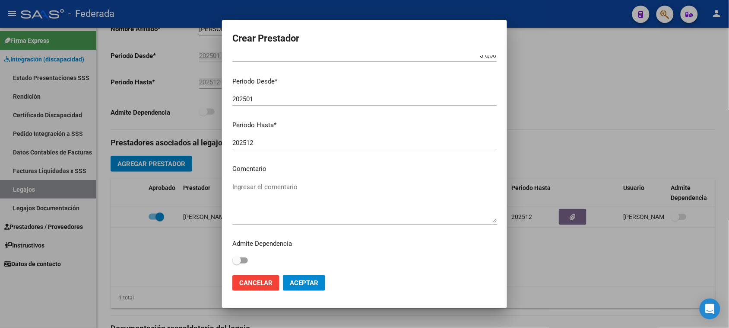
click at [280, 189] on textarea "Ingresar el comentario" at bounding box center [364, 202] width 264 height 41
paste textarea "TERAPIA OCUPACIONAL"
type textarea "TERAPIA OCUPACIONAL"
click at [307, 276] on button "Aceptar" at bounding box center [304, 283] width 42 height 16
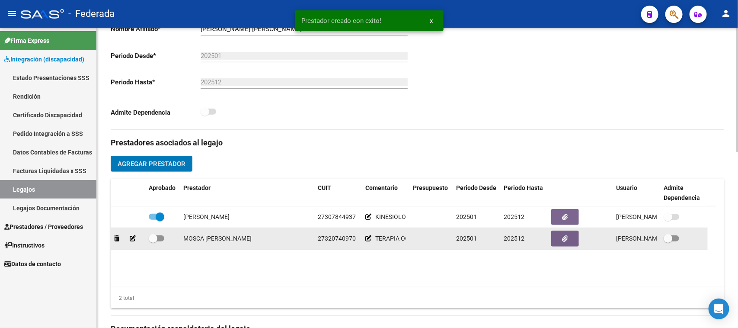
click at [156, 238] on span at bounding box center [153, 238] width 9 height 9
click at [153, 241] on input "checkbox" at bounding box center [153, 241] width 0 height 0
checkbox input "true"
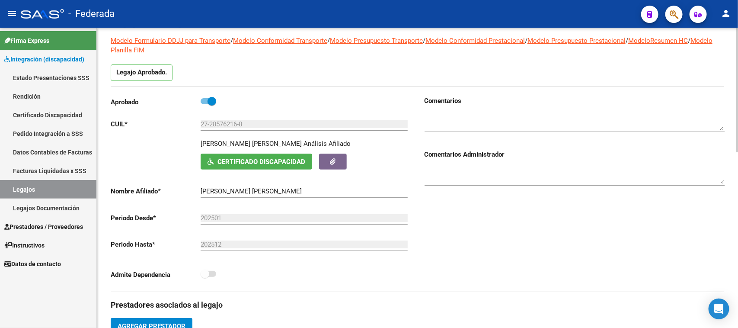
scroll to position [0, 0]
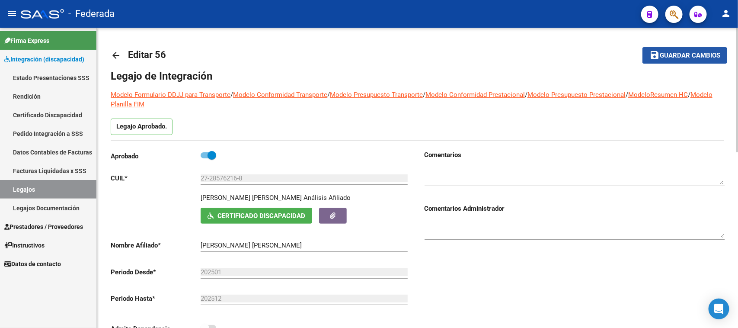
click at [666, 57] on span "Guardar cambios" at bounding box center [689, 56] width 60 height 8
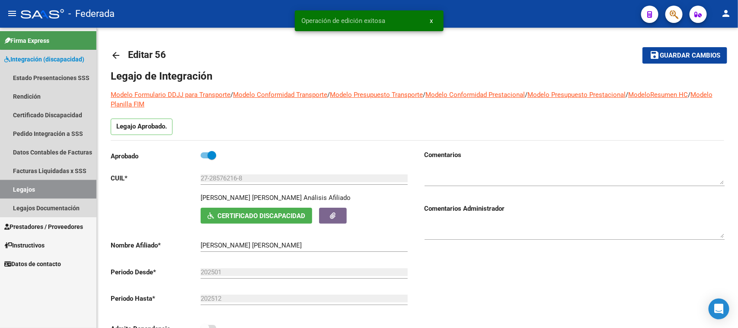
click at [63, 183] on link "Legajos" at bounding box center [48, 189] width 96 height 19
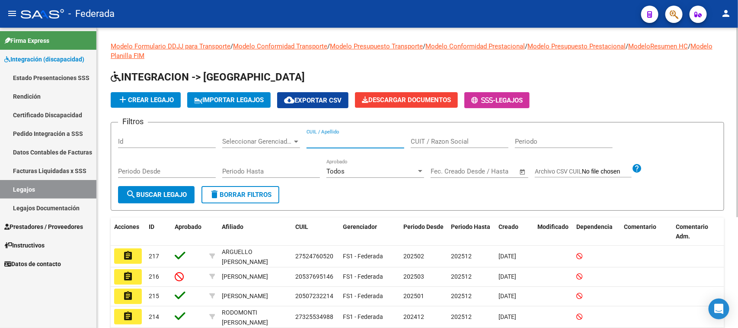
click at [348, 142] on input "CUIL / Apellido" at bounding box center [355, 141] width 98 height 8
paste input "20497477426"
type input "20497477426"
click at [185, 191] on span "search Buscar Legajo" at bounding box center [156, 195] width 61 height 8
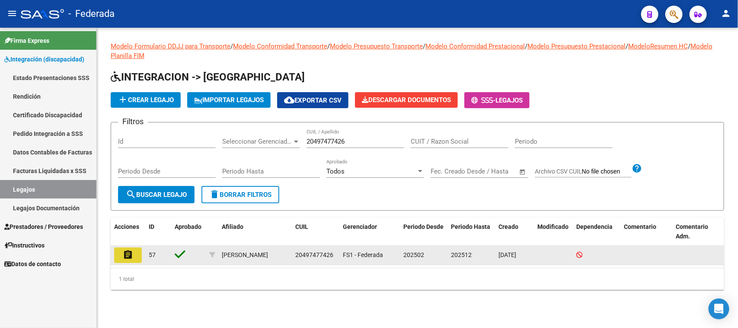
click at [129, 255] on mat-icon "assignment" at bounding box center [128, 254] width 10 height 10
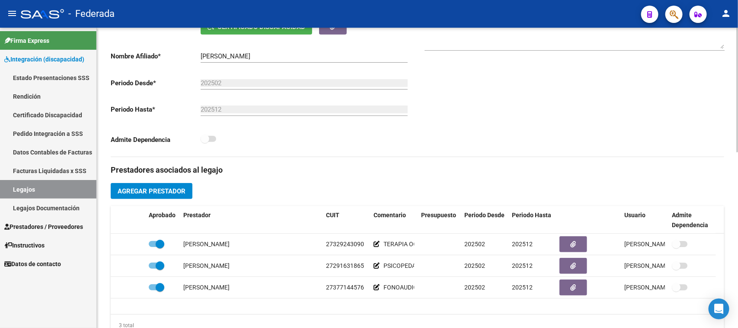
scroll to position [162, 0]
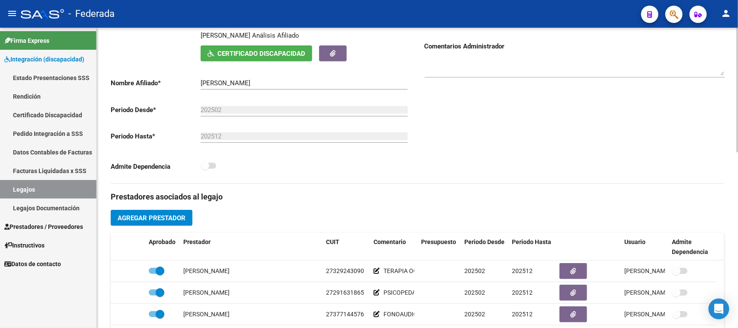
click at [73, 190] on link "Legajos" at bounding box center [48, 189] width 96 height 19
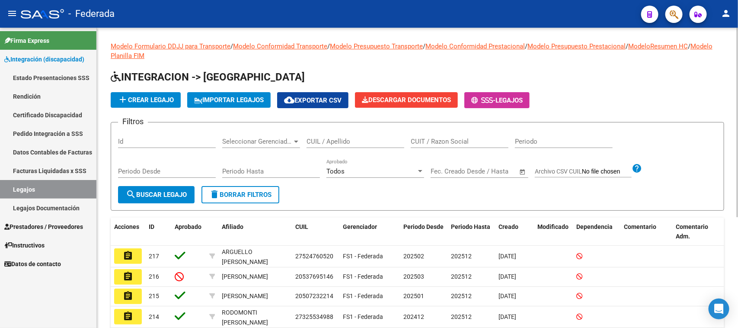
click at [332, 139] on input "CUIL / Apellido" at bounding box center [355, 141] width 98 height 8
paste input "27568030341"
type input "27568030341"
click at [165, 191] on span "search Buscar Legajo" at bounding box center [156, 195] width 61 height 8
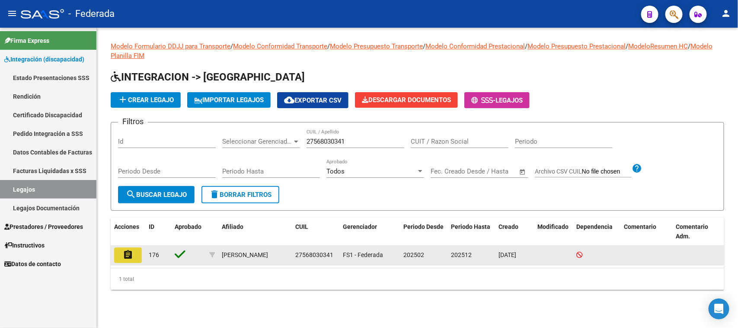
click at [115, 254] on button "assignment" at bounding box center [128, 255] width 28 height 16
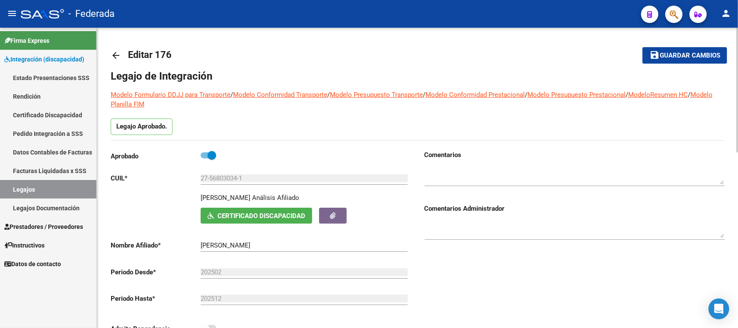
click at [213, 194] on p "[PERSON_NAME]" at bounding box center [226, 198] width 50 height 10
copy p "[PERSON_NAME]"
click at [250, 197] on p "[PERSON_NAME]" at bounding box center [226, 198] width 50 height 10
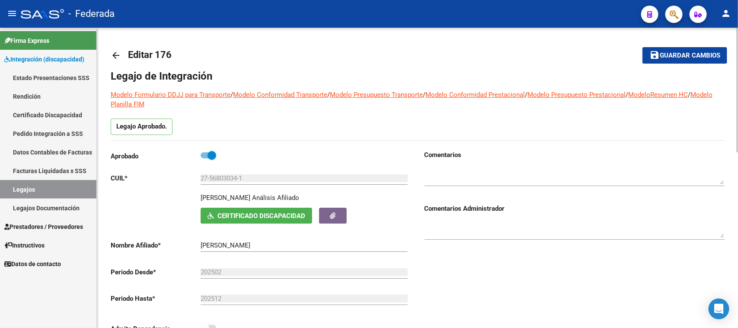
copy p "[PERSON_NAME]"
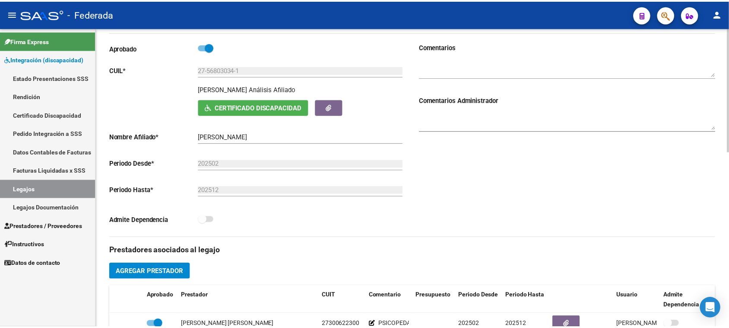
scroll to position [162, 0]
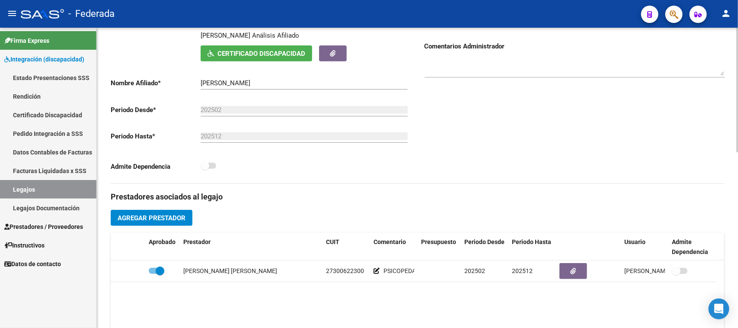
click at [165, 221] on span "Agregar Prestador" at bounding box center [152, 218] width 68 height 8
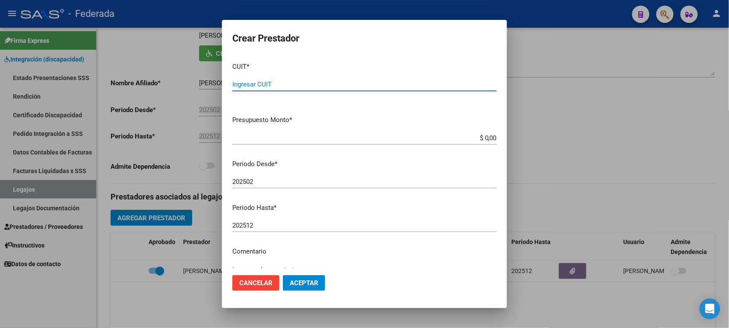
paste input "27-26838787-6"
type input "27-26838787-6"
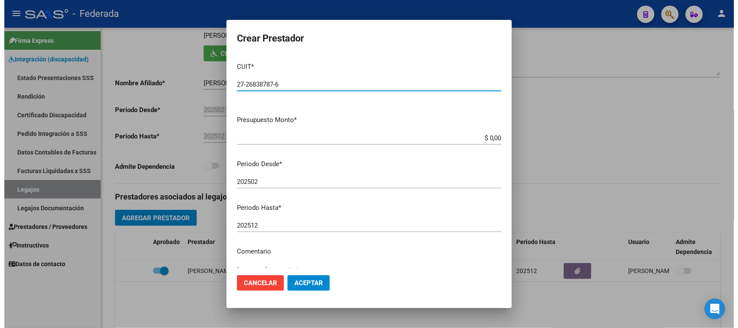
scroll to position [54, 0]
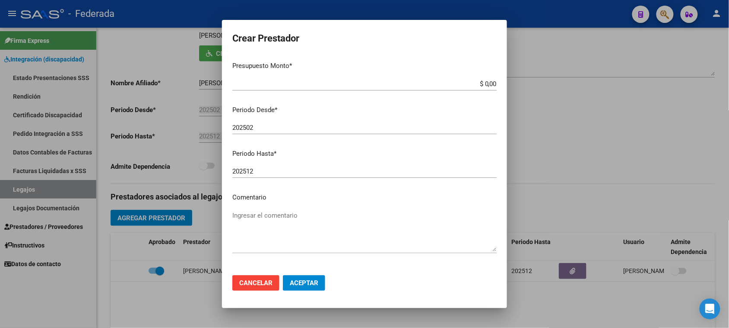
click at [291, 220] on textarea "Ingresar el comentario" at bounding box center [364, 230] width 264 height 41
paste textarea "PSICOLOGÍA"
type textarea "PSICOLOGÍA"
click at [312, 282] on span "Aceptar" at bounding box center [304, 283] width 29 height 8
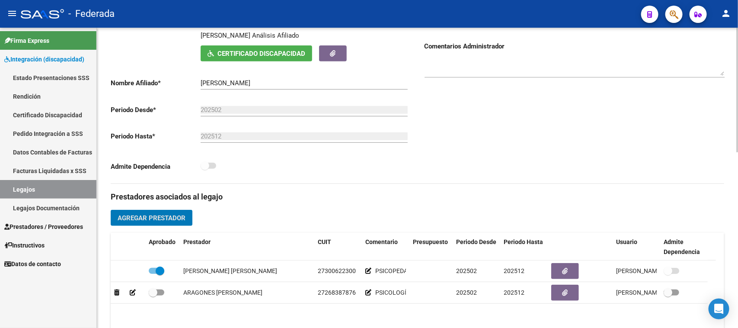
scroll to position [216, 0]
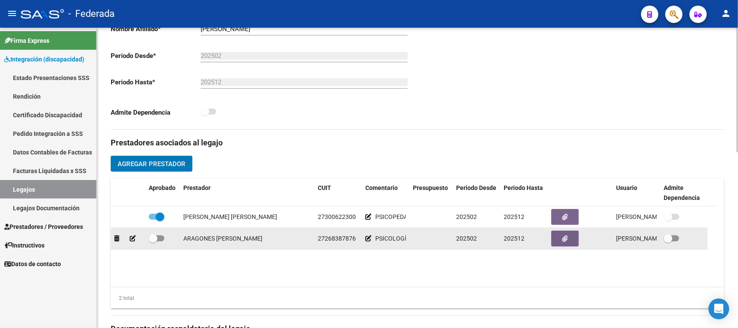
click at [153, 240] on span at bounding box center [153, 238] width 9 height 9
click at [153, 241] on input "checkbox" at bounding box center [153, 241] width 0 height 0
checkbox input "true"
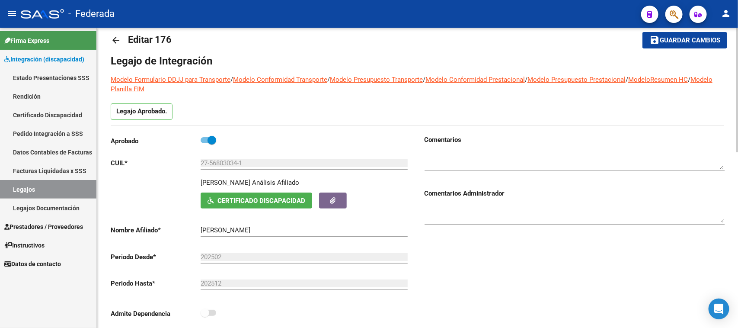
scroll to position [0, 0]
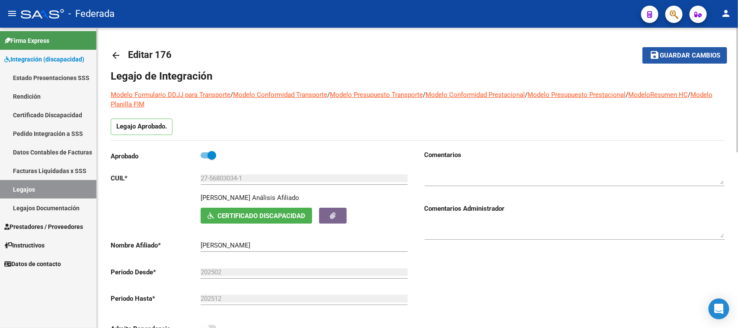
click at [665, 57] on span "Guardar cambios" at bounding box center [689, 56] width 60 height 8
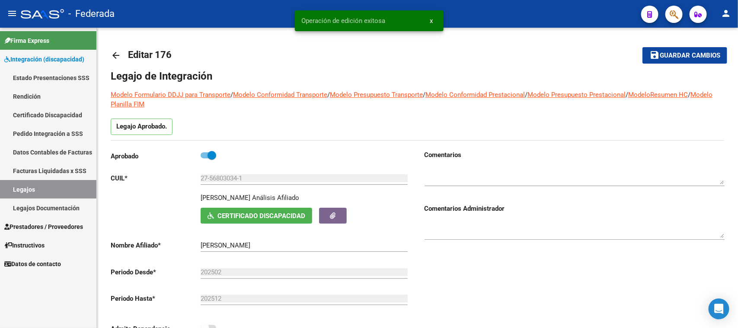
drag, startPoint x: 54, startPoint y: 189, endPoint x: 59, endPoint y: 187, distance: 4.8
click at [55, 189] on link "Legajos" at bounding box center [48, 189] width 96 height 19
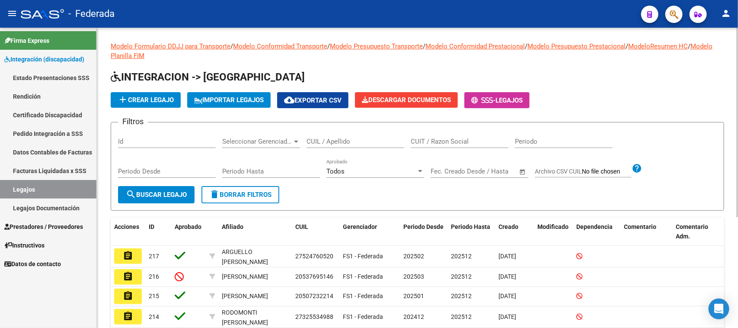
click at [343, 141] on input "CUIL / Apellido" at bounding box center [355, 141] width 98 height 8
paste input "20575412131"
type input "20575412131"
click at [165, 188] on button "search Buscar Legajo" at bounding box center [156, 194] width 76 height 17
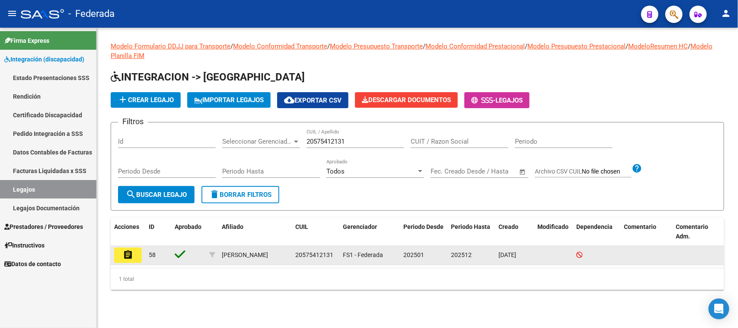
click at [128, 258] on mat-icon "assignment" at bounding box center [128, 254] width 10 height 10
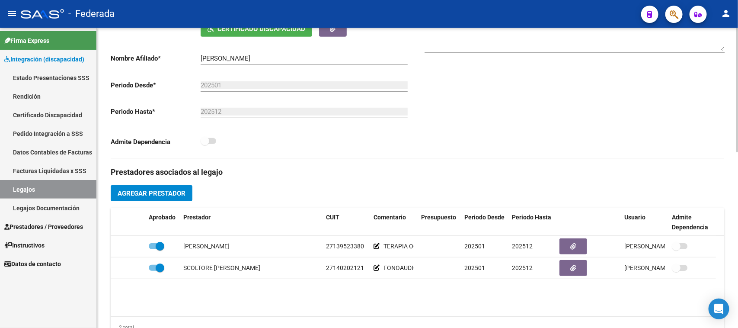
scroll to position [108, 0]
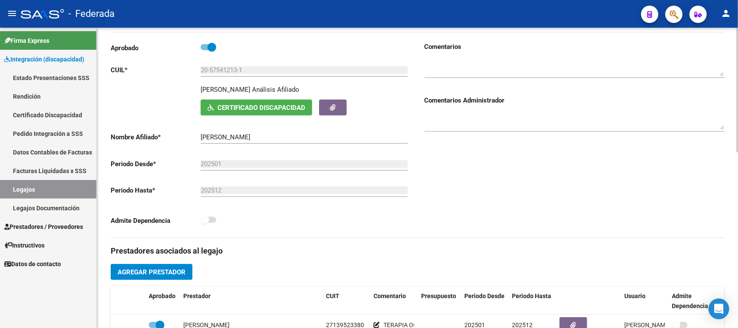
click at [212, 135] on input "[PERSON_NAME]" at bounding box center [304, 137] width 207 height 8
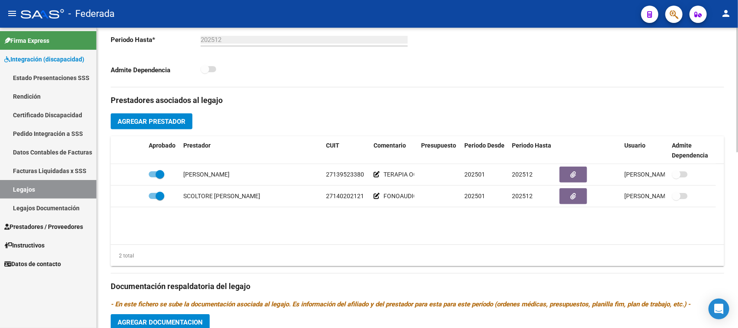
scroll to position [270, 0]
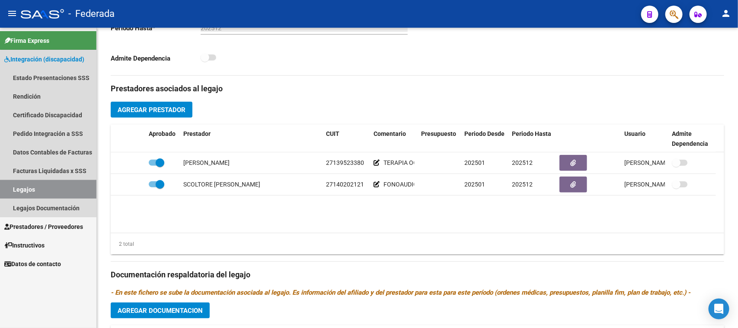
click at [83, 184] on link "Legajos" at bounding box center [48, 189] width 96 height 19
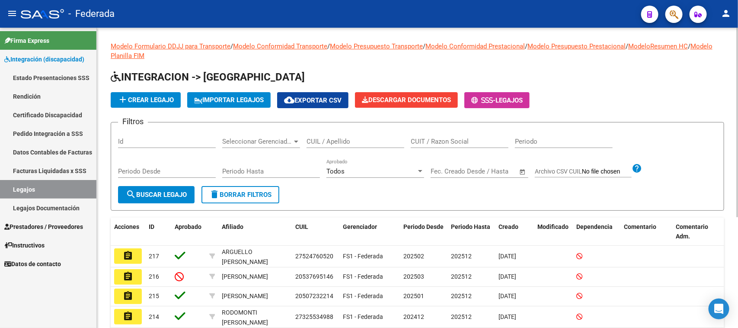
click at [333, 138] on input "CUIL / Apellido" at bounding box center [355, 141] width 98 height 8
paste input "27500608302"
type input "27500608302"
click at [178, 194] on span "search Buscar Legajo" at bounding box center [156, 195] width 61 height 8
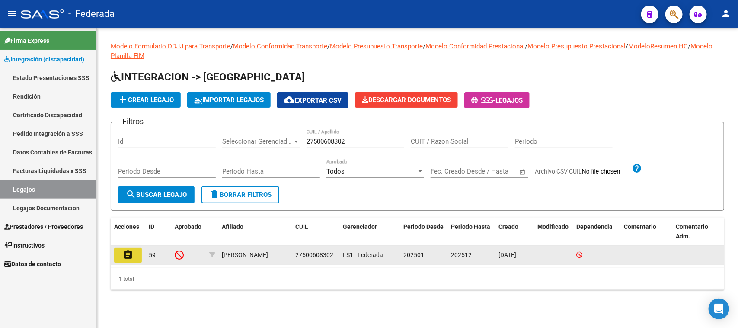
click at [126, 253] on mat-icon "assignment" at bounding box center [128, 254] width 10 height 10
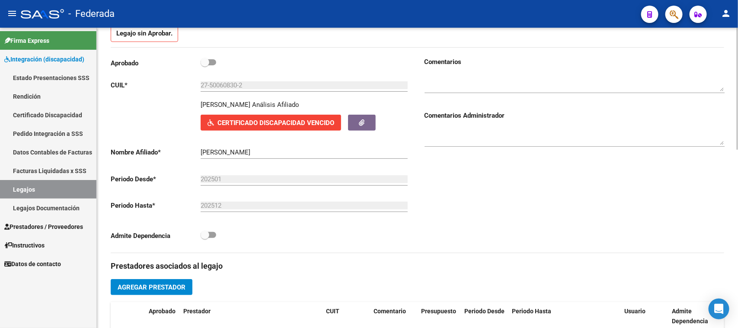
scroll to position [108, 0]
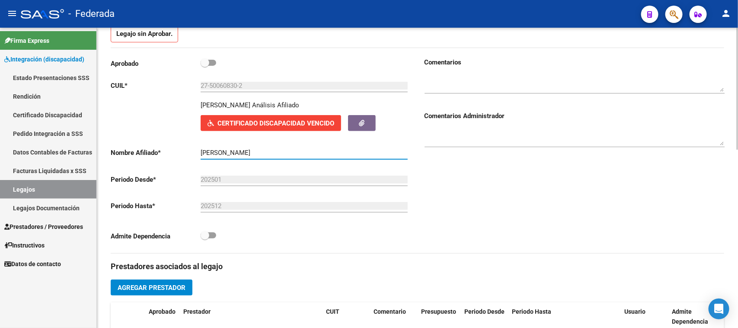
click at [214, 150] on input "[PERSON_NAME]" at bounding box center [304, 153] width 207 height 8
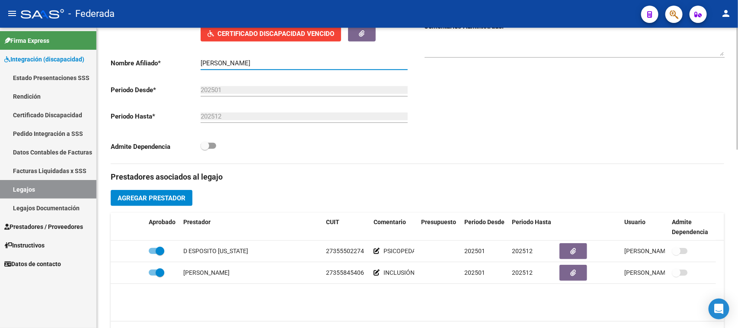
scroll to position [216, 0]
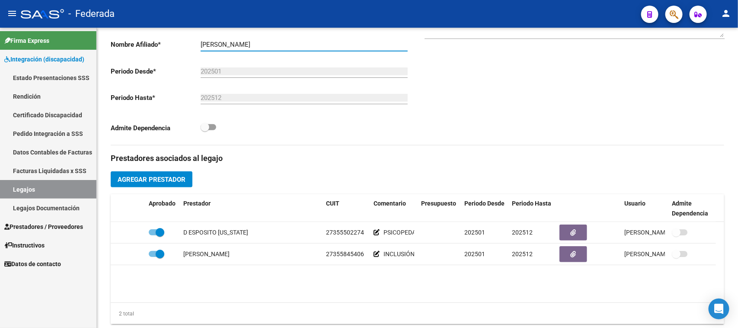
click at [46, 188] on link "Legajos" at bounding box center [48, 189] width 96 height 19
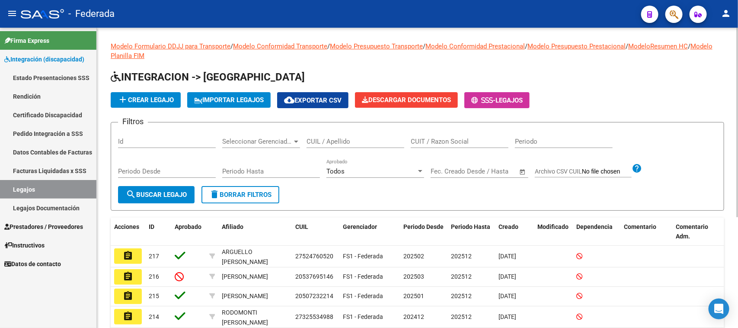
click at [332, 140] on input "CUIL / Apellido" at bounding box center [355, 141] width 98 height 8
paste input "23548404614"
type input "23548404614"
click at [151, 196] on span "search Buscar Legajo" at bounding box center [156, 195] width 61 height 8
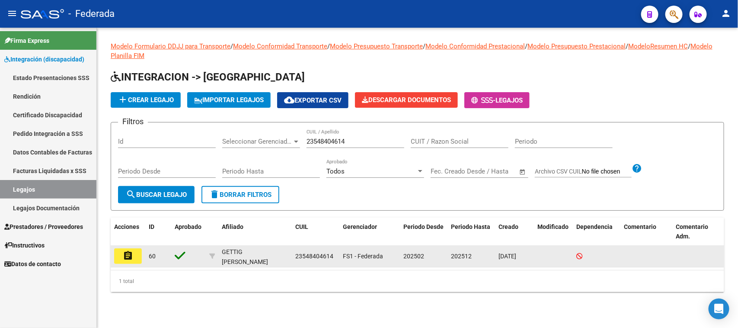
click at [128, 253] on mat-icon "assignment" at bounding box center [128, 255] width 10 height 10
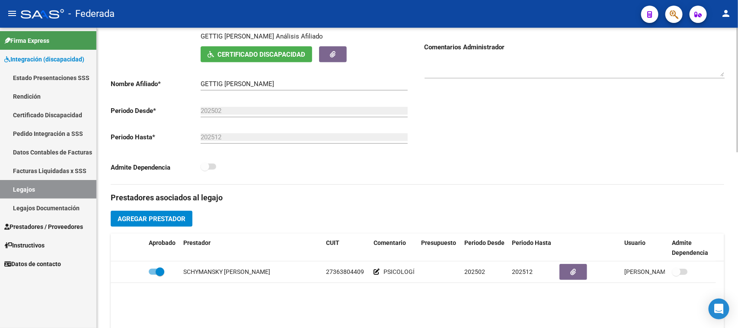
scroll to position [162, 0]
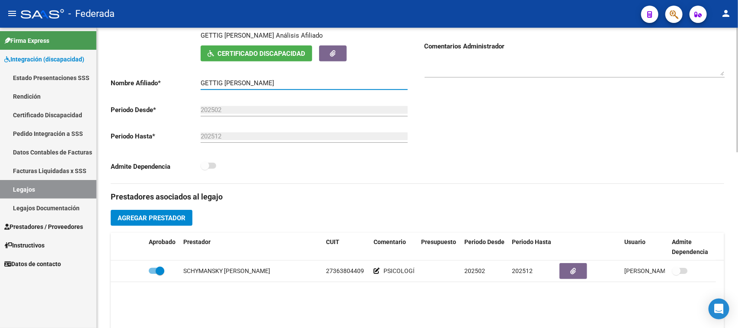
click at [214, 85] on input "GETTIG [PERSON_NAME]" at bounding box center [304, 83] width 207 height 8
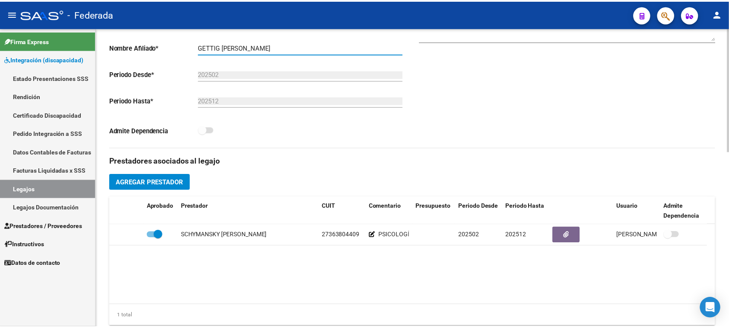
scroll to position [216, 0]
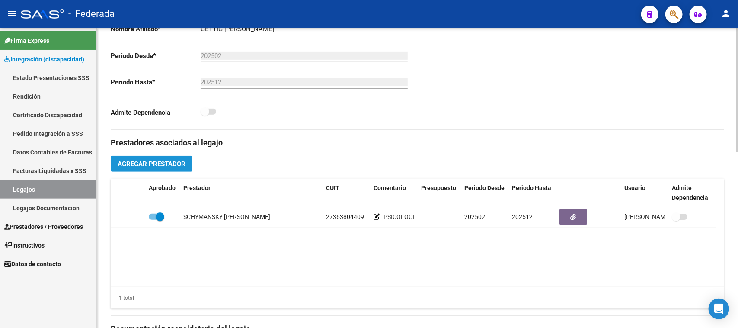
click at [154, 164] on span "Agregar Prestador" at bounding box center [152, 164] width 68 height 8
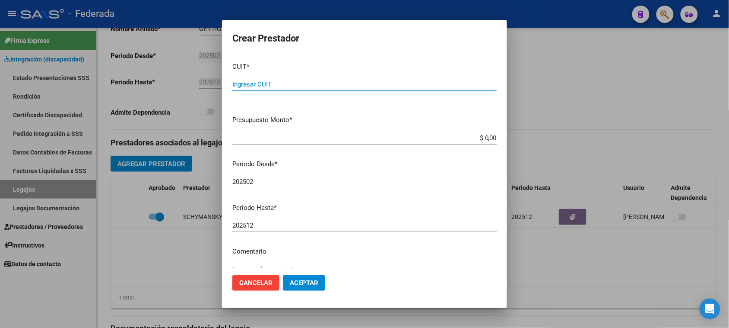
paste input "27-39260832-5"
type input "27-39260832-5"
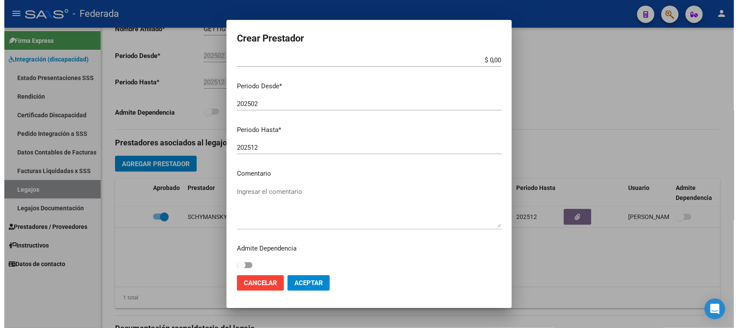
scroll to position [83, 0]
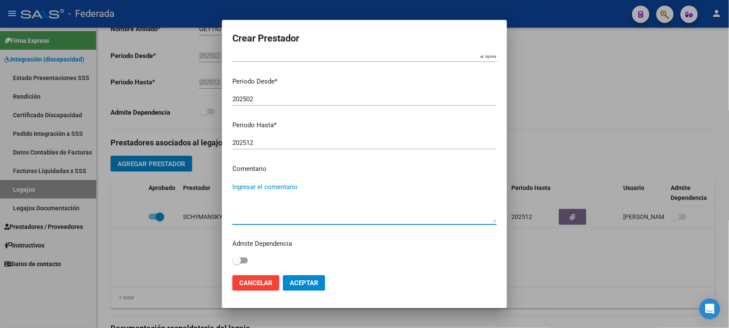
click at [286, 189] on textarea "Ingresar el comentario" at bounding box center [364, 202] width 264 height 41
paste textarea "FONOAUDIOLOGÍA"
type textarea "FONOAUDIOLOGÍA"
click at [296, 283] on span "Aceptar" at bounding box center [304, 283] width 29 height 8
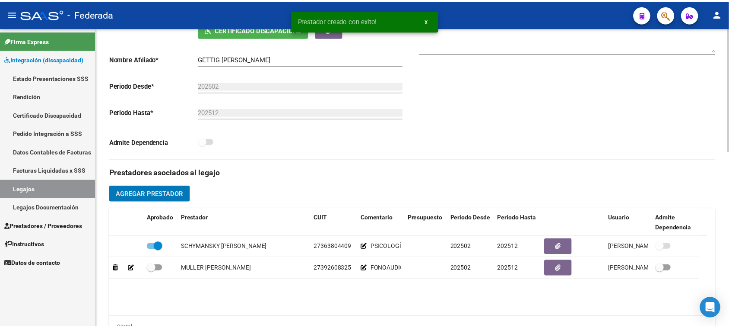
scroll to position [162, 0]
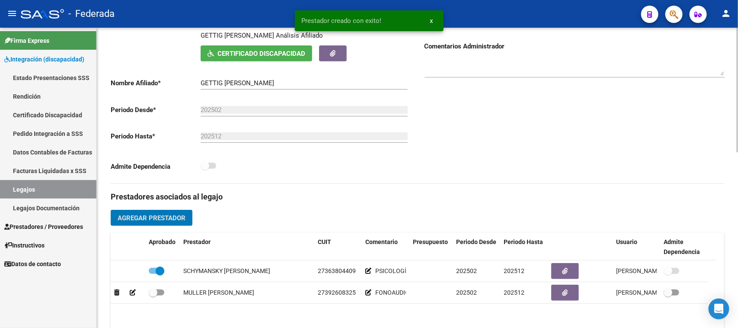
click at [182, 217] on span "Agregar Prestador" at bounding box center [152, 218] width 68 height 8
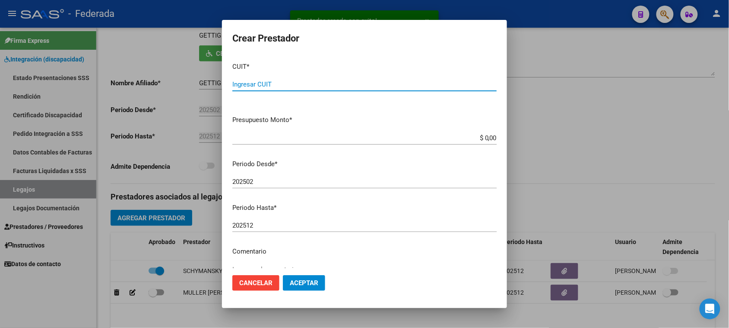
paste input "27-32722209-6"
type input "27-32722209-6"
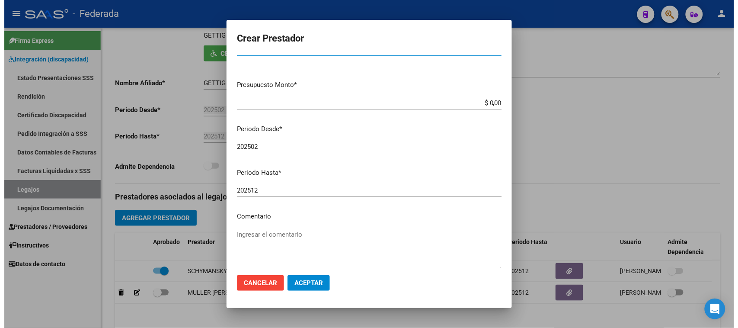
scroll to position [54, 0]
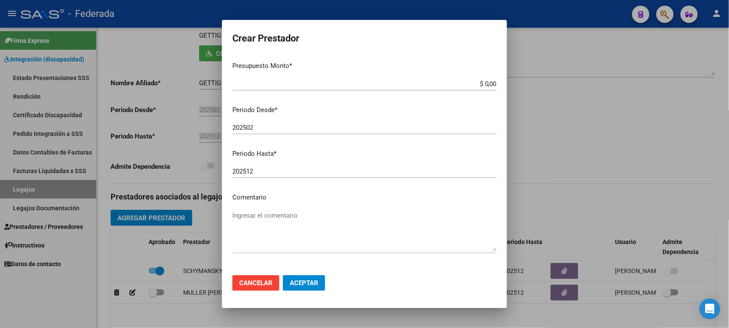
click at [278, 221] on textarea "Ingresar el comentario" at bounding box center [364, 230] width 264 height 41
paste textarea "PSICOPEDAGOGÍA"
type textarea "PSICOPEDAGOGÍA"
click at [292, 280] on span "Aceptar" at bounding box center [304, 283] width 29 height 8
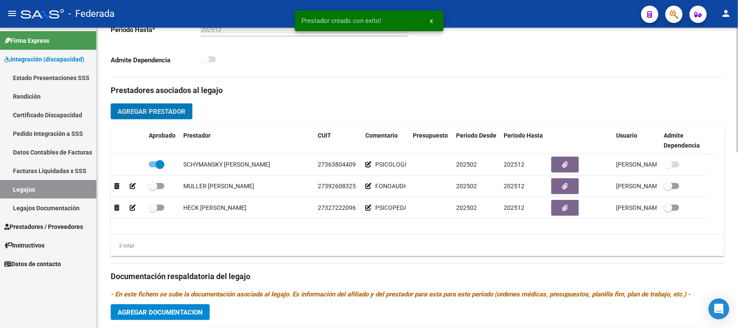
scroll to position [270, 0]
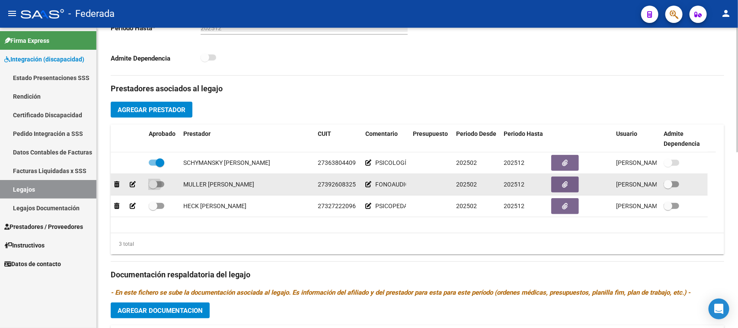
click at [156, 185] on span at bounding box center [153, 184] width 9 height 9
click at [153, 187] on input "checkbox" at bounding box center [153, 187] width 0 height 0
checkbox input "true"
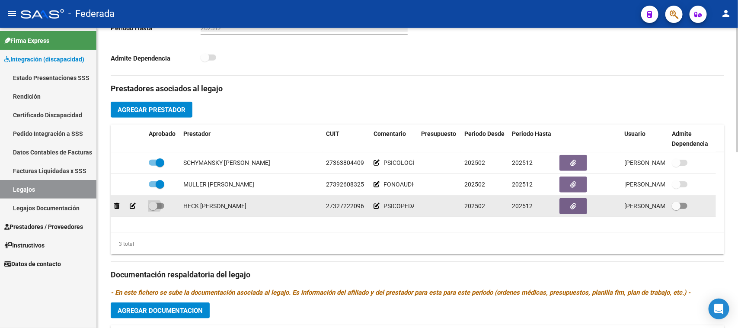
click at [153, 204] on span at bounding box center [153, 205] width 9 height 9
click at [153, 209] on input "checkbox" at bounding box center [153, 209] width 0 height 0
checkbox input "true"
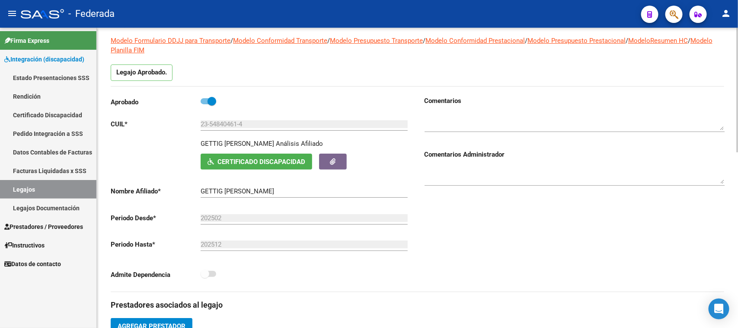
scroll to position [0, 0]
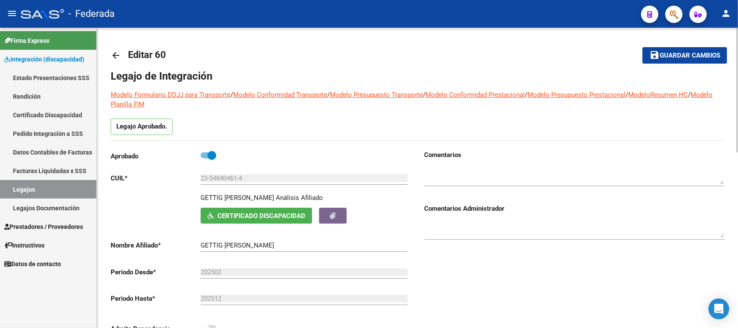
click at [662, 58] on span "Guardar cambios" at bounding box center [689, 56] width 60 height 8
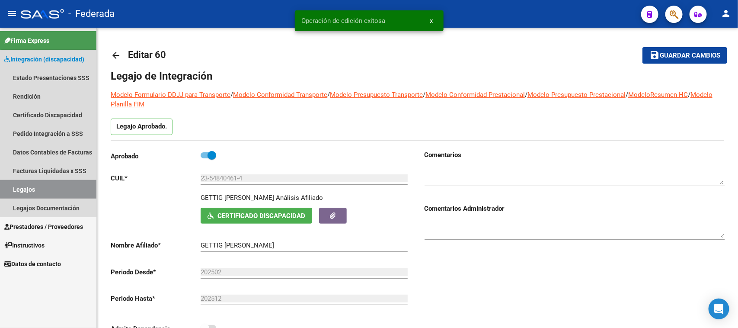
click at [53, 188] on link "Legajos" at bounding box center [48, 189] width 96 height 19
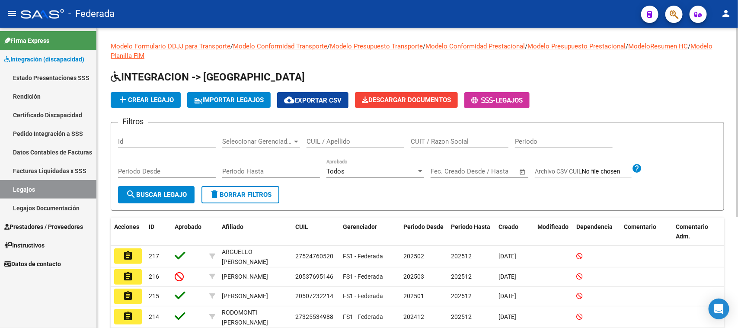
click at [340, 135] on div "CUIL / Apellido" at bounding box center [355, 138] width 98 height 19
paste input "27578755433"
type input "27578755433"
click at [154, 195] on span "search Buscar Legajo" at bounding box center [156, 195] width 61 height 8
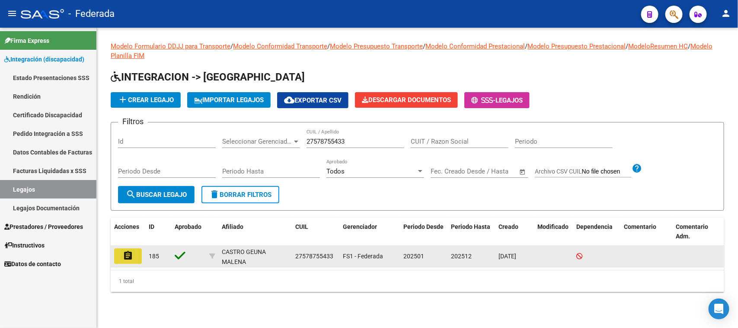
click at [124, 255] on mat-icon "assignment" at bounding box center [128, 255] width 10 height 10
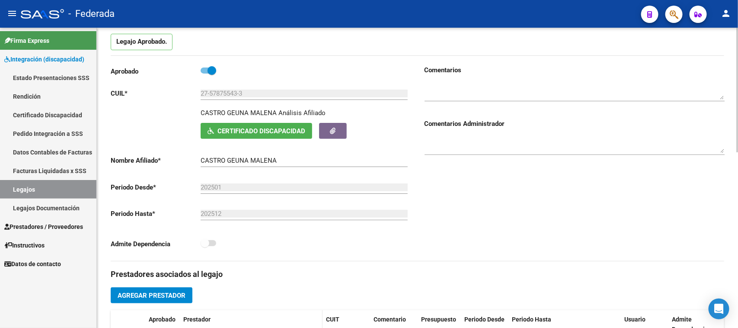
scroll to position [54, 0]
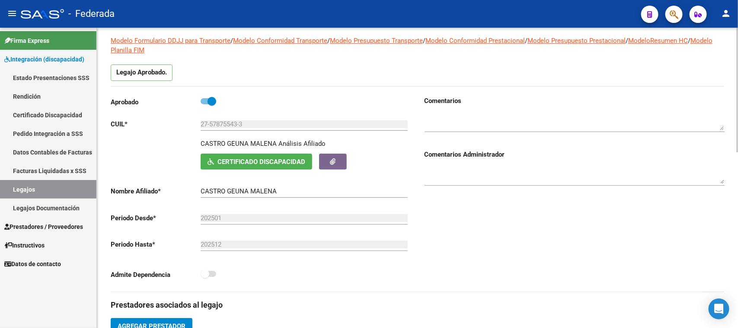
click at [240, 194] on input "CASTRO GEUNA MALENA" at bounding box center [304, 191] width 207 height 8
click at [228, 162] on span "Certificado Discapacidad" at bounding box center [261, 162] width 88 height 8
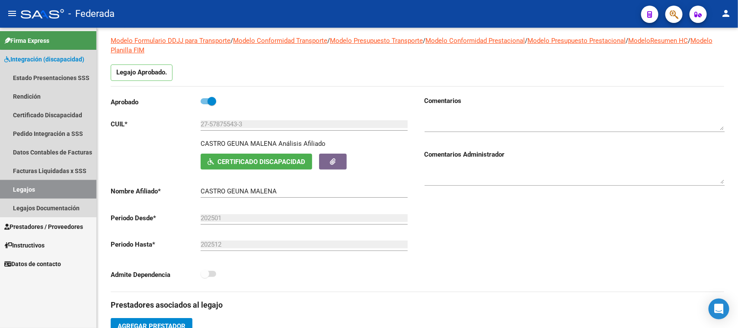
click at [57, 191] on link "Legajos" at bounding box center [48, 189] width 96 height 19
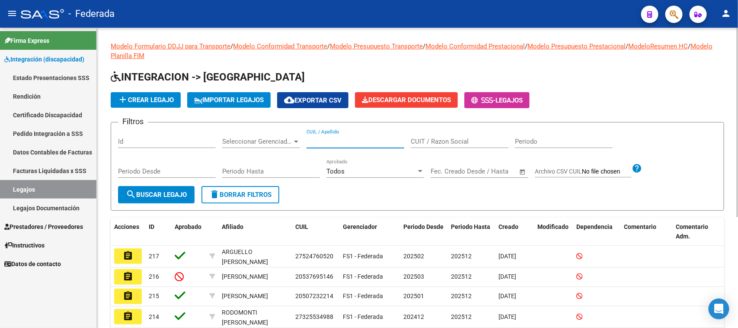
click at [362, 138] on input "CUIL / Apellido" at bounding box center [355, 141] width 98 height 8
paste input "20700455050"
type input "20700455050"
click at [167, 191] on span "search Buscar Legajo" at bounding box center [156, 195] width 61 height 8
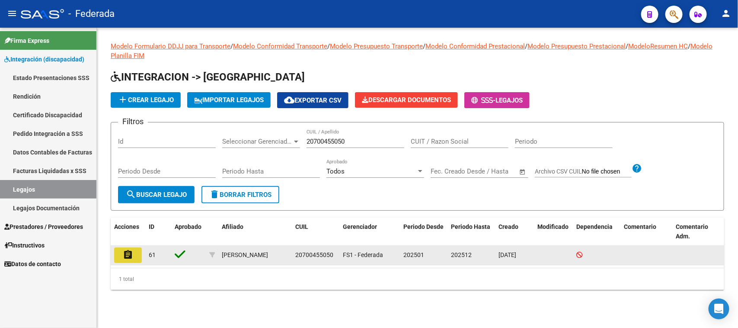
click at [125, 257] on mat-icon "assignment" at bounding box center [128, 254] width 10 height 10
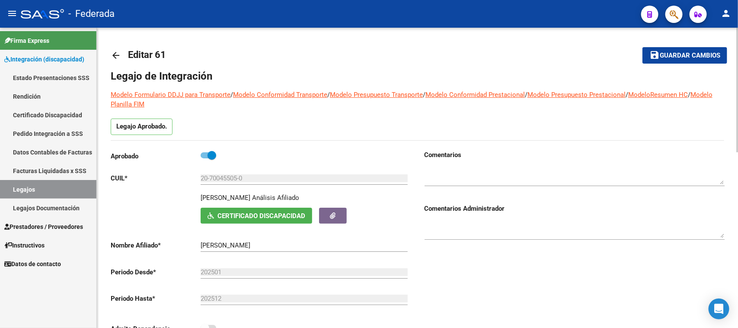
click at [219, 200] on p "[PERSON_NAME]" at bounding box center [226, 198] width 50 height 10
copy p "GHIRARDI"
click at [76, 187] on link "Legajos" at bounding box center [48, 189] width 96 height 19
